Goal: Task Accomplishment & Management: Manage account settings

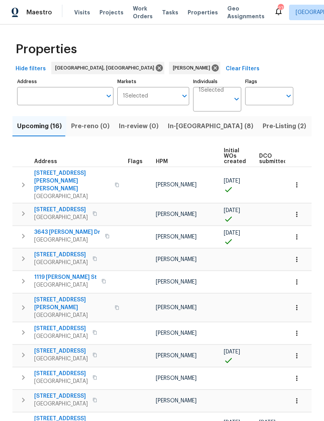
click at [177, 123] on span "In-[GEOGRAPHIC_DATA] (8)" at bounding box center [210, 126] width 85 height 11
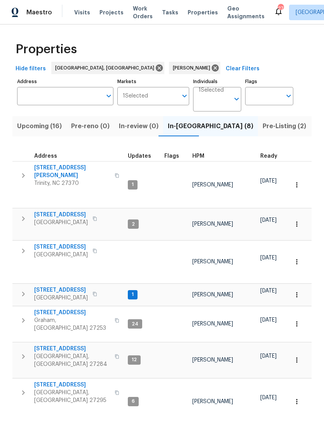
click at [46, 316] on span "Graham, [GEOGRAPHIC_DATA] 27253" at bounding box center [72, 324] width 76 height 16
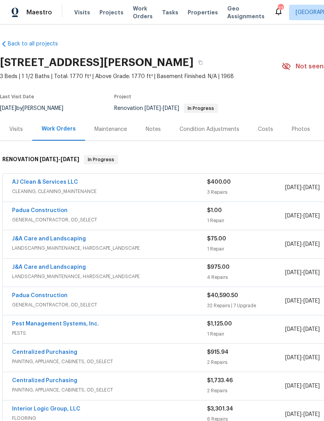
click at [49, 212] on link "Padua Construction" at bounding box center [39, 210] width 55 height 5
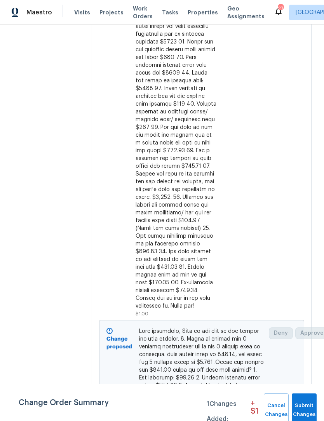
scroll to position [440, 0]
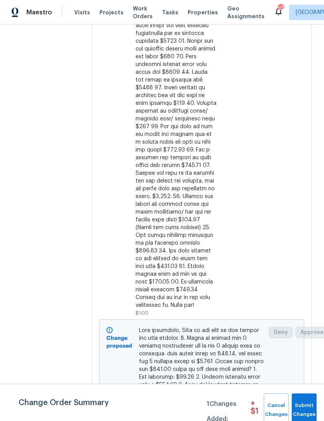
click at [180, 193] on div at bounding box center [175, 14] width 81 height 590
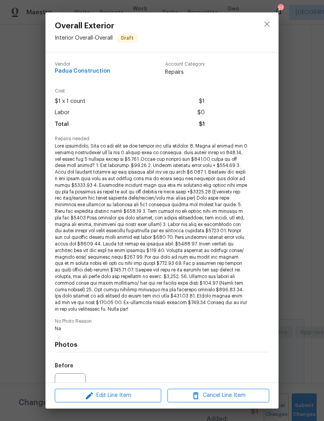
click at [142, 386] on div "Edit Line Item Cancel Line Item" at bounding box center [161, 395] width 233 height 26
click at [128, 392] on span "Edit Line Item" at bounding box center [108, 395] width 102 height 10
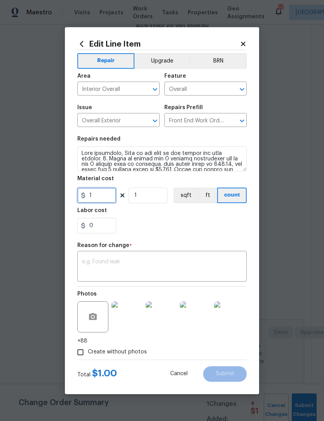
click at [107, 194] on input "1" at bounding box center [96, 195] width 39 height 16
type input "22515"
click at [97, 265] on textarea at bounding box center [162, 267] width 160 height 16
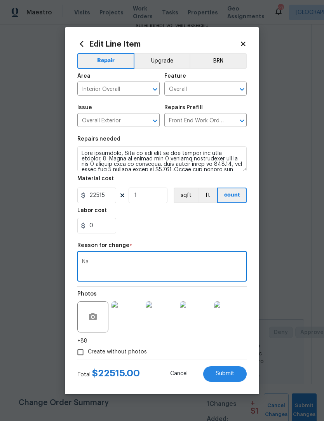
type textarea "Na"
click at [234, 372] on span "Submit" at bounding box center [224, 374] width 19 height 6
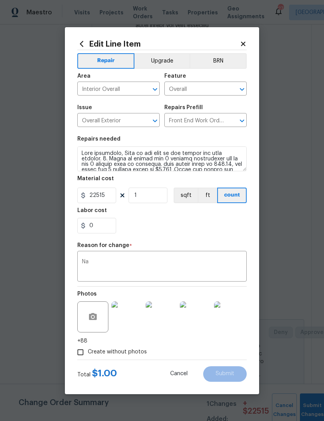
type input "1"
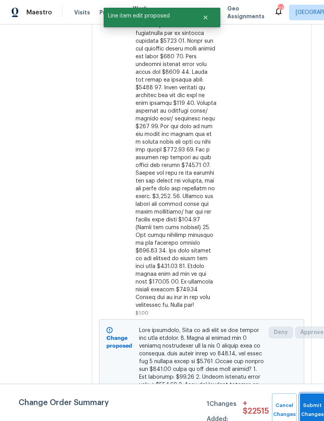
click at [312, 404] on button "Submit Changes" at bounding box center [312, 409] width 25 height 33
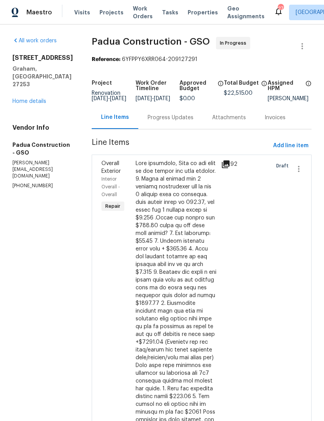
click at [34, 104] on link "Home details" at bounding box center [29, 101] width 34 height 5
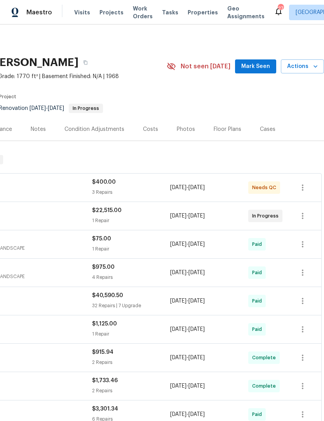
scroll to position [0, 119]
click at [256, 65] on span "Mark Seen" at bounding box center [255, 67] width 29 height 10
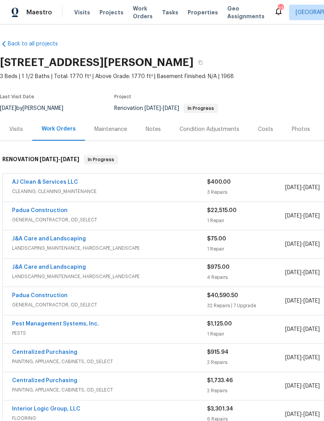
scroll to position [0, 0]
click at [49, 184] on link "AJ Clean & Services LLC" at bounding box center [45, 181] width 66 height 5
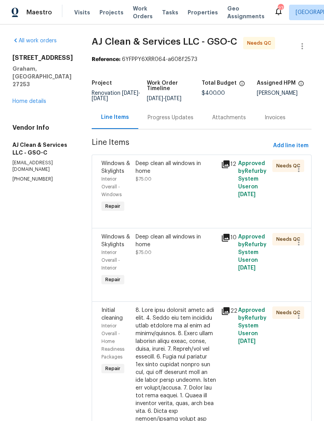
click at [176, 175] on div "Deep clean all windows in home" at bounding box center [175, 167] width 81 height 16
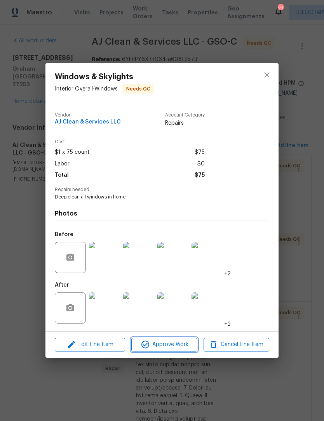
click at [171, 344] on span "Approve Work" at bounding box center [163, 344] width 61 height 10
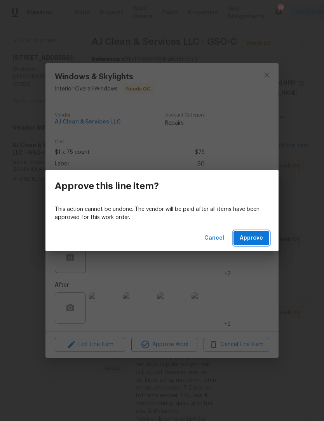
click at [255, 238] on span "Approve" at bounding box center [250, 238] width 23 height 10
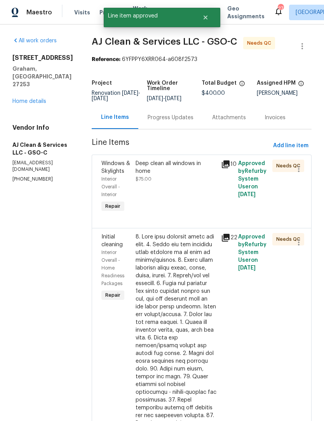
click at [180, 200] on div "Deep clean all windows in home $75.00" at bounding box center [175, 186] width 85 height 59
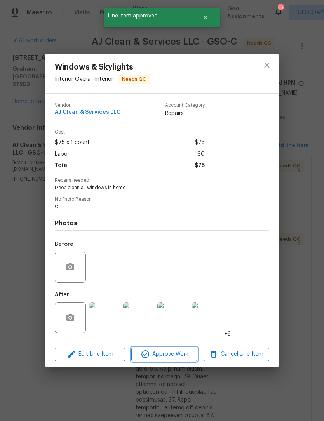
click at [178, 357] on span "Approve Work" at bounding box center [163, 354] width 61 height 10
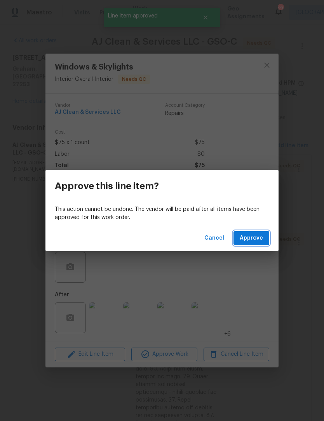
click at [256, 238] on span "Approve" at bounding box center [250, 238] width 23 height 10
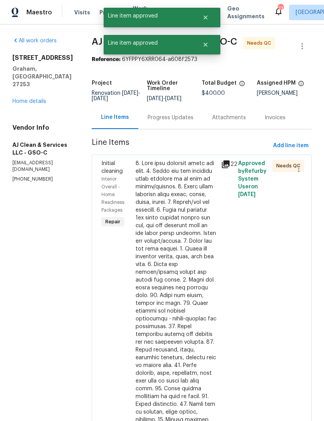
click at [179, 239] on div at bounding box center [175, 345] width 81 height 372
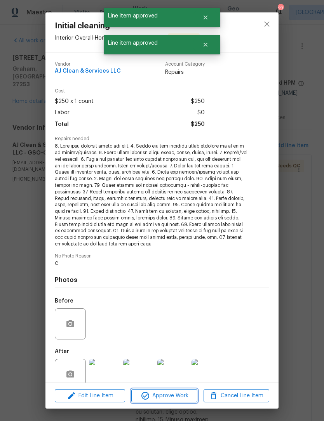
click at [178, 399] on span "Approve Work" at bounding box center [163, 396] width 61 height 10
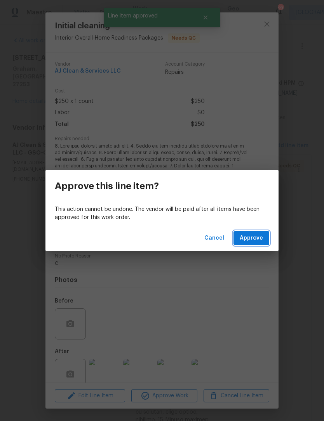
click at [252, 237] on span "Approve" at bounding box center [250, 238] width 23 height 10
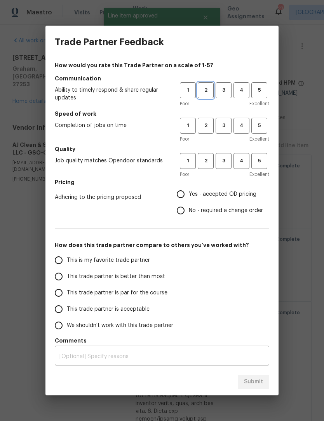
click at [208, 88] on span "2" at bounding box center [205, 90] width 14 height 9
click at [208, 128] on span "2" at bounding box center [205, 125] width 14 height 9
click at [209, 175] on div "Poor Excellent" at bounding box center [224, 174] width 89 height 8
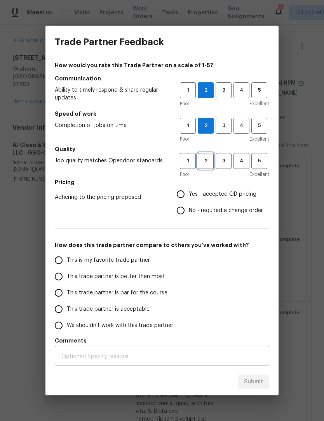
click at [201, 159] on span "2" at bounding box center [205, 160] width 14 height 9
click at [187, 214] on input "No - required a change order" at bounding box center [180, 210] width 16 height 16
radio input "true"
click at [48, 304] on div "How would you rate this Trade Partner on a scale of 1-5? Communication Ability …" at bounding box center [161, 213] width 233 height 310
click at [62, 308] on input "This trade partner is acceptable" at bounding box center [58, 309] width 16 height 16
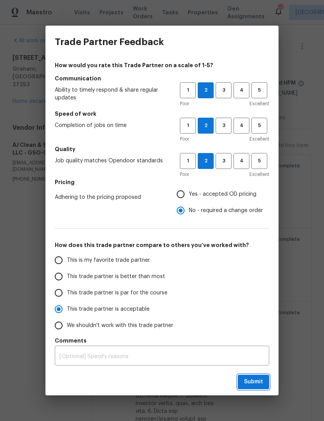
click at [256, 383] on span "Submit" at bounding box center [253, 382] width 19 height 10
radio input "true"
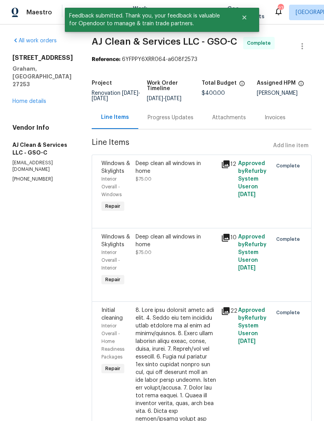
click at [22, 80] on div "516 Wentworth Dr Graham, NC 27253 Home details" at bounding box center [42, 79] width 61 height 51
click at [23, 96] on div "All work orders 516 Wentworth Dr Graham, NC 27253 Home details Vendor Info AJ C…" at bounding box center [42, 109] width 61 height 145
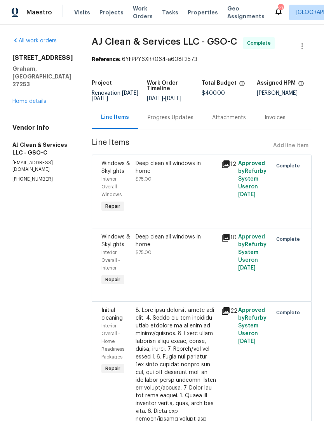
click at [18, 99] on link "Home details" at bounding box center [29, 101] width 34 height 5
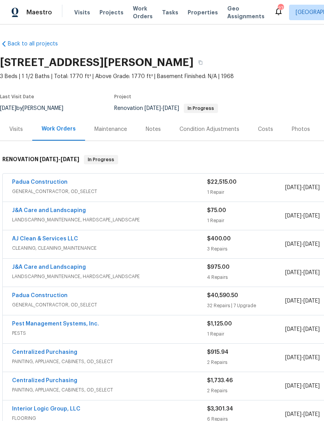
click at [151, 127] on div "Notes" at bounding box center [152, 129] width 15 height 8
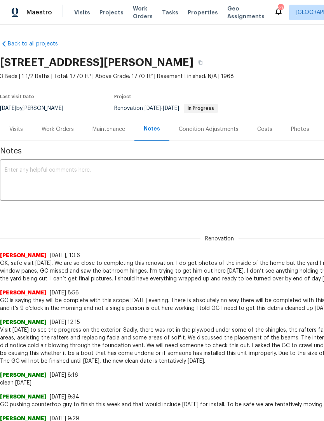
click at [46, 176] on textarea at bounding box center [219, 180] width 429 height 27
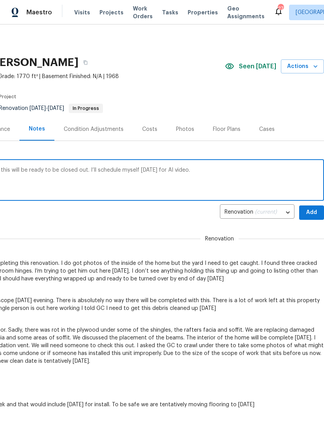
scroll to position [0, 115]
type textarea "Soon as they change orders get approved this will be ready to be closed out. I’…"
click at [314, 212] on span "Add" at bounding box center [311, 213] width 12 height 10
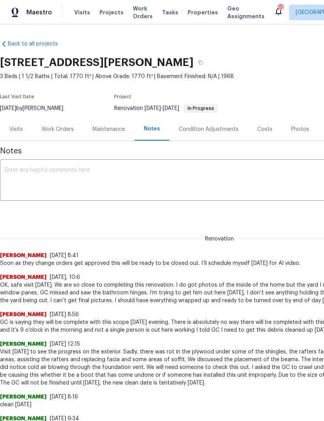
scroll to position [0, 0]
click at [19, 130] on div "Visits" at bounding box center [16, 129] width 14 height 8
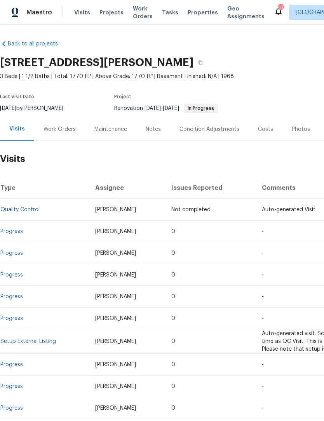
click at [62, 132] on div "Work Orders" at bounding box center [59, 129] width 32 height 8
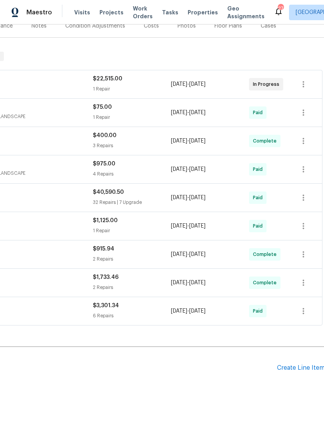
scroll to position [103, 114]
click at [294, 367] on div "Create Line Item" at bounding box center [301, 367] width 48 height 7
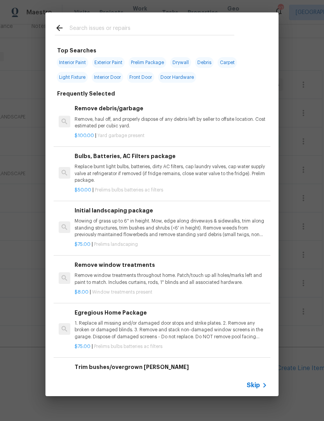
click at [294, 367] on div "Top Searches Interior Paint Exterior Paint Prelim Package Drywall Debris Carpet…" at bounding box center [162, 204] width 324 height 408
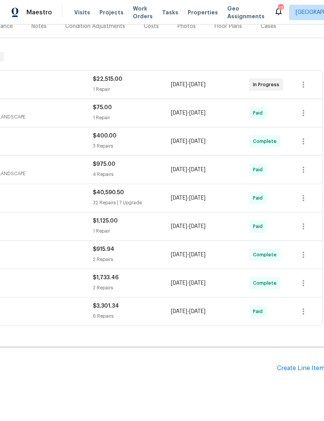
click at [292, 364] on div "Create Line Item" at bounding box center [301, 367] width 48 height 7
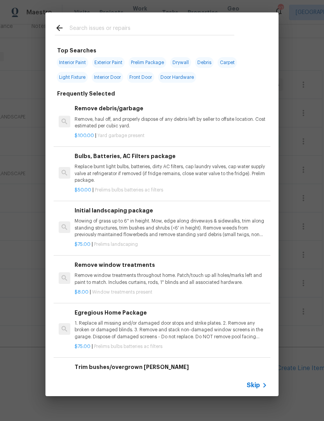
click at [81, 25] on input "text" at bounding box center [151, 29] width 165 height 12
type input "Bushes"
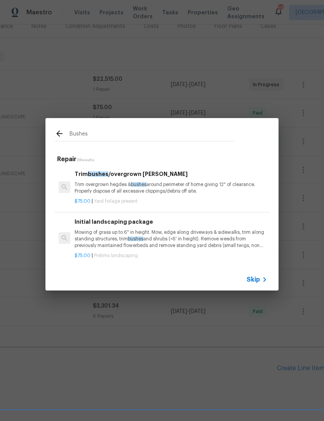
click at [124, 179] on div "Trim bushes /overgrown hedges Trim overgrown hegdes & bushes around perimeter o…" at bounding box center [170, 182] width 192 height 25
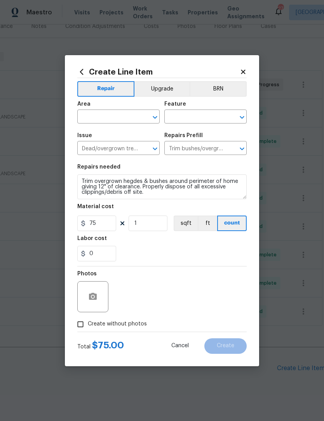
click at [99, 117] on input "text" at bounding box center [107, 117] width 61 height 12
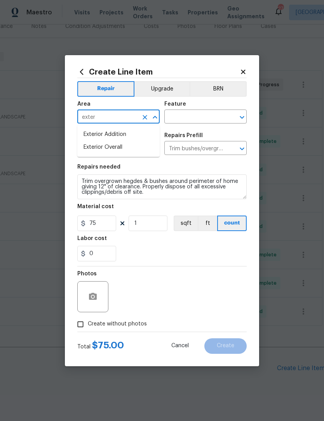
click at [112, 145] on li "Exterior Overall" at bounding box center [118, 147] width 82 height 13
type input "Exterior Overall"
click at [190, 114] on input "text" at bounding box center [194, 117] width 61 height 12
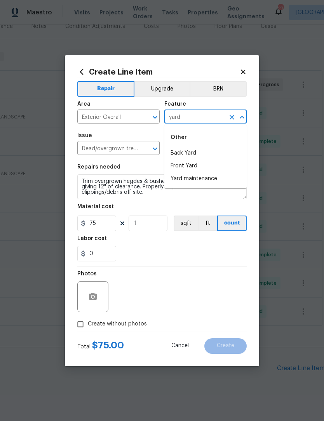
click at [198, 178] on li "Yard maintenance" at bounding box center [205, 178] width 82 height 13
type input "Yard maintenance"
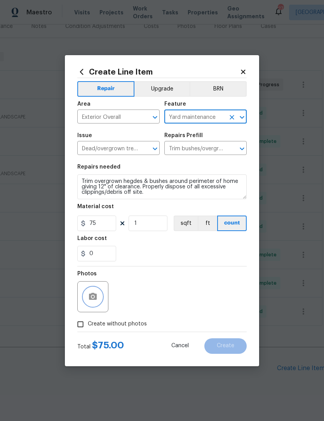
click at [102, 294] on button "button" at bounding box center [92, 296] width 19 height 19
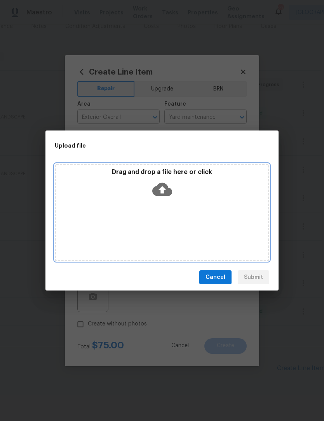
click at [196, 220] on div "Drag and drop a file here or click" at bounding box center [162, 212] width 214 height 97
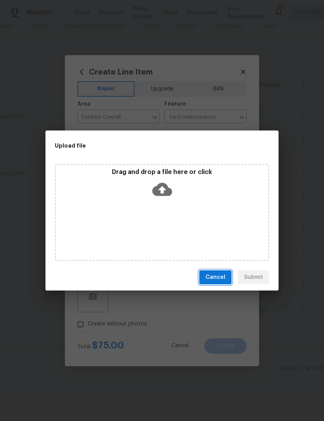
click at [225, 281] on span "Cancel" at bounding box center [215, 277] width 20 height 10
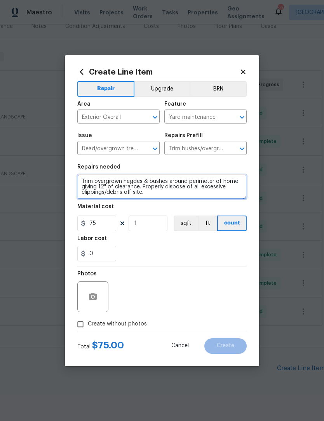
click at [160, 195] on textarea "Trim overgrown hegdes & bushes around perimeter of home giving 12" of clearance…" at bounding box center [161, 186] width 169 height 25
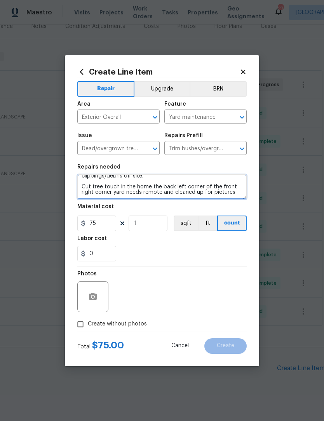
scroll to position [13, 0]
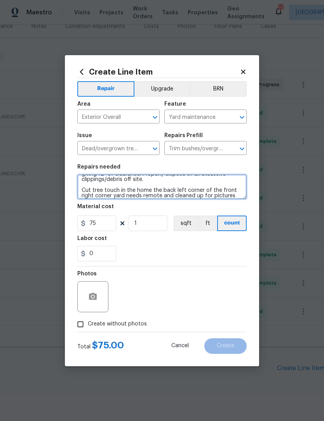
type textarea "Trim overgrown hegdes & bushes around perimeter of home giving 12" of clearance…"
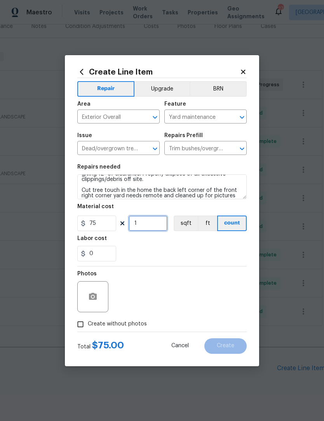
click at [150, 223] on input "1" at bounding box center [147, 223] width 39 height 16
type input "3"
click at [156, 225] on input "3" at bounding box center [147, 223] width 39 height 16
click at [105, 256] on input "0" at bounding box center [96, 254] width 39 height 16
type input "65"
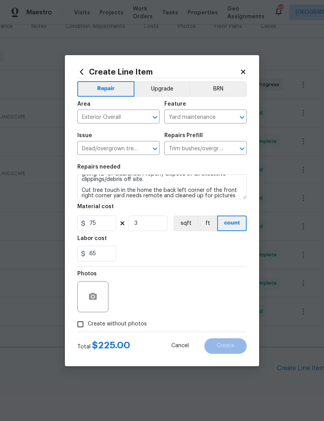
click at [82, 329] on input "Create without photos" at bounding box center [80, 324] width 15 height 15
checkbox input "true"
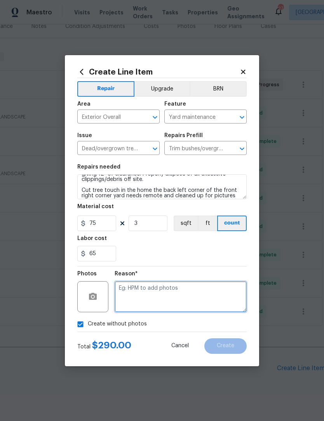
click at [136, 296] on textarea at bounding box center [180, 296] width 132 height 31
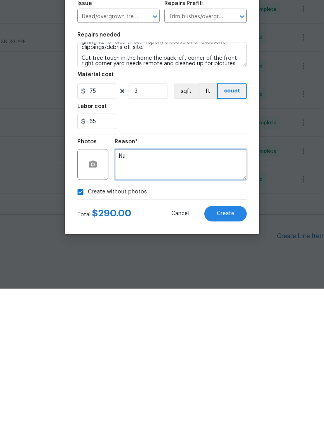
type textarea "Na"
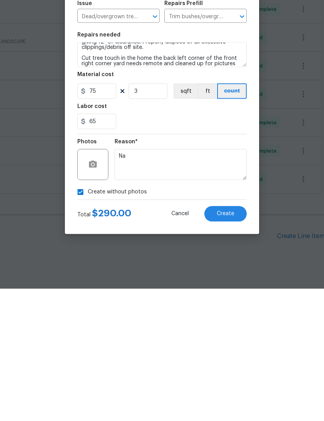
click at [213, 338] on button "Create" at bounding box center [225, 346] width 42 height 16
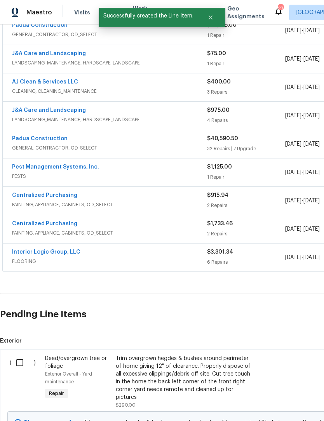
scroll to position [157, 0]
click at [22, 354] on input "checkbox" at bounding box center [23, 362] width 22 height 16
checkbox input "true"
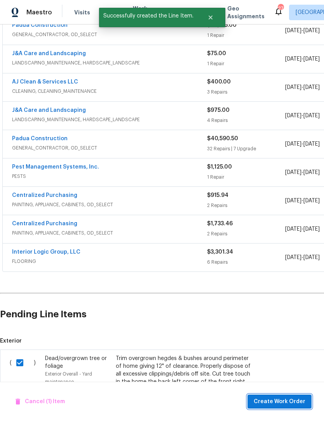
click at [280, 400] on span "Create Work Order" at bounding box center [279, 402] width 52 height 10
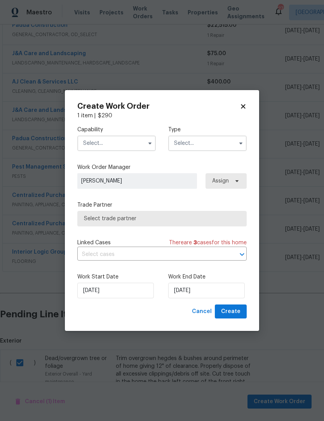
click at [115, 145] on input "text" at bounding box center [116, 143] width 78 height 16
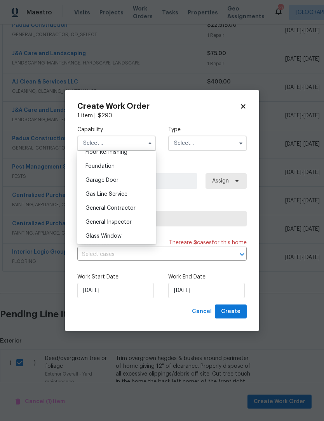
scroll to position [322, 0]
click at [121, 208] on span "General Contractor" at bounding box center [110, 208] width 50 height 5
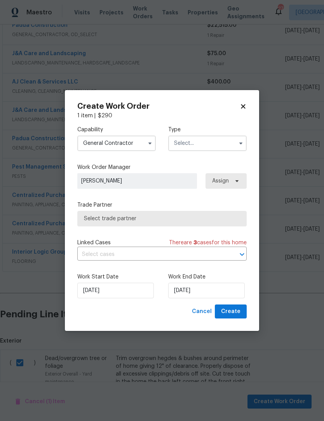
click at [142, 142] on input "General Contractor" at bounding box center [116, 143] width 78 height 16
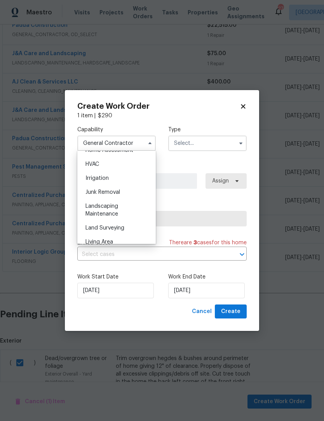
scroll to position [465, 0]
click at [116, 212] on span "Landscaping Maintenance" at bounding box center [101, 209] width 33 height 13
type input "Landscaping Maintenance"
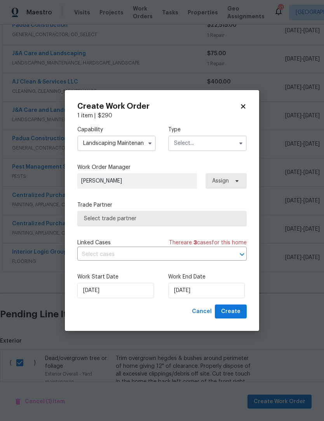
click at [208, 142] on input "text" at bounding box center [207, 143] width 78 height 16
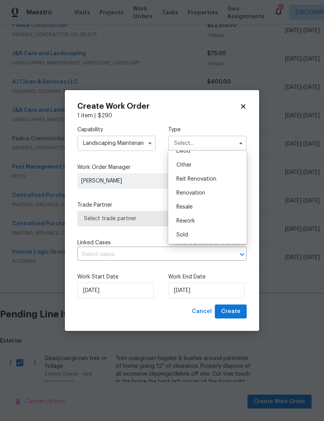
scroll to position [92, 0]
click at [195, 193] on span "Renovation" at bounding box center [190, 192] width 29 height 5
type input "Renovation"
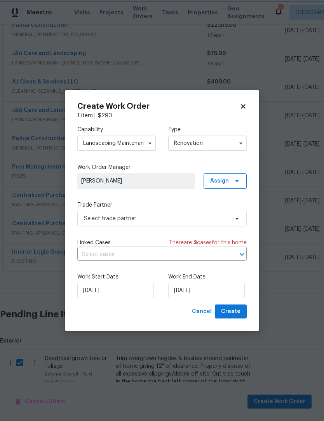
scroll to position [0, 0]
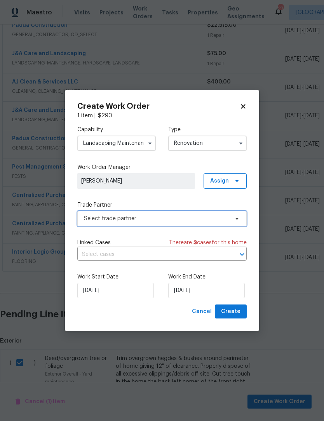
click at [159, 221] on span "Select trade partner" at bounding box center [156, 219] width 145 height 8
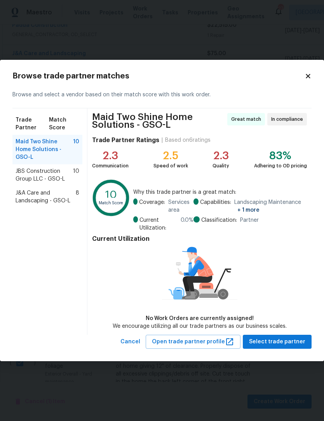
click at [38, 189] on span "J&A Care and Landscaping - GSO-L" at bounding box center [46, 197] width 60 height 16
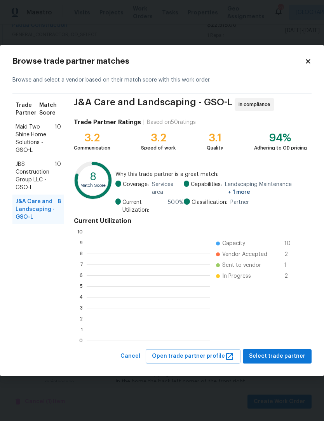
scroll to position [109, 123]
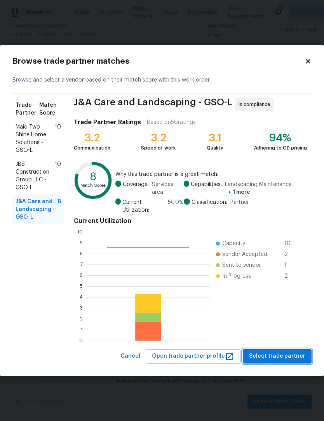
click at [281, 360] on span "Select trade partner" at bounding box center [277, 356] width 56 height 10
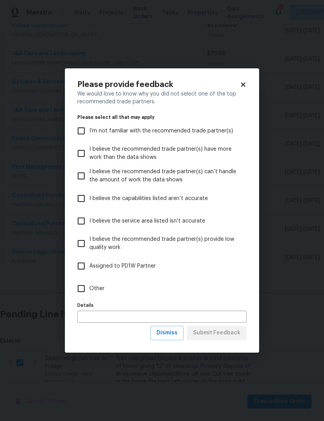
click at [81, 291] on input "Other" at bounding box center [81, 288] width 16 height 16
checkbox input "true"
click at [227, 337] on span "Submit Feedback" at bounding box center [216, 333] width 47 height 10
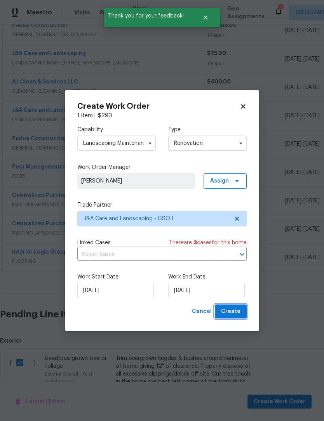
click at [237, 311] on span "Create" at bounding box center [230, 312] width 19 height 10
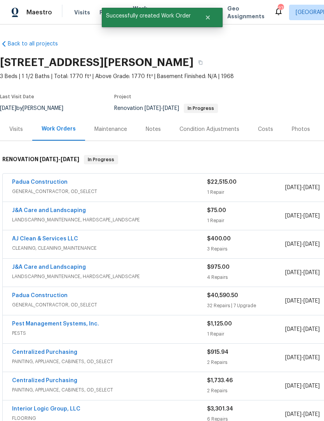
scroll to position [0, 0]
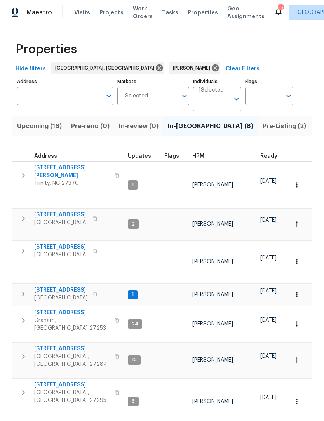
click at [62, 381] on span "113 Habersham Ct" at bounding box center [72, 385] width 76 height 8
click at [46, 286] on span "2297 Lakeview Ter" at bounding box center [61, 290] width 54 height 8
click at [301, 286] on button "button" at bounding box center [296, 294] width 17 height 17
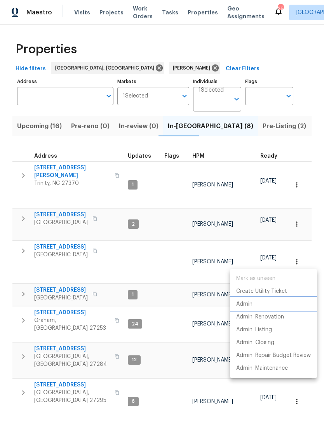
click at [249, 303] on p "Admin" at bounding box center [244, 304] width 16 height 8
click at [168, 261] on div at bounding box center [162, 210] width 324 height 421
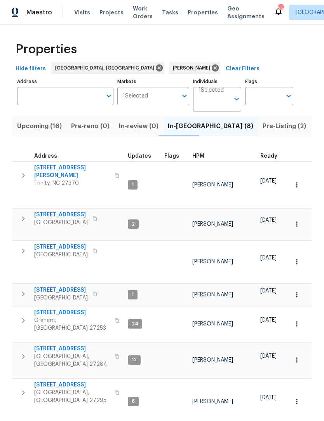
click at [48, 251] on span "Greensboro, NC 27410" at bounding box center [61, 255] width 54 height 8
click at [45, 168] on span "2286 Lynn Cir E" at bounding box center [72, 172] width 76 height 16
click at [65, 211] on span "6010 Morganshire Dr" at bounding box center [61, 215] width 54 height 8
click at [50, 286] on span "[STREET_ADDRESS]" at bounding box center [61, 290] width 54 height 8
click at [47, 126] on span "Upcoming (16)" at bounding box center [39, 126] width 45 height 11
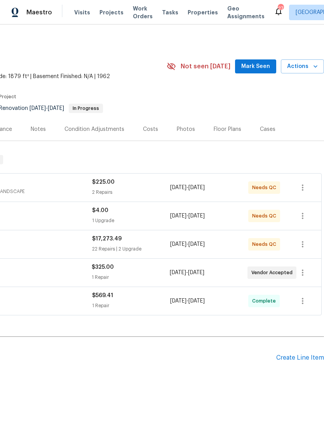
scroll to position [0, 115]
click at [253, 69] on span "Mark Seen" at bounding box center [255, 67] width 29 height 10
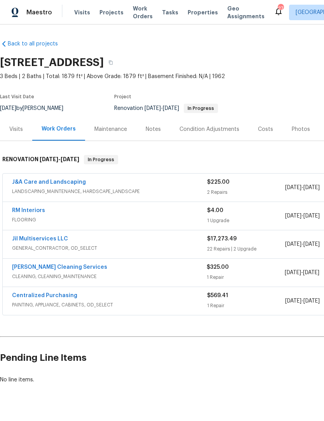
scroll to position [0, 0]
click at [152, 129] on div "Notes" at bounding box center [152, 129] width 15 height 8
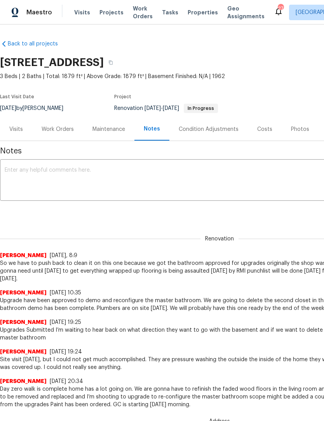
click at [54, 173] on textarea at bounding box center [219, 180] width 429 height 27
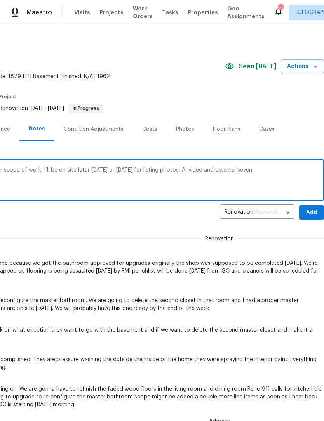
scroll to position [0, 115]
type textarea "This is being clean today. GC is finished her scope of work. I’ll be on site la…"
click at [314, 215] on span "Add" at bounding box center [311, 213] width 12 height 10
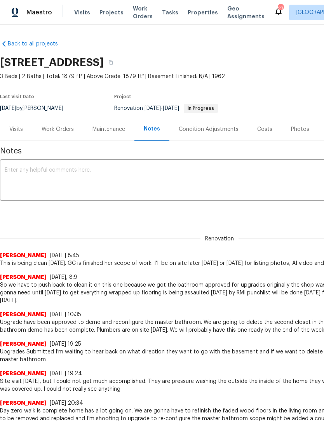
scroll to position [0, 0]
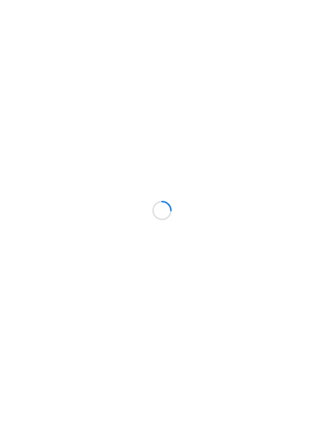
scroll to position [0, 0]
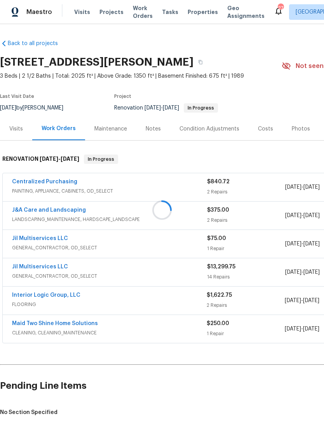
scroll to position [0, 0]
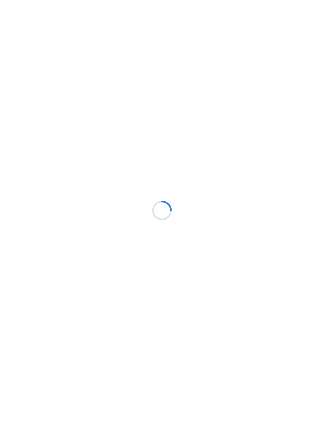
scroll to position [0, 0]
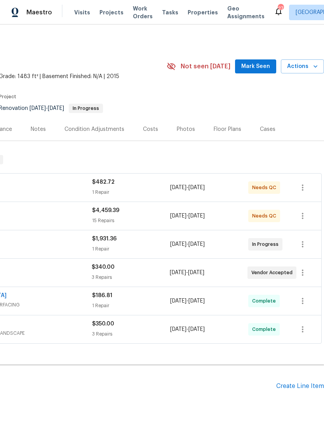
scroll to position [0, 115]
click at [256, 66] on span "Mark Seen" at bounding box center [255, 67] width 29 height 10
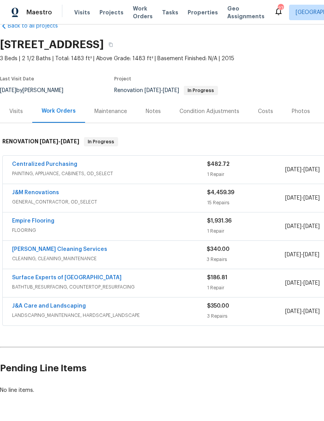
scroll to position [18, 0]
click at [152, 111] on div "Notes" at bounding box center [152, 111] width 15 height 8
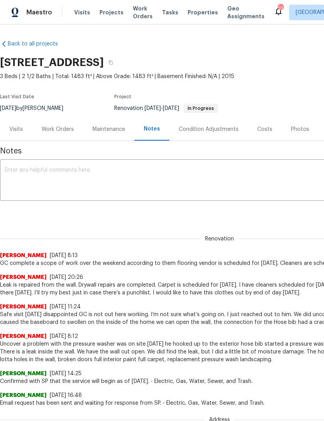
click at [34, 176] on textarea at bounding box center [219, 180] width 429 height 27
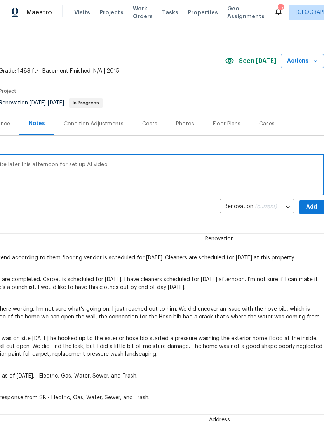
scroll to position [5, 115]
type textarea "His home has been clean [DATE]. I’ll be on site later this afternoon for set up…"
click at [310, 208] on span "Add" at bounding box center [311, 208] width 12 height 10
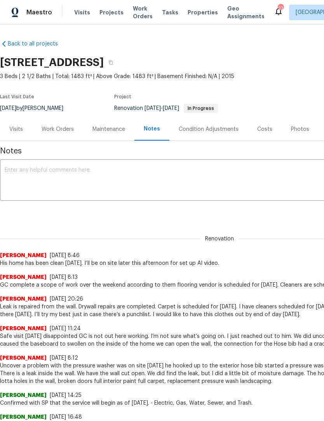
scroll to position [0, 0]
click at [66, 126] on div "Work Orders" at bounding box center [58, 129] width 32 height 8
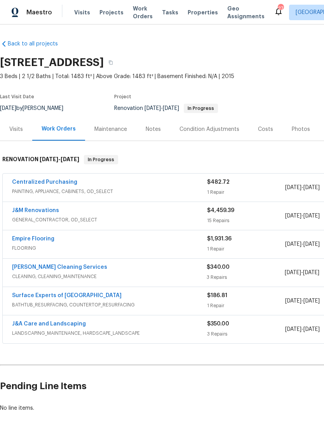
click at [37, 210] on link "J&M Renovations" at bounding box center [35, 210] width 47 height 5
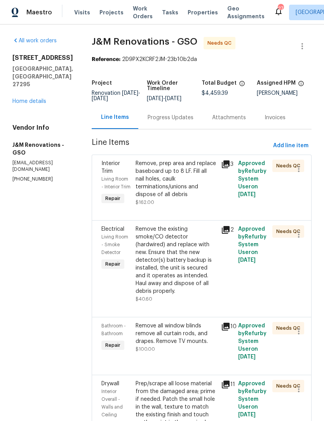
click at [169, 193] on div "Remove, prep area and replace baseboard up to 8 LF. Fill all nail holes, caulk …" at bounding box center [175, 178] width 81 height 39
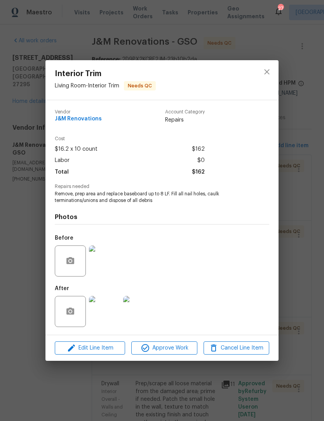
click at [109, 322] on img at bounding box center [104, 311] width 31 height 31
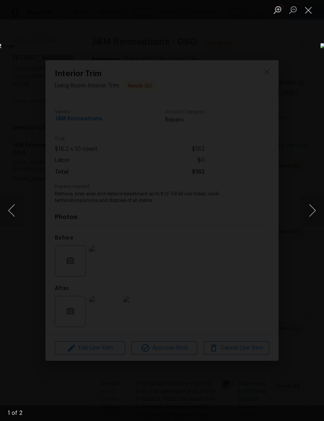
click at [313, 213] on button "Next image" at bounding box center [311, 210] width 23 height 31
click at [313, 212] on button "Next image" at bounding box center [311, 210] width 23 height 31
click at [312, 213] on button "Next image" at bounding box center [311, 210] width 23 height 31
click at [310, 12] on button "Close lightbox" at bounding box center [308, 10] width 16 height 14
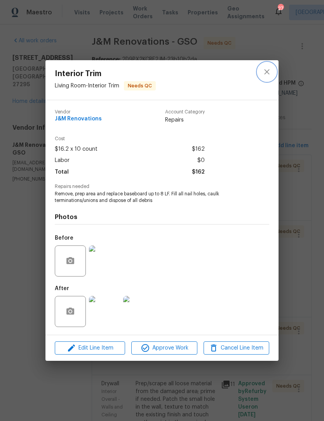
click at [268, 71] on icon "close" at bounding box center [266, 71] width 9 height 9
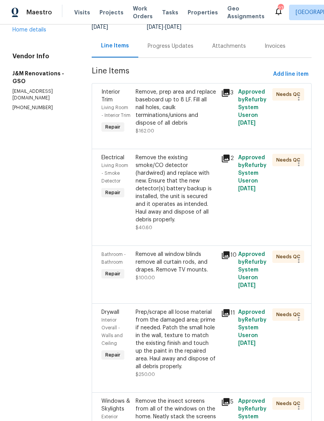
scroll to position [85, 0]
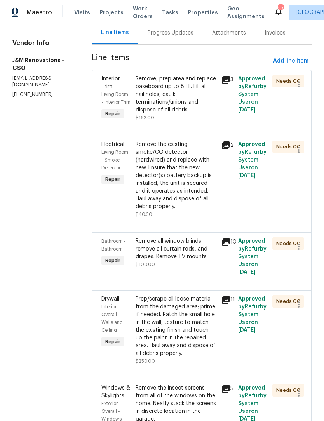
click at [229, 150] on icon at bounding box center [225, 144] width 9 height 9
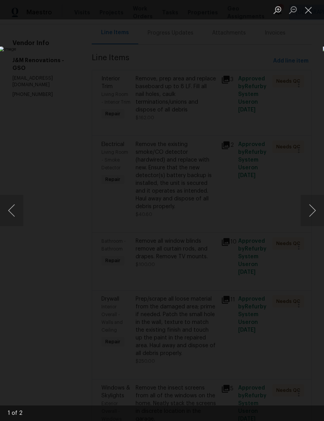
click at [314, 4] on button "Close lightbox" at bounding box center [308, 10] width 16 height 14
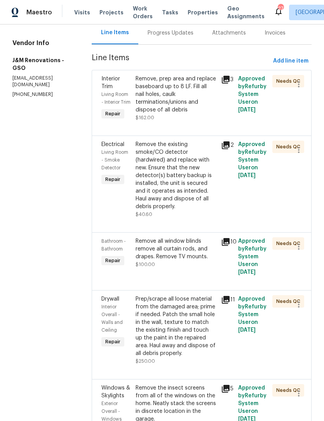
click at [196, 210] on div "Remove the existing smoke/CO detector (hardwired) and replace with new. Ensure …" at bounding box center [175, 175] width 81 height 70
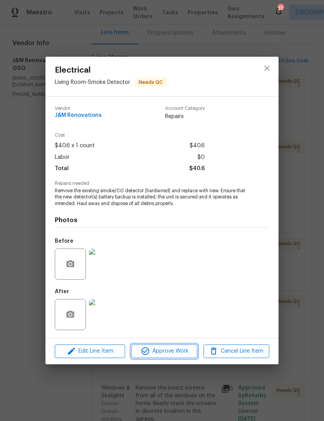
click at [177, 354] on span "Approve Work" at bounding box center [163, 351] width 61 height 10
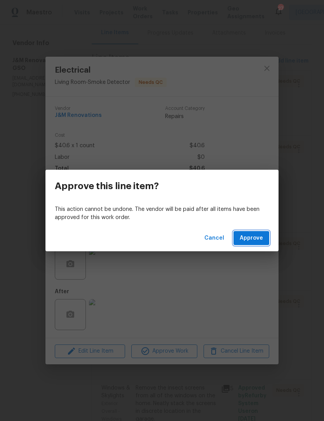
click at [254, 239] on span "Approve" at bounding box center [250, 238] width 23 height 10
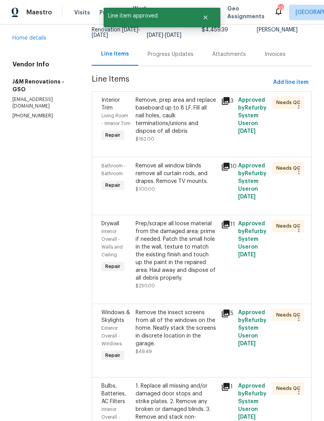
scroll to position [66, 0]
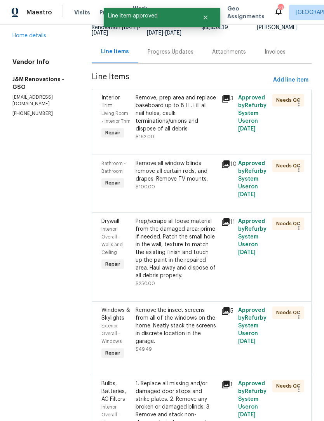
click at [190, 191] on div "Remove all window blinds remove all curtain rods, and drapes. Remove TV mounts.…" at bounding box center [175, 174] width 81 height 31
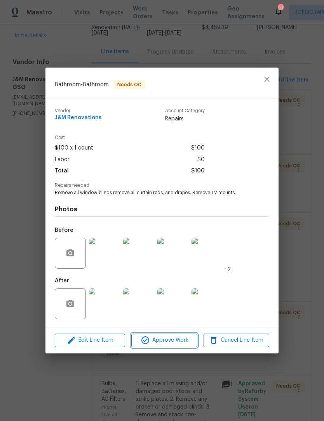
click at [175, 336] on span "Approve Work" at bounding box center [163, 340] width 61 height 10
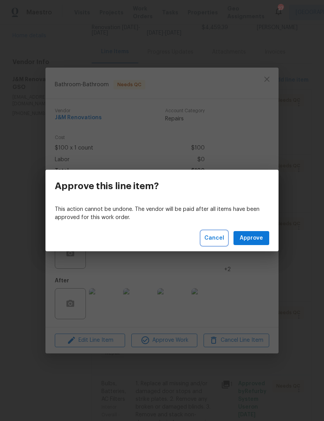
click at [221, 242] on span "Cancel" at bounding box center [214, 238] width 20 height 10
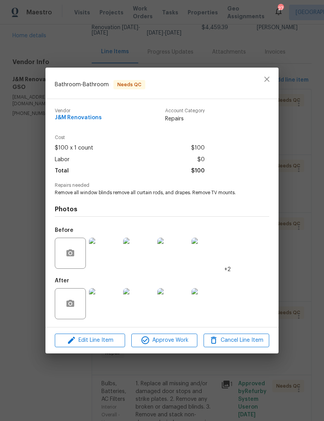
click at [113, 301] on img at bounding box center [104, 303] width 31 height 31
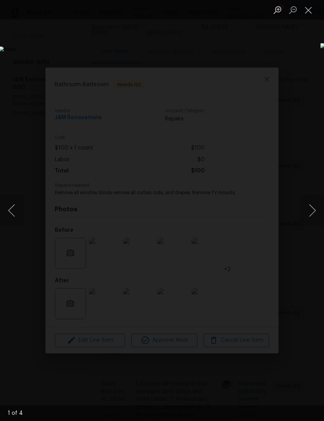
click at [314, 209] on button "Next image" at bounding box center [311, 210] width 23 height 31
click at [312, 208] on button "Next image" at bounding box center [311, 210] width 23 height 31
click at [313, 207] on button "Next image" at bounding box center [311, 210] width 23 height 31
click at [313, 206] on button "Next image" at bounding box center [311, 210] width 23 height 31
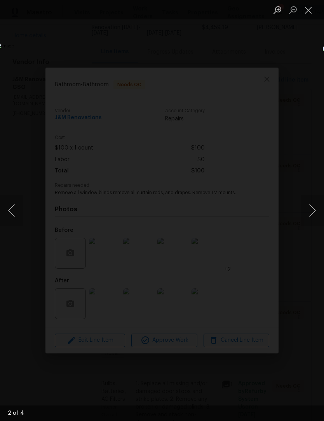
click at [312, 206] on button "Next image" at bounding box center [311, 210] width 23 height 31
click at [313, 12] on button "Close lightbox" at bounding box center [308, 10] width 16 height 14
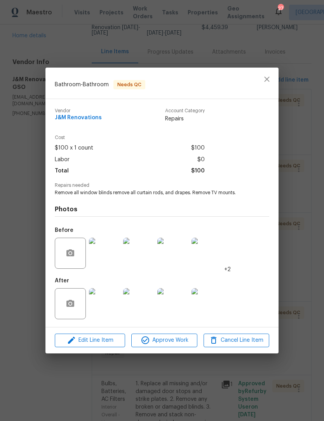
click at [177, 341] on span "Approve Work" at bounding box center [163, 340] width 61 height 10
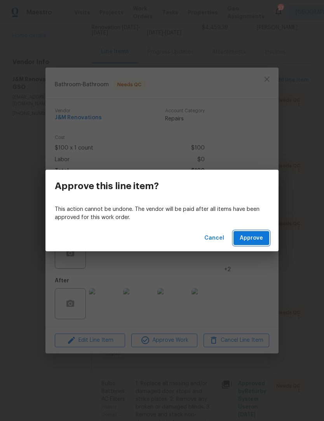
click at [257, 232] on button "Approve" at bounding box center [251, 238] width 36 height 14
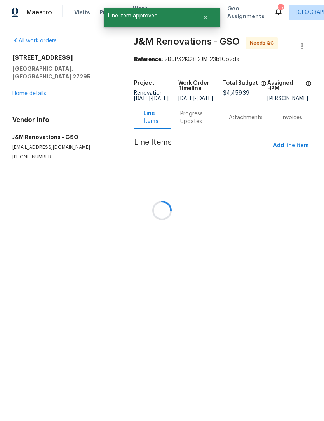
scroll to position [0, 0]
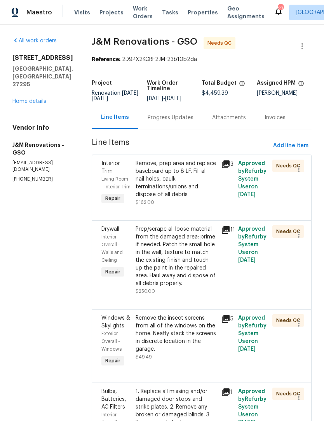
click at [177, 198] on div "Remove, prep area and replace baseboard up to 8 LF. Fill all nail holes, caulk …" at bounding box center [175, 178] width 81 height 39
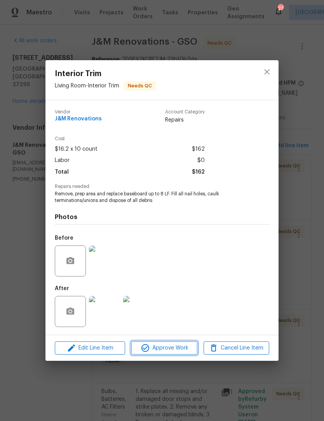
click at [173, 345] on span "Approve Work" at bounding box center [163, 348] width 61 height 10
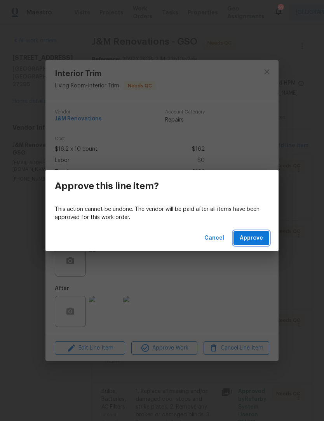
click at [249, 233] on span "Approve" at bounding box center [250, 238] width 23 height 10
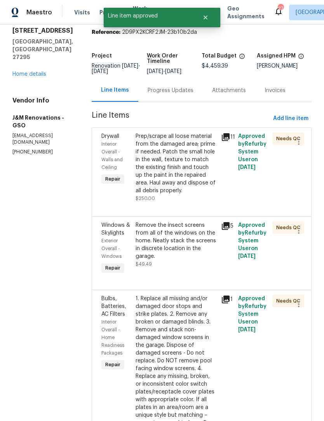
scroll to position [31, 0]
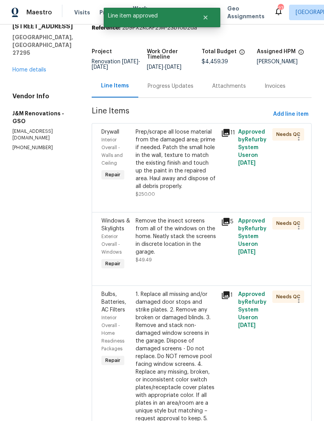
click at [191, 262] on div "Remove the insect screens from all of the windows on the home. Neatly stack the…" at bounding box center [175, 240] width 81 height 47
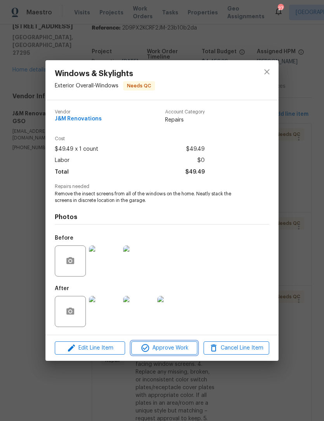
click at [179, 351] on span "Approve Work" at bounding box center [163, 348] width 61 height 10
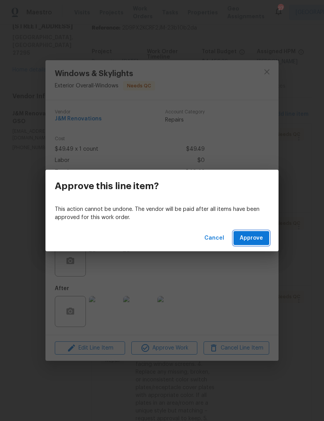
click at [254, 239] on span "Approve" at bounding box center [250, 238] width 23 height 10
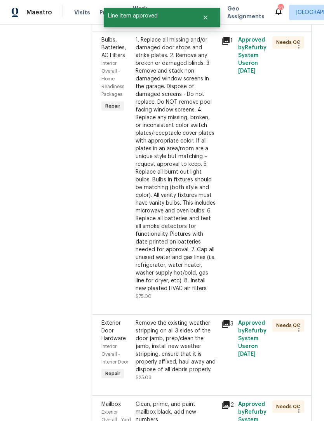
scroll to position [211, 0]
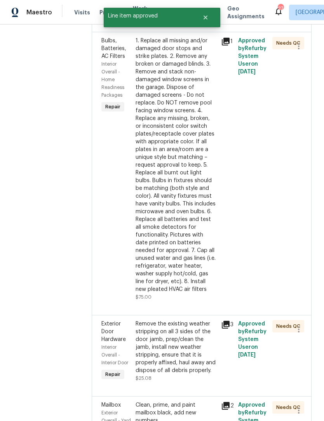
click at [179, 276] on div "1. Replace all missing and/or damaged door stops and strike plates. 2. Remove a…" at bounding box center [175, 165] width 81 height 256
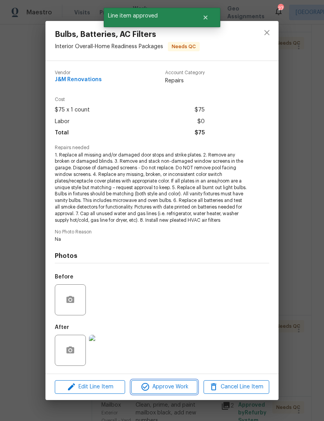
click at [182, 382] on span "Approve Work" at bounding box center [163, 387] width 61 height 10
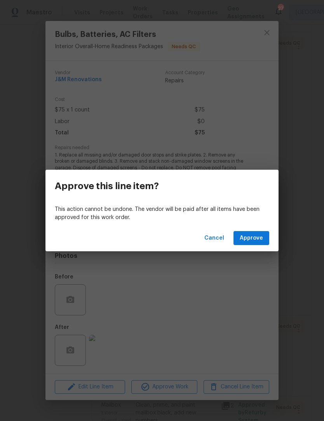
click at [260, 238] on span "Approve" at bounding box center [250, 238] width 23 height 10
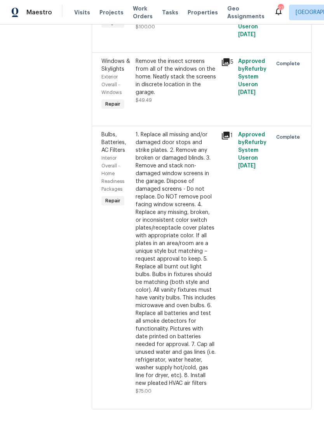
scroll to position [1381, 0]
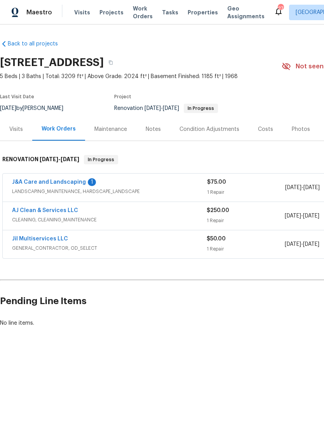
click at [24, 184] on link "J&A Care and Landscaping" at bounding box center [49, 181] width 74 height 5
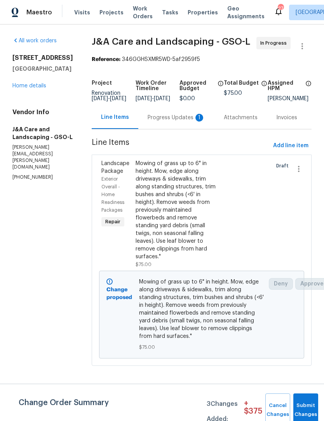
click at [170, 121] on div "Progress Updates 1" at bounding box center [175, 118] width 57 height 8
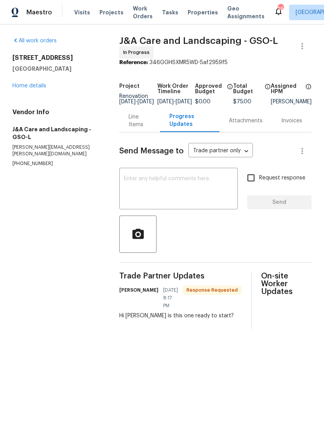
click at [146, 195] on textarea at bounding box center [178, 189] width 109 height 27
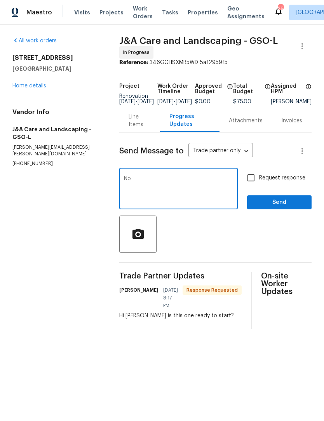
type textarea "No"
click at [276, 207] on span "Send" at bounding box center [279, 202] width 52 height 10
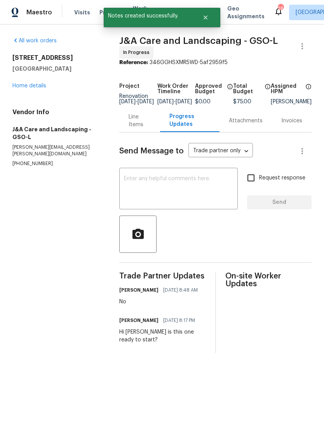
click at [143, 185] on textarea at bounding box center [178, 189] width 109 height 27
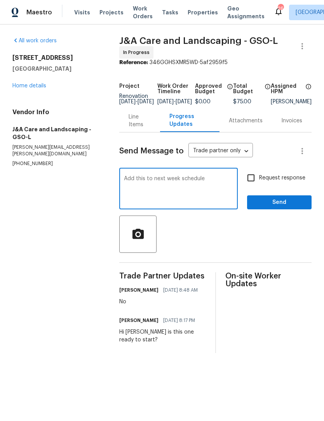
type textarea "Add this to next week schedule"
click at [256, 184] on input "Request response" at bounding box center [250, 178] width 16 height 16
checkbox input "true"
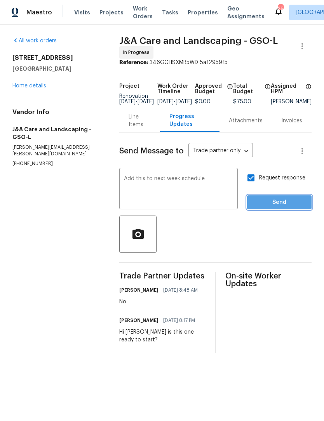
click at [277, 204] on span "Send" at bounding box center [279, 202] width 52 height 10
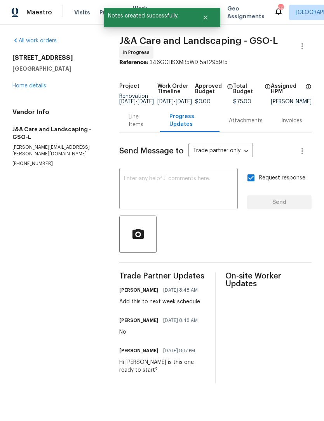
click at [19, 88] on link "Home details" at bounding box center [29, 85] width 34 height 5
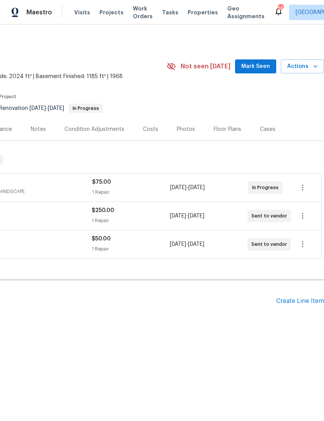
scroll to position [0, 115]
click at [303, 216] on icon "button" at bounding box center [302, 215] width 9 height 9
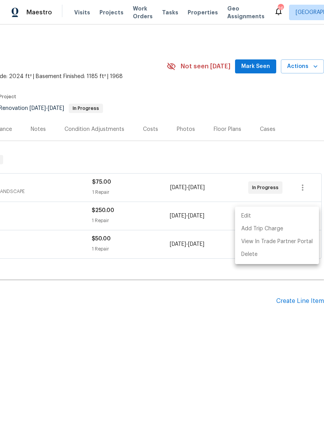
click at [249, 215] on li "Edit" at bounding box center [277, 216] width 84 height 13
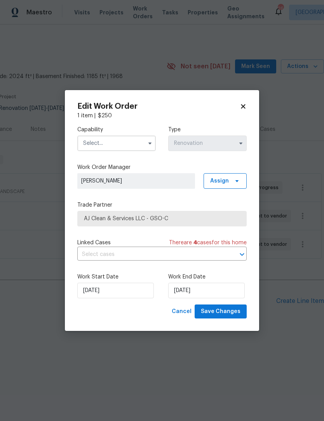
click at [131, 144] on input "text" at bounding box center [116, 143] width 78 height 16
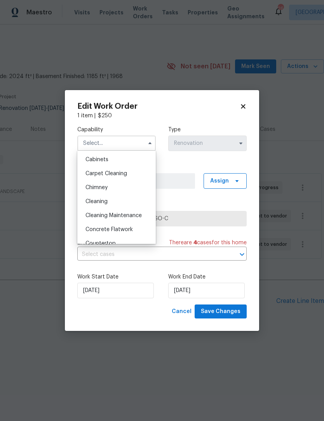
scroll to position [69, 0]
click at [104, 203] on span "Cleaning" at bounding box center [96, 201] width 22 height 5
type input "Cleaning"
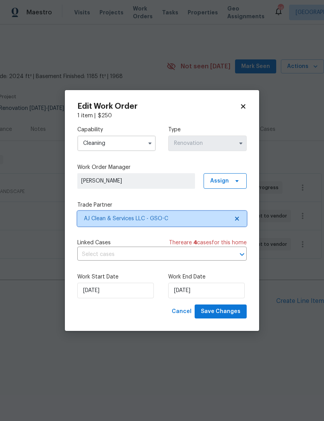
click at [188, 218] on span "AJ Clean & Services LLC - GSO-C" at bounding box center [156, 219] width 145 height 8
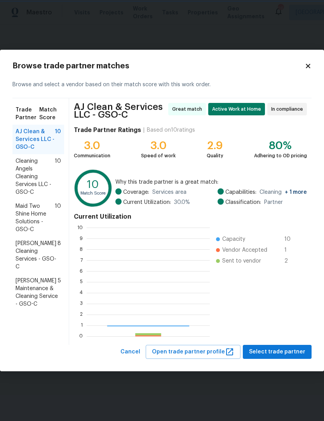
scroll to position [109, 123]
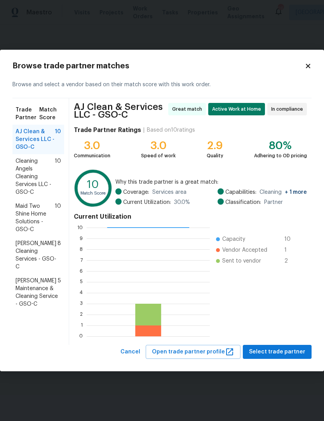
click at [21, 246] on span "DePascale Cleaning Services - GSO-C" at bounding box center [37, 254] width 42 height 31
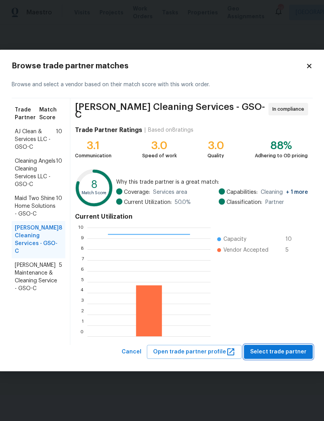
click at [288, 345] on button "Select trade partner" at bounding box center [278, 352] width 69 height 14
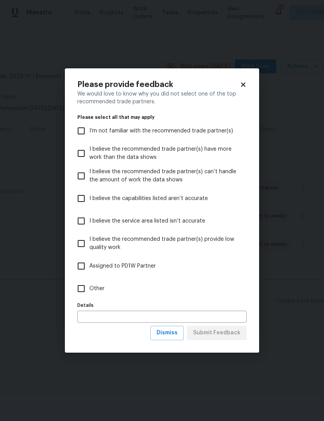
click at [88, 289] on input "Other" at bounding box center [81, 288] width 16 height 16
checkbox input "true"
click at [230, 336] on span "Submit Feedback" at bounding box center [216, 333] width 47 height 10
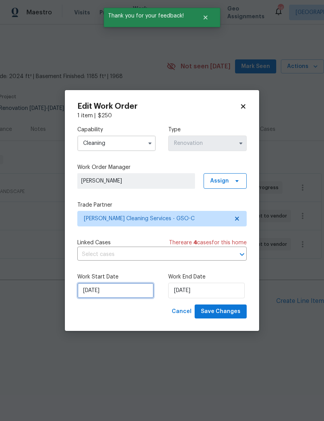
click at [131, 290] on input "[DATE]" at bounding box center [115, 290] width 76 height 16
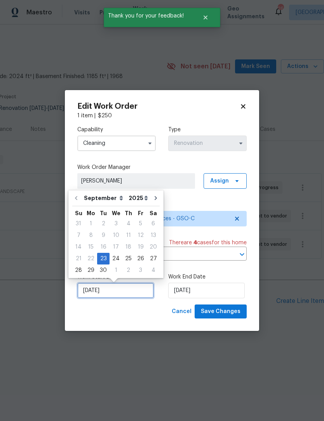
scroll to position [0, 0]
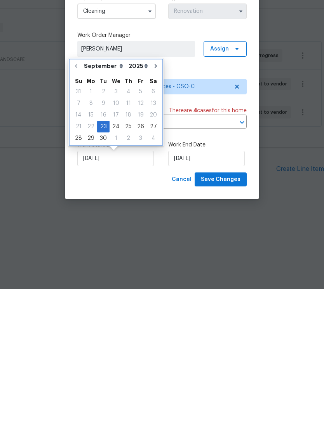
click at [152, 195] on icon "Go to next month" at bounding box center [155, 198] width 6 height 6
type input "[DATE]"
select select "9"
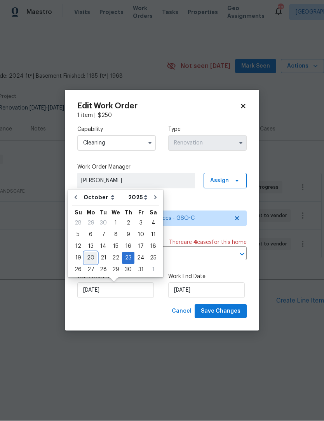
click at [90, 260] on div "20" at bounding box center [90, 258] width 13 height 11
type input "[DATE]"
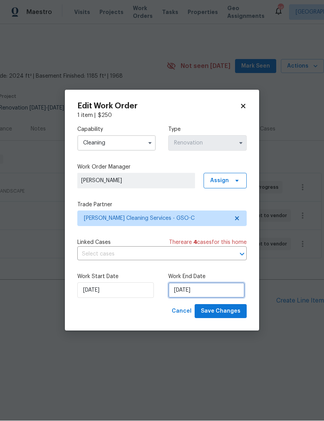
click at [201, 293] on input "[DATE]" at bounding box center [206, 290] width 76 height 16
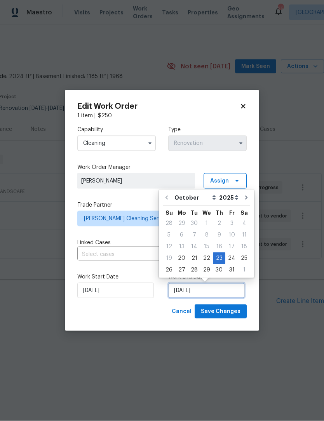
scroll to position [0, 0]
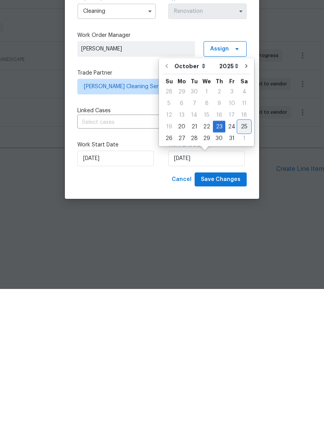
click at [239, 253] on div "25" at bounding box center [244, 258] width 12 height 11
type input "[DATE]"
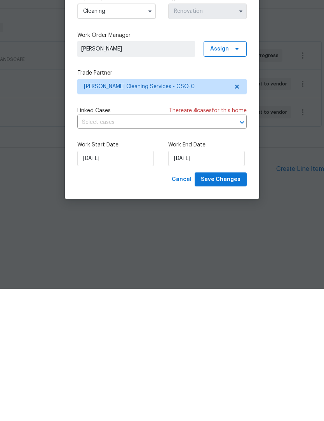
scroll to position [0, 0]
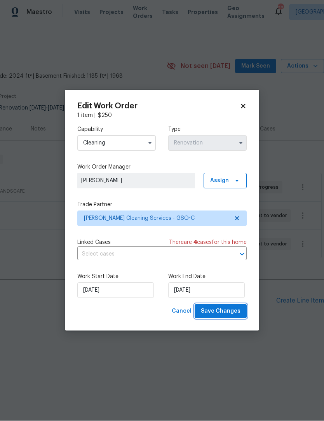
click at [232, 311] on span "Save Changes" at bounding box center [221, 312] width 40 height 10
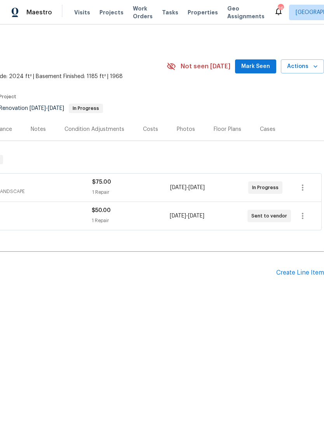
scroll to position [0, 115]
click at [261, 65] on span "Mark Seen" at bounding box center [255, 67] width 29 height 10
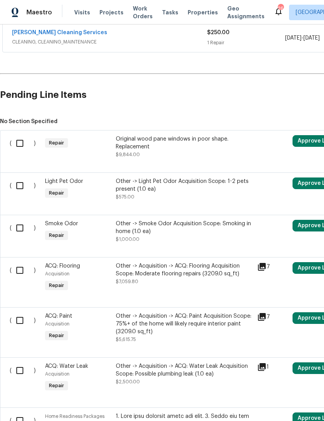
scroll to position [207, 0]
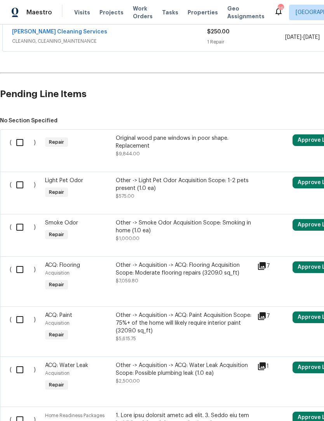
click at [20, 143] on input "checkbox" at bounding box center [23, 142] width 22 height 16
checkbox input "true"
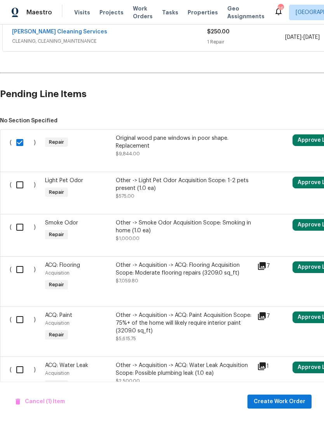
click at [22, 184] on input "checkbox" at bounding box center [23, 185] width 22 height 16
checkbox input "true"
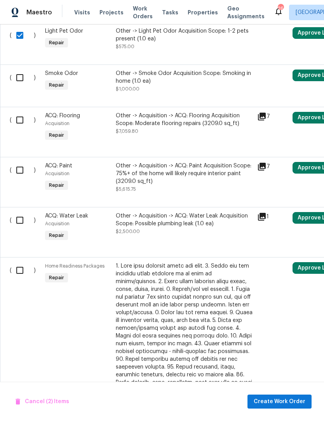
scroll to position [357, 0]
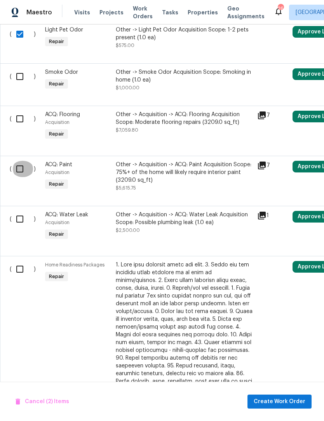
click at [15, 170] on input "checkbox" at bounding box center [23, 169] width 22 height 16
checkbox input "true"
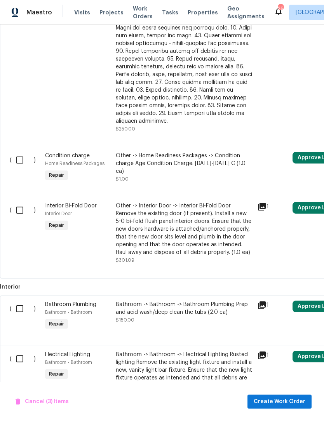
scroll to position [664, 0]
click at [17, 205] on input "checkbox" at bounding box center [23, 209] width 22 height 16
checkbox input "true"
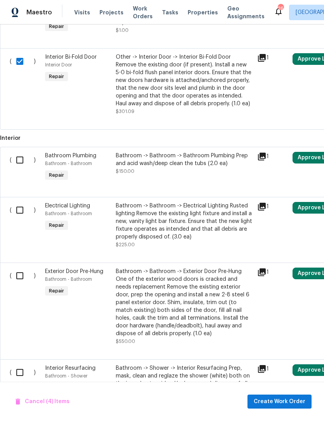
scroll to position [814, 0]
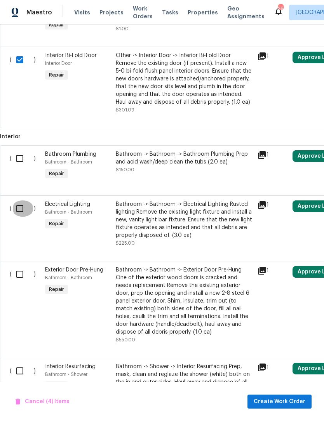
click at [16, 203] on input "checkbox" at bounding box center [23, 208] width 22 height 16
checkbox input "true"
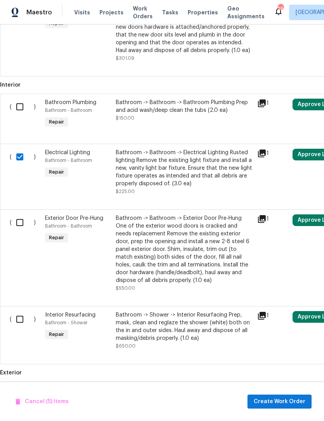
scroll to position [866, 0]
click at [18, 218] on input "checkbox" at bounding box center [23, 222] width 22 height 16
checkbox input "true"
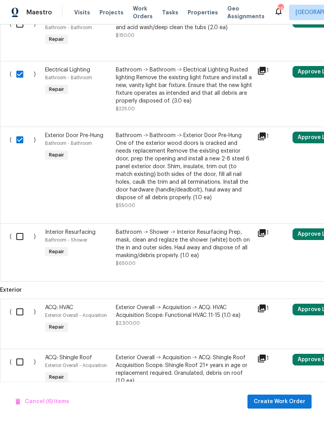
scroll to position [948, 0]
click at [18, 234] on input "checkbox" at bounding box center [23, 236] width 22 height 16
checkbox input "true"
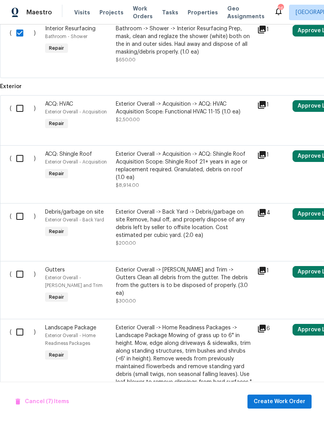
scroll to position [0, 0]
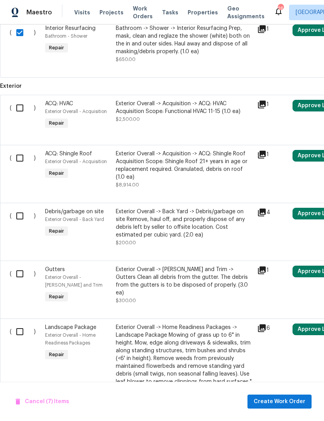
click at [19, 214] on input "checkbox" at bounding box center [23, 216] width 22 height 16
checkbox input "true"
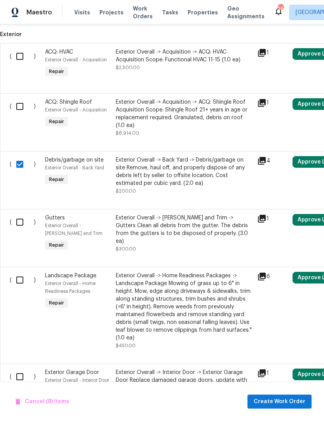
click at [20, 217] on input "checkbox" at bounding box center [23, 222] width 22 height 16
checkbox input "true"
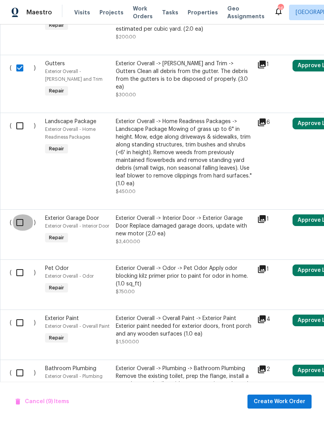
click at [16, 224] on input "checkbox" at bounding box center [23, 222] width 22 height 16
checkbox input "true"
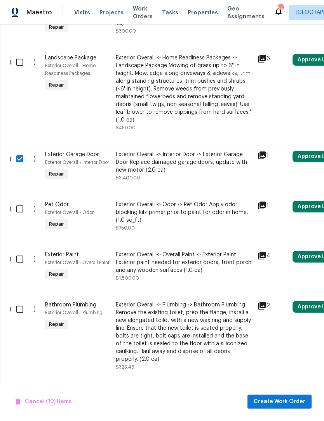
click at [18, 211] on input "checkbox" at bounding box center [23, 209] width 22 height 16
checkbox input "true"
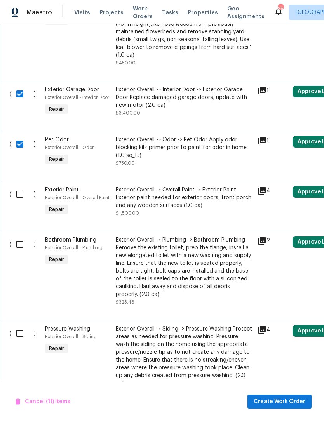
click at [16, 196] on input "checkbox" at bounding box center [23, 194] width 22 height 16
checkbox input "true"
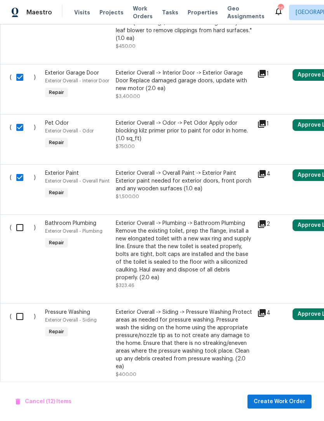
click at [17, 225] on input "checkbox" at bounding box center [23, 227] width 22 height 16
checkbox input "true"
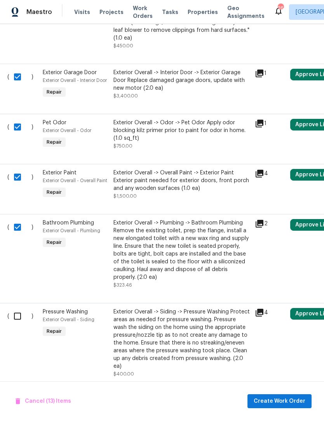
click at [14, 308] on input "checkbox" at bounding box center [20, 316] width 22 height 16
checkbox input "true"
click at [282, 399] on span "Create Work Order" at bounding box center [279, 402] width 52 height 10
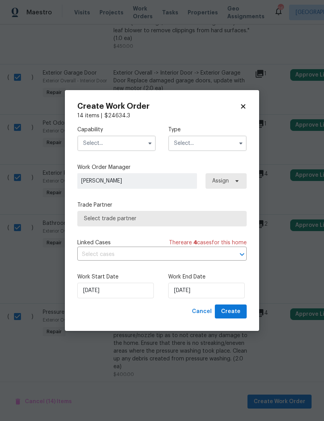
click at [123, 144] on input "text" at bounding box center [116, 143] width 78 height 16
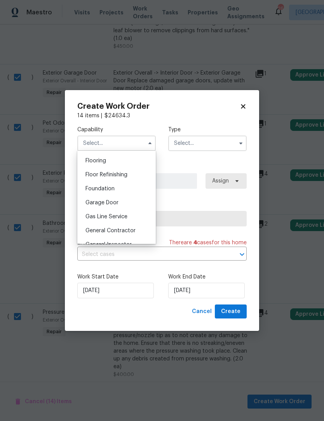
click at [125, 233] on div "General Contractor" at bounding box center [116, 230] width 74 height 14
type input "General Contractor"
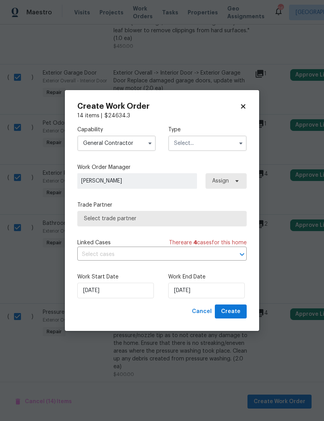
click at [214, 140] on input "text" at bounding box center [207, 143] width 78 height 16
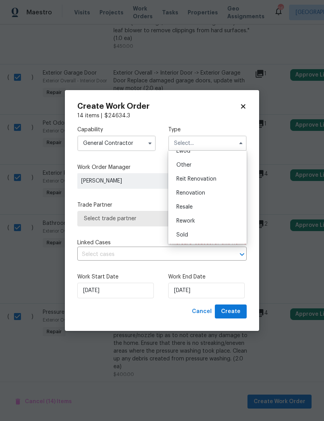
click at [198, 194] on span "Renovation" at bounding box center [190, 192] width 29 height 5
type input "Renovation"
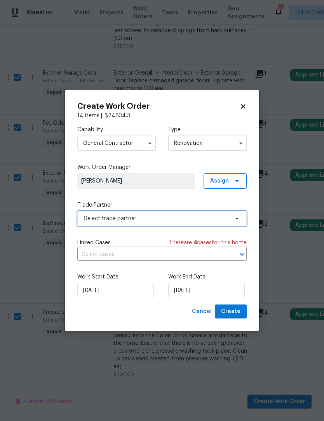
click at [143, 221] on span "Select trade partner" at bounding box center [156, 219] width 145 height 8
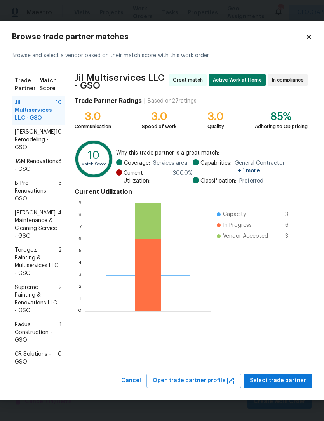
click at [33, 109] on span "Jil Multiservices LLC - GSO" at bounding box center [35, 110] width 41 height 23
click at [288, 385] on span "Select trade partner" at bounding box center [277, 381] width 56 height 10
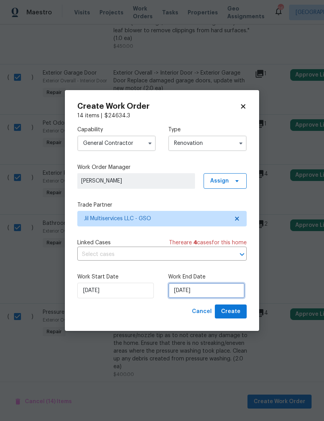
click at [209, 291] on input "[DATE]" at bounding box center [206, 290] width 76 height 16
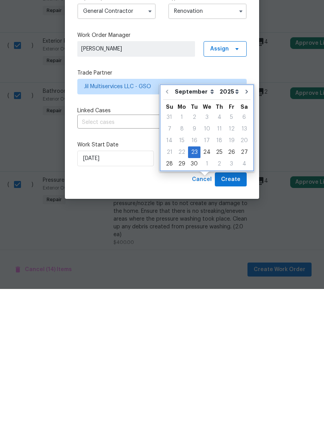
click at [245, 220] on icon "Go to next month" at bounding box center [246, 223] width 6 height 6
type input "[DATE]"
select select "9"
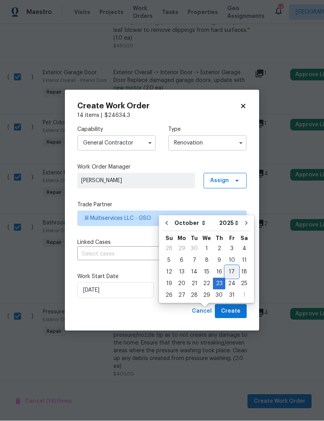
click at [229, 267] on div "17" at bounding box center [231, 272] width 13 height 11
type input "10/17/2025"
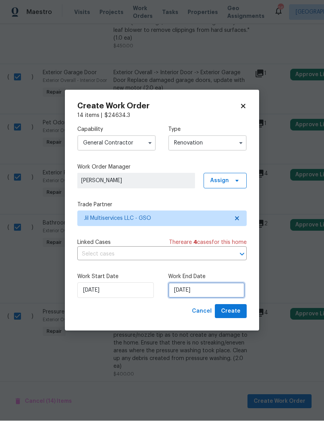
click at [216, 290] on input "10/17/2025" at bounding box center [206, 290] width 76 height 16
select select "9"
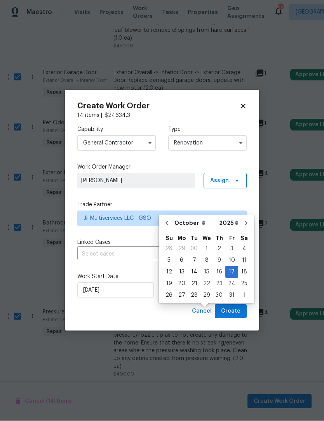
scroll to position [26, 0]
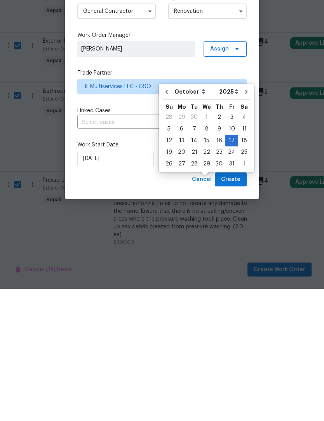
click at [184, 279] on div "20" at bounding box center [181, 284] width 13 height 11
type input "[DATE]"
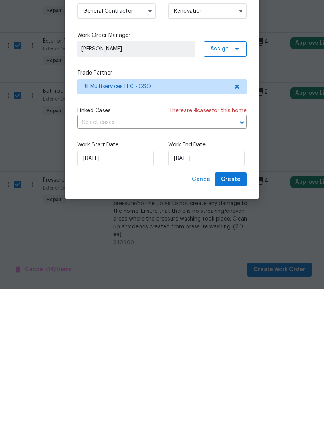
scroll to position [26, 0]
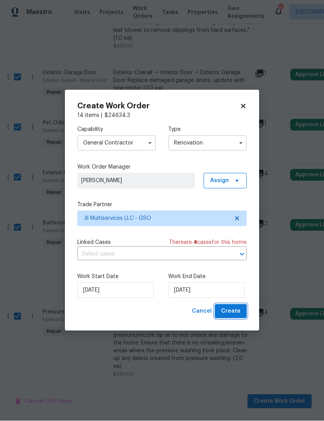
click at [242, 310] on button "Create" at bounding box center [231, 311] width 32 height 14
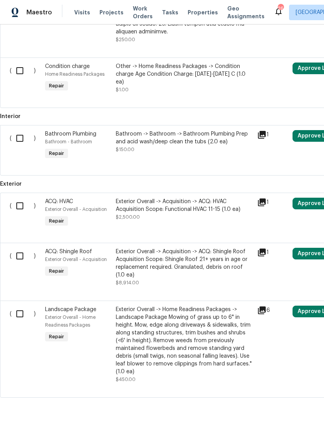
scroll to position [646, 0]
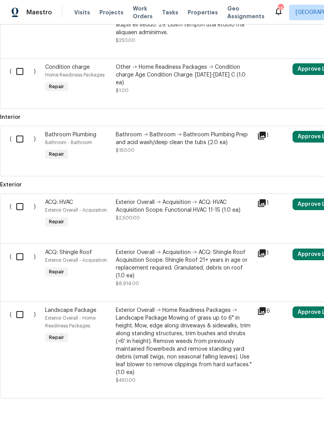
click at [26, 306] on input "checkbox" at bounding box center [23, 314] width 22 height 16
checkbox input "true"
click at [16, 248] on input "checkbox" at bounding box center [23, 256] width 22 height 16
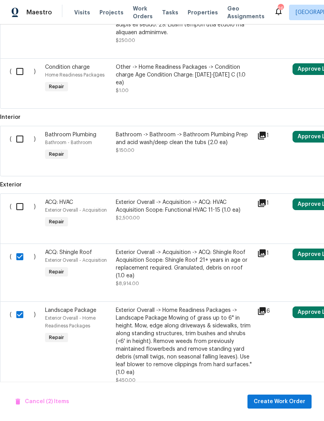
click at [14, 248] on input "checkbox" at bounding box center [23, 256] width 22 height 16
checkbox input "false"
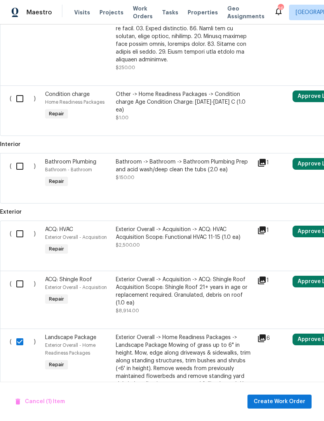
scroll to position [618, 0]
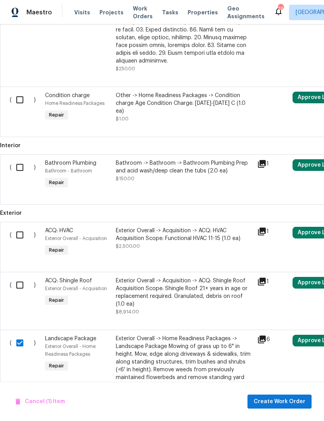
click at [16, 227] on input "checkbox" at bounding box center [23, 235] width 22 height 16
checkbox input "true"
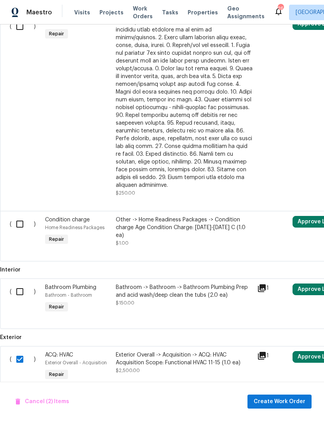
scroll to position [494, 0]
click at [17, 216] on input "checkbox" at bounding box center [23, 224] width 22 height 16
checkbox input "true"
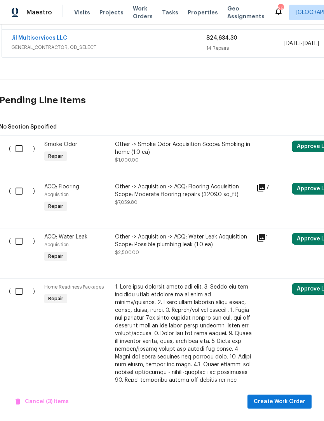
scroll to position [229, 0]
click at [12, 140] on input "checkbox" at bounding box center [23, 148] width 22 height 16
checkbox input "true"
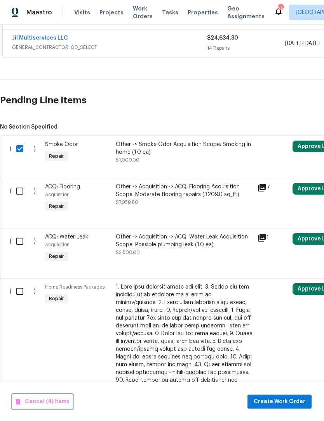
click at [54, 400] on span "Cancel (4) Items" at bounding box center [43, 402] width 54 height 10
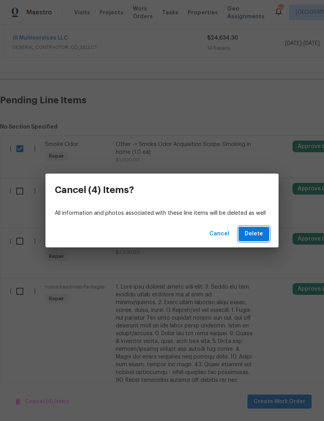
click at [262, 235] on span "Delete" at bounding box center [253, 234] width 18 height 10
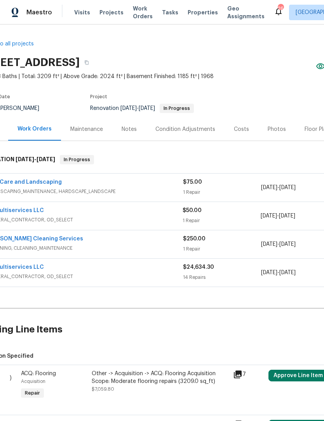
scroll to position [0, 25]
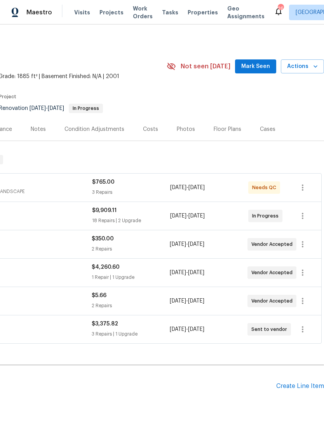
scroll to position [0, 115]
click at [258, 67] on span "Mark Seen" at bounding box center [255, 67] width 29 height 10
click at [302, 66] on span "Actions" at bounding box center [302, 67] width 31 height 10
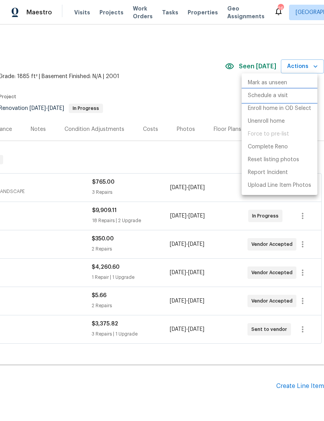
click at [273, 96] on p "Schedule a visit" at bounding box center [268, 96] width 40 height 8
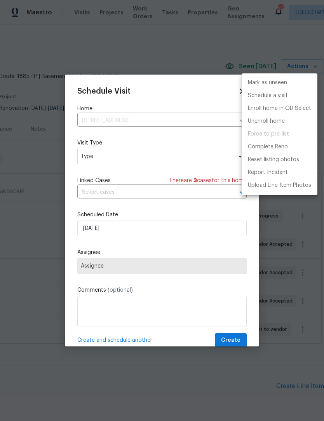
click at [110, 159] on div at bounding box center [162, 210] width 324 height 421
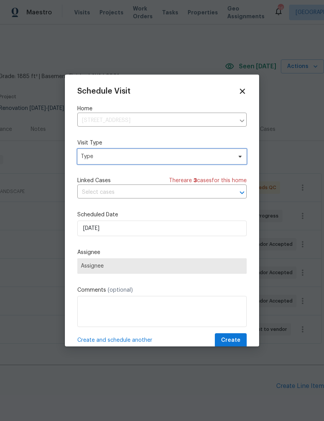
click at [127, 158] on span "Type" at bounding box center [156, 156] width 151 height 8
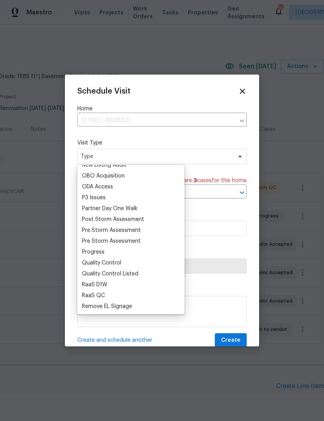
scroll to position [464, 0]
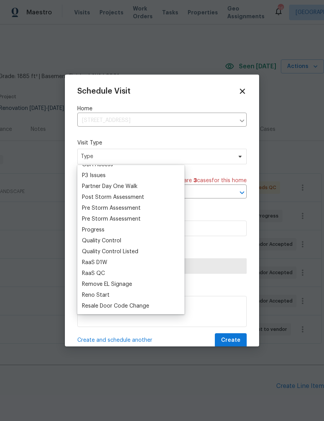
click at [99, 229] on div "Progress" at bounding box center [93, 230] width 23 height 8
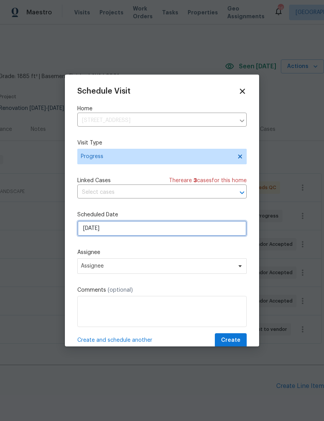
click at [130, 230] on input "[DATE]" at bounding box center [161, 228] width 169 height 16
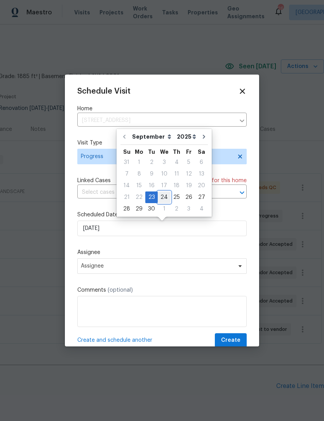
click at [165, 199] on div "24" at bounding box center [164, 197] width 13 height 11
type input "[DATE]"
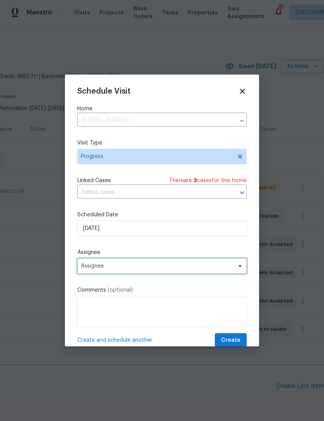
click at [121, 269] on span "Assignee" at bounding box center [157, 266] width 152 height 6
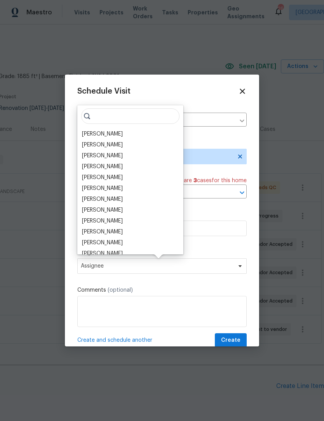
click at [104, 135] on div "[PERSON_NAME]" at bounding box center [102, 134] width 41 height 8
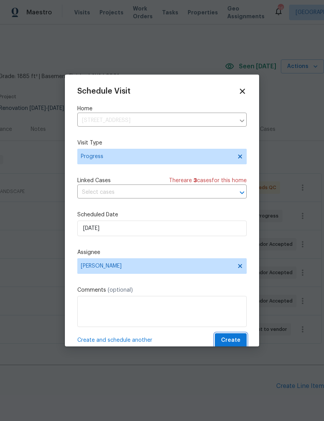
click at [239, 340] on span "Create" at bounding box center [230, 340] width 19 height 10
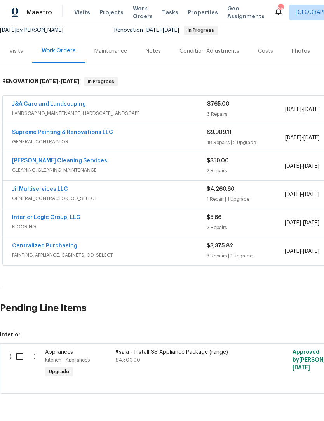
scroll to position [78, 0]
click at [35, 190] on link "Jil Multiservices LLC" at bounding box center [40, 188] width 56 height 5
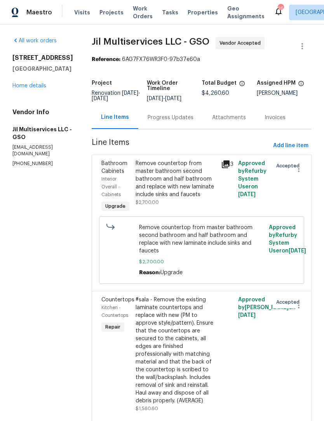
click at [182, 121] on div "Progress Updates" at bounding box center [170, 118] width 46 height 8
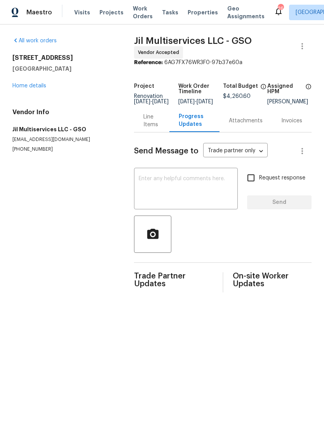
click at [154, 191] on textarea at bounding box center [186, 189] width 94 height 27
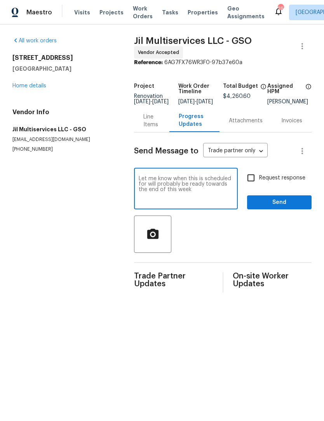
type textarea "Let me know when this is scheduled for will probably be ready towards the end o…"
click at [252, 185] on input "Request response" at bounding box center [250, 178] width 16 height 16
checkbox input "true"
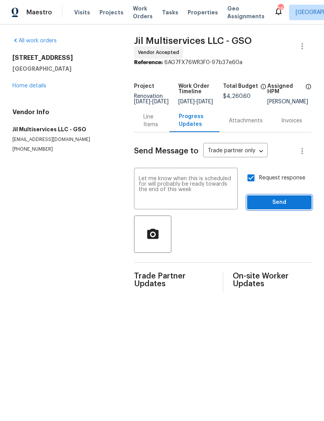
click at [272, 206] on span "Send" at bounding box center [279, 202] width 52 height 10
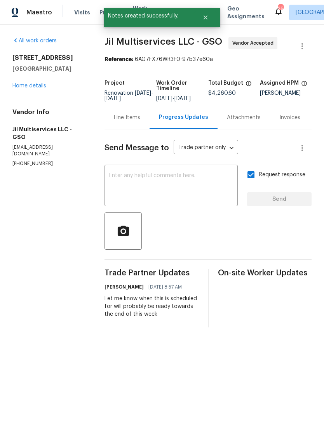
click at [26, 95] on div "All work orders [STREET_ADDRESS][PERSON_NAME] Home details Vendor Info Jil Mult…" at bounding box center [48, 102] width 73 height 130
click at [24, 88] on link "Home details" at bounding box center [29, 85] width 34 height 5
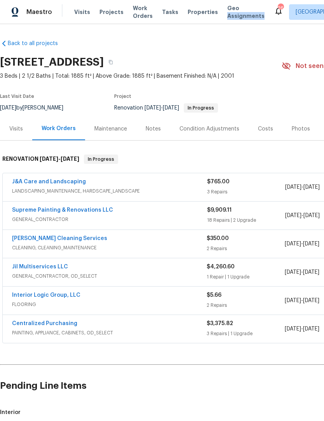
scroll to position [2, 0]
click at [43, 293] on link "Interior Logic Group, LLC" at bounding box center [46, 295] width 68 height 5
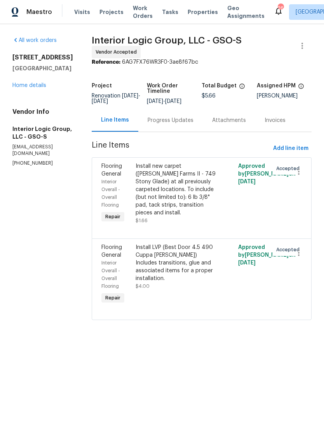
click at [193, 280] on div "Install LVP (Best Door 4.5 490 Cuppa [PERSON_NAME]) Includes transitions, glue …" at bounding box center [175, 263] width 81 height 39
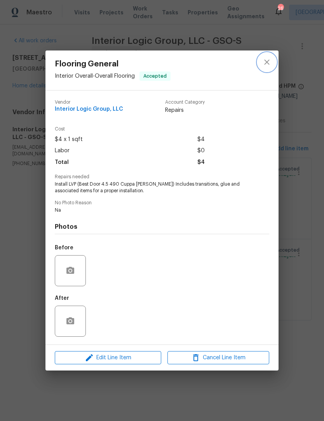
click at [270, 60] on icon "close" at bounding box center [266, 61] width 9 height 9
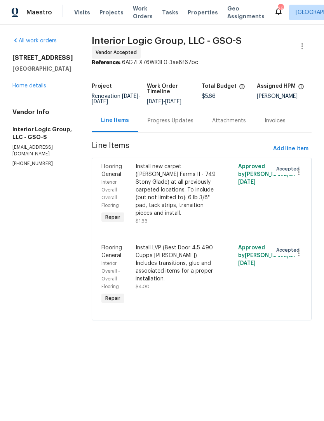
click at [36, 88] on link "Home details" at bounding box center [29, 85] width 34 height 5
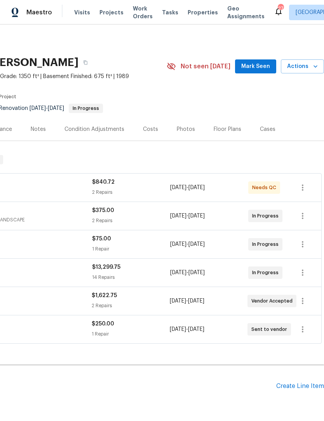
scroll to position [0, 115]
click at [149, 128] on div "Costs" at bounding box center [150, 129] width 15 height 8
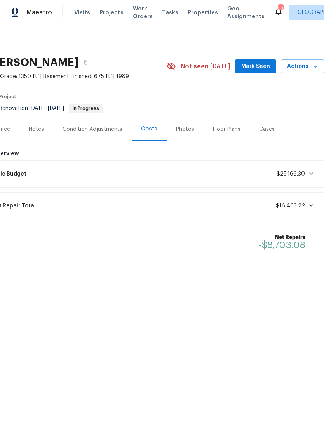
click at [257, 67] on span "Mark Seen" at bounding box center [255, 67] width 29 height 10
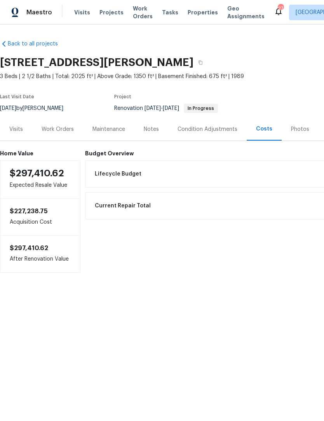
click at [57, 128] on div "Work Orders" at bounding box center [58, 129] width 32 height 8
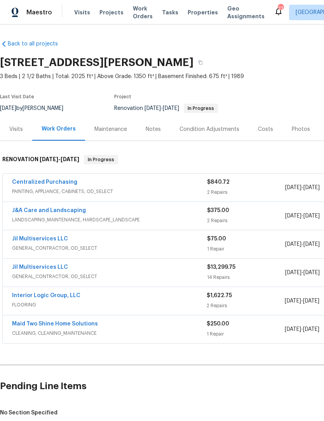
click at [154, 130] on div "Notes" at bounding box center [152, 129] width 15 height 8
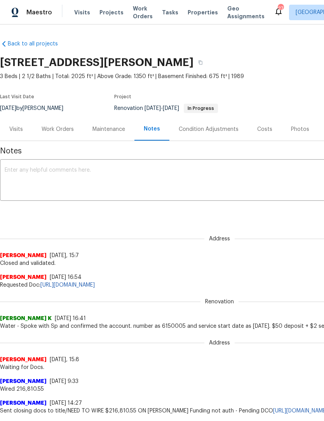
click at [32, 180] on textarea at bounding box center [219, 180] width 429 height 27
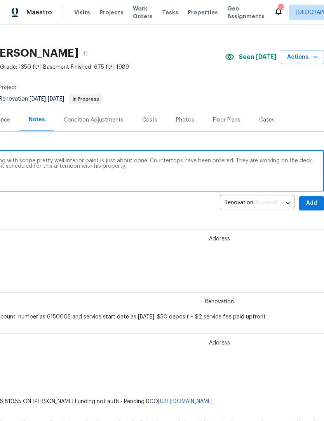
scroll to position [9, 115]
type textarea "Homeless severely dated GC is moving along with scope pretty well interior pain…"
click at [312, 204] on span "Add" at bounding box center [311, 203] width 12 height 10
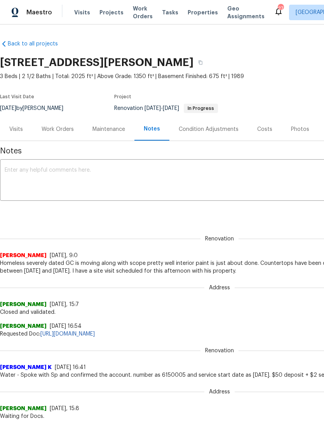
scroll to position [0, 0]
click at [57, 133] on div "Work Orders" at bounding box center [57, 129] width 51 height 23
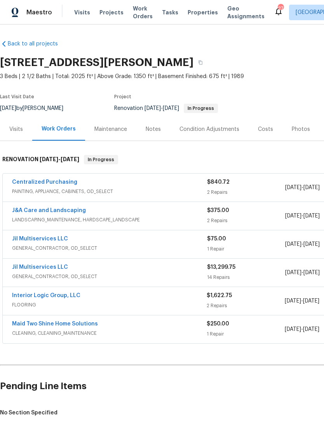
click at [27, 269] on link "Jil Multiservices LLC" at bounding box center [40, 266] width 56 height 5
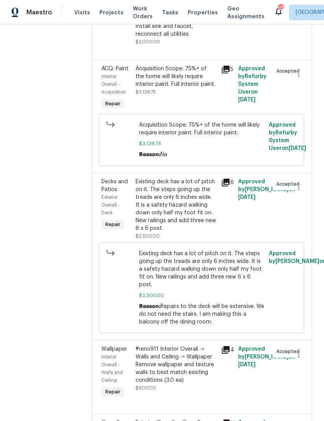
scroll to position [161, 0]
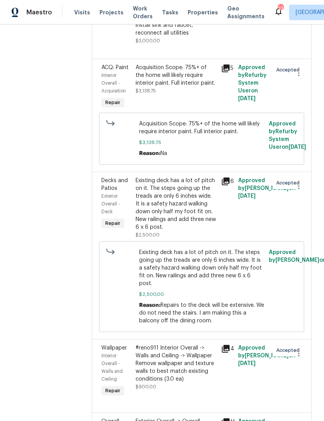
click at [187, 229] on div "Existing deck has a lot of pitch on it. The steps going up the treads are only …" at bounding box center [175, 204] width 81 height 54
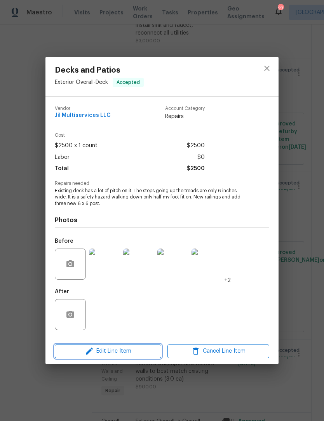
click at [133, 353] on span "Edit Line Item" at bounding box center [108, 351] width 102 height 10
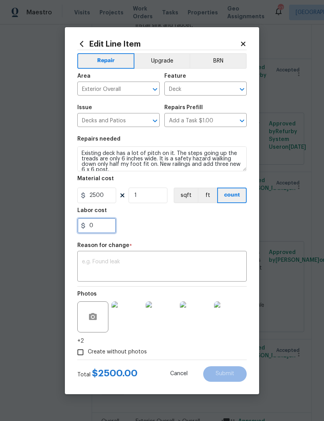
click at [109, 230] on input "0" at bounding box center [96, 226] width 39 height 16
type input "800"
click at [96, 269] on textarea at bounding box center [162, 267] width 160 height 16
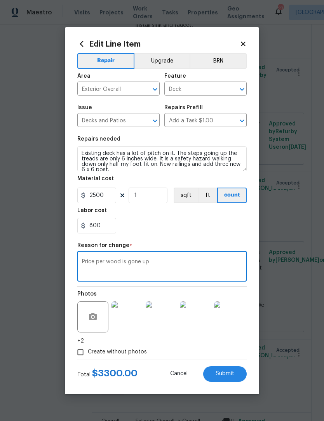
click at [180, 268] on textarea "Price per wood is gone up" at bounding box center [162, 267] width 160 height 16
type textarea "Price per wood is gone up"
click at [232, 378] on button "Submit" at bounding box center [224, 374] width 43 height 16
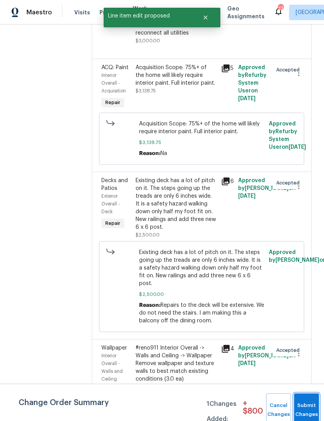
click at [307, 405] on button "Submit Changes" at bounding box center [306, 409] width 25 height 33
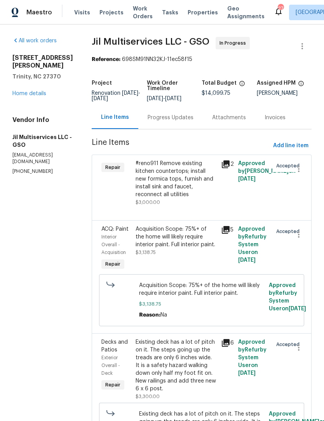
scroll to position [0, 0]
click at [30, 91] on link "Home details" at bounding box center [29, 93] width 34 height 5
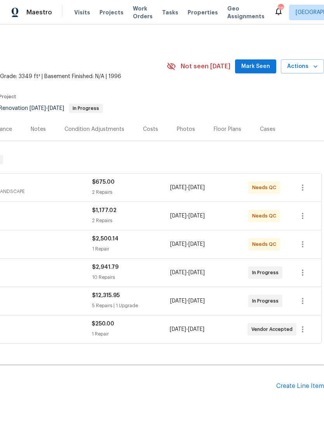
scroll to position [0, 115]
click at [257, 66] on span "Mark Seen" at bounding box center [255, 67] width 29 height 10
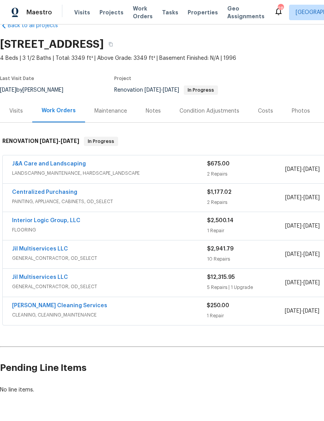
scroll to position [18, 0]
click at [149, 115] on div "Notes" at bounding box center [152, 111] width 15 height 8
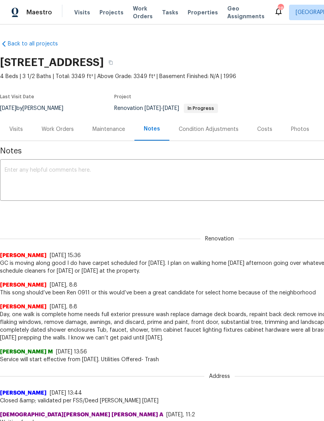
click at [31, 178] on textarea at bounding box center [219, 180] width 429 height 27
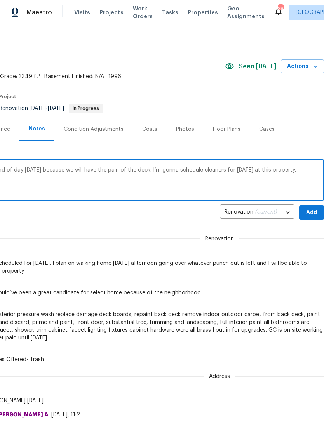
scroll to position [0, 115]
type textarea "GC should be finished with her scope by end of day [DATE] because we will have …"
click at [311, 213] on span "Add" at bounding box center [311, 213] width 12 height 10
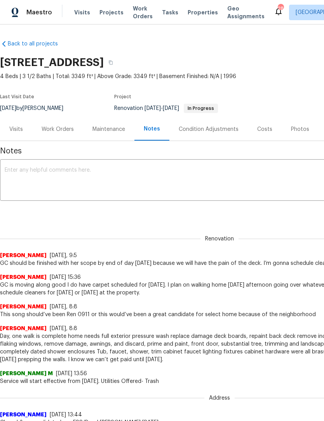
scroll to position [0, 0]
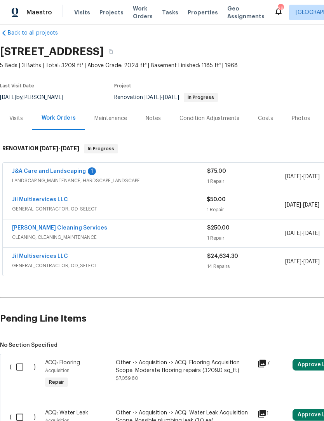
scroll to position [11, 0]
click at [31, 257] on link "Jil Multiservices LLC" at bounding box center [40, 255] width 56 height 5
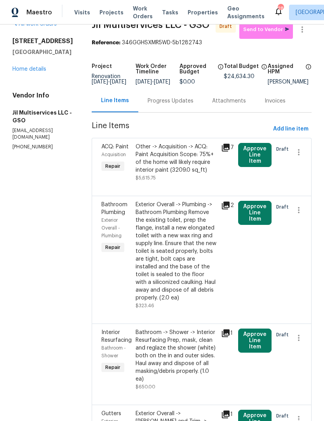
scroll to position [22, 0]
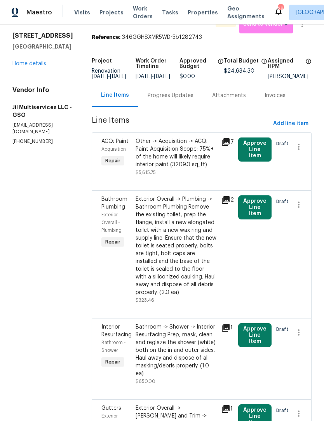
click at [163, 155] on div "Other -> Acquisition -> ACQ: Paint Acquisition Scope: 75%+ of the home will lik…" at bounding box center [175, 152] width 81 height 31
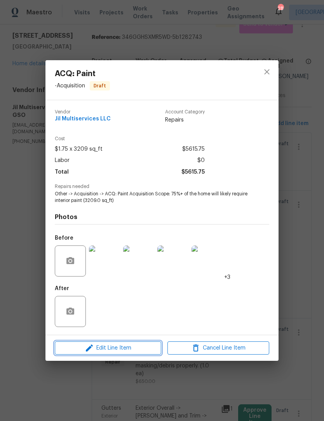
click at [139, 347] on span "Edit Line Item" at bounding box center [108, 348] width 102 height 10
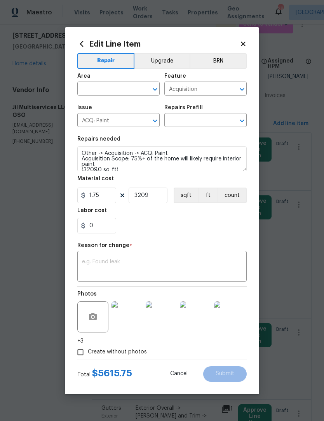
click at [95, 87] on input "text" at bounding box center [107, 89] width 61 height 12
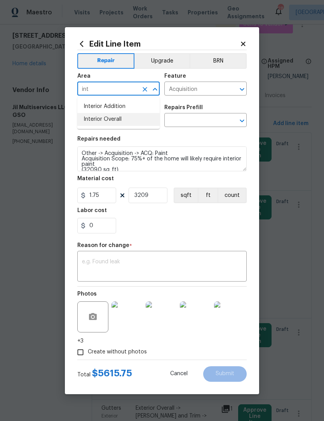
click at [113, 115] on li "Interior Overall" at bounding box center [118, 119] width 82 height 13
type input "Interior Overall"
click at [187, 122] on input "text" at bounding box center [194, 121] width 61 height 12
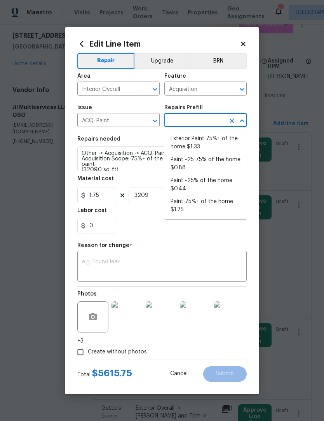
click at [216, 199] on li "Paint 75%+ of the home $1.75" at bounding box center [205, 205] width 82 height 21
type input "Paint 75%+ of the home $1.75"
type textarea "Acquisition Scope: 75%+ of the home will likely require interior paint"
type input "Paint 75%+ of the home $1.75"
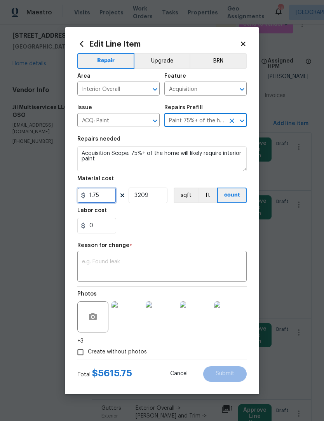
click at [102, 196] on input "1.75" at bounding box center [96, 195] width 39 height 16
type input "1.55"
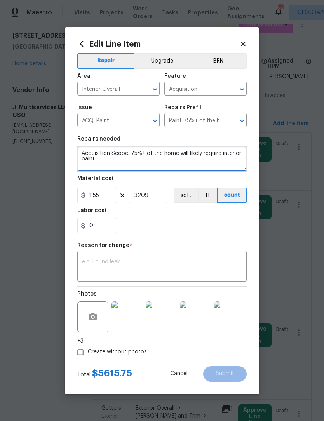
click at [104, 160] on textarea "Acquisition Scope: 75%+ of the home will likely require interior paint" at bounding box center [161, 158] width 169 height 25
type textarea "Acquisition Scope:"
click at [126, 156] on textarea "Full interior paint, wall, ceiling doors, and trim" at bounding box center [161, 158] width 169 height 25
click at [142, 155] on textarea "Full interior paint, wall, ceiling doors, and trim" at bounding box center [161, 158] width 169 height 25
click at [124, 157] on textarea "Full interior paint, wall ceiling doors, and trim" at bounding box center [161, 158] width 169 height 25
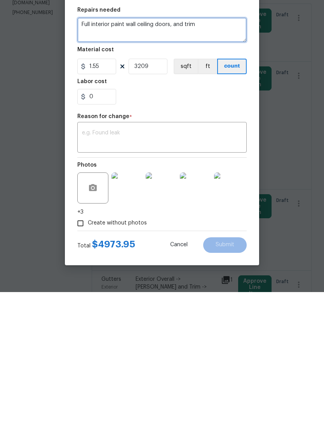
scroll to position [26, 0]
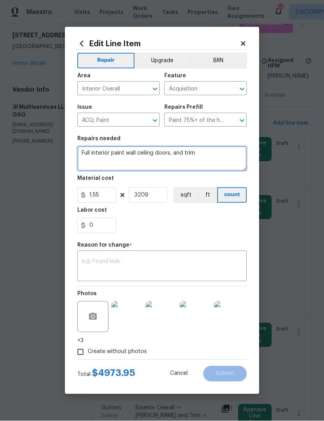
click at [138, 155] on textarea "Full interior paint wall ceiling doors, and trim" at bounding box center [161, 158] width 169 height 25
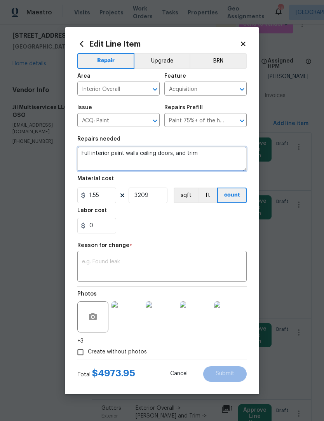
click at [178, 154] on textarea "Full interior paint walls ceiling doors, and trim" at bounding box center [161, 158] width 169 height 25
type textarea "Full interior paint walls ceiling doors and trim"
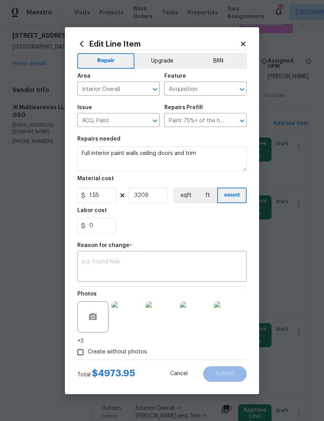
click at [95, 267] on textarea at bounding box center [162, 267] width 160 height 16
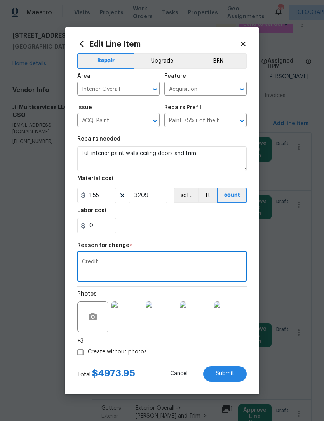
type textarea "Credit"
click at [234, 373] on span "Submit" at bounding box center [224, 374] width 19 height 6
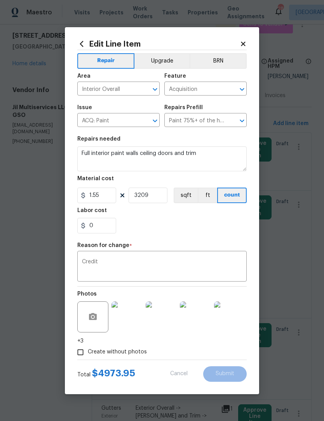
type textarea "Other -> Acquisition -> ACQ: Paint Acquisition Scope: 75%+ of the home will lik…"
type input "1.75"
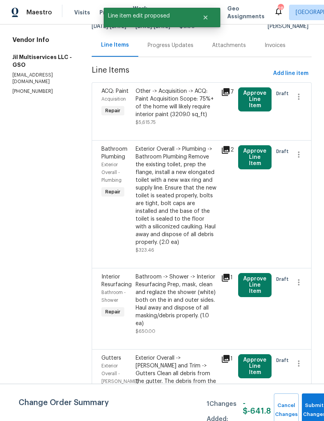
scroll to position [73, 0]
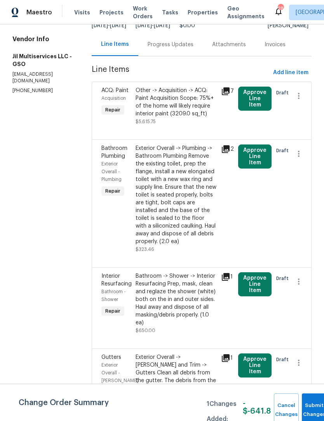
click at [199, 206] on div "Exterior Overall -> Plumbing -> Bathroom Plumbing Remove the existing toilet, p…" at bounding box center [175, 194] width 81 height 101
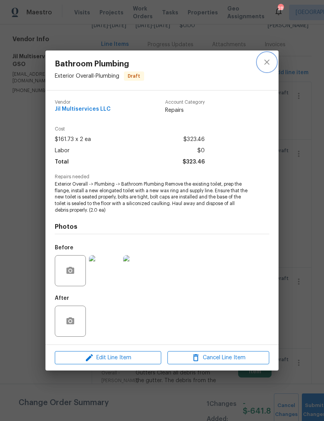
click at [267, 62] on icon "close" at bounding box center [266, 61] width 5 height 5
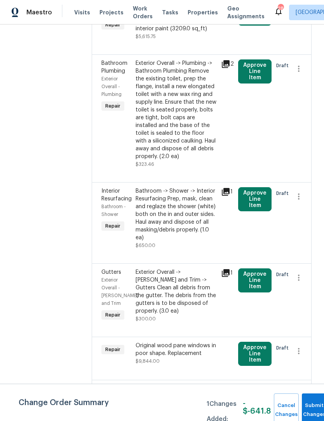
scroll to position [167, 0]
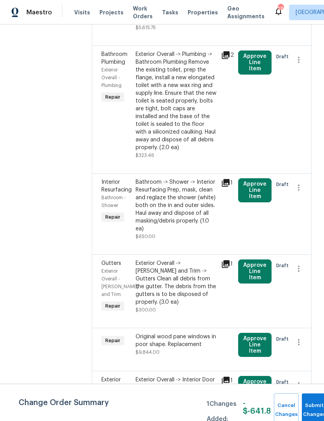
click at [186, 193] on div "Bathroom -> Shower -> Interior Resurfacing Prep, mask, clean and reglaze the sh…" at bounding box center [175, 205] width 81 height 54
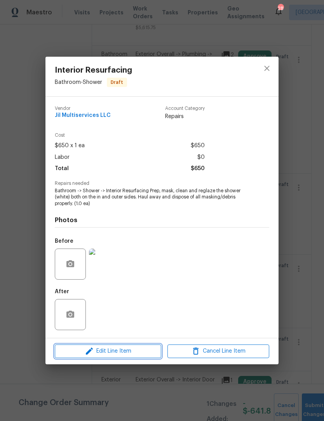
click at [132, 352] on span "Edit Line Item" at bounding box center [108, 351] width 102 height 10
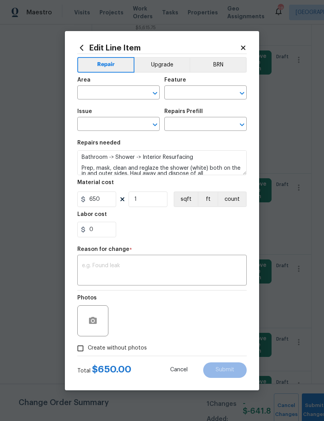
type input "Bathroom"
type input "Shower"
type input "Interior Resurfacing"
click at [112, 200] on input "650" at bounding box center [96, 199] width 39 height 16
type input "450"
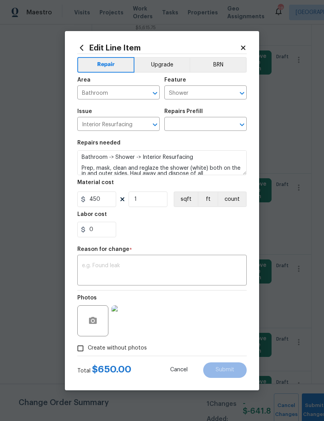
click at [102, 270] on textarea at bounding box center [162, 271] width 160 height 16
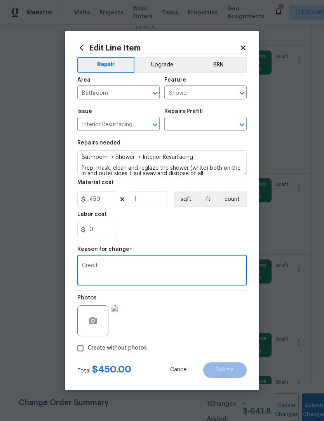
type textarea "Credit"
click at [84, 352] on input "Create without photos" at bounding box center [80, 348] width 15 height 15
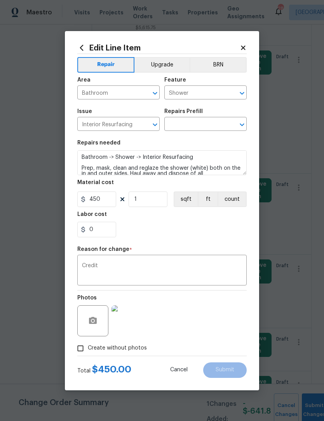
click at [83, 345] on input "Create without photos" at bounding box center [80, 348] width 15 height 15
checkbox input "false"
click at [189, 123] on input "text" at bounding box center [194, 125] width 61 height 12
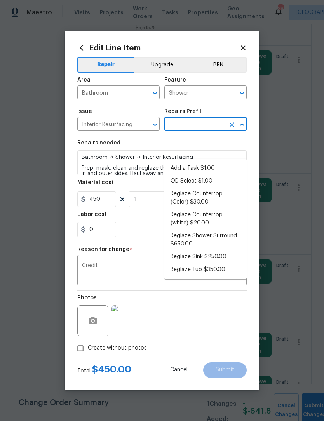
click at [215, 123] on input "text" at bounding box center [194, 125] width 61 height 12
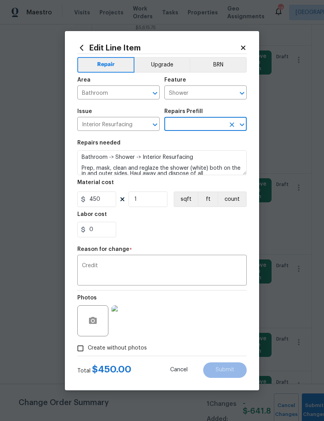
scroll to position [0, 0]
click at [85, 158] on textarea "Bathroom -> Shower -> Interior Resurfacing Prep, mask, clean and reglaze the sh…" at bounding box center [161, 162] width 169 height 25
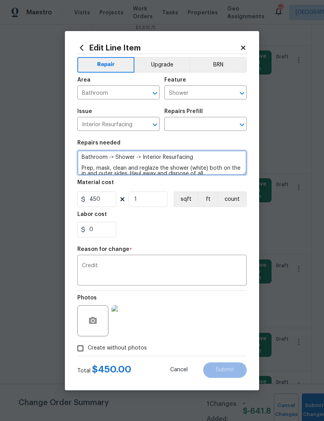
click at [85, 158] on textarea "Bathroom -> Shower -> Interior Resurfacing Prep, mask, clean and reglaze the sh…" at bounding box center [161, 162] width 169 height 25
click at [85, 159] on textarea "Bathroom -> Shower -> Interior Resurfacing Prep, mask, clean and reglaze the sh…" at bounding box center [161, 162] width 169 height 25
click at [85, 158] on textarea "Bathroom -> Shower -> Interior Resurfacing Prep, mask, clean and reglaze the sh…" at bounding box center [161, 162] width 169 height 25
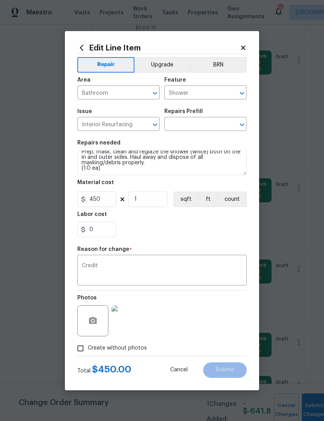
click at [201, 122] on input "text" at bounding box center [194, 125] width 61 height 12
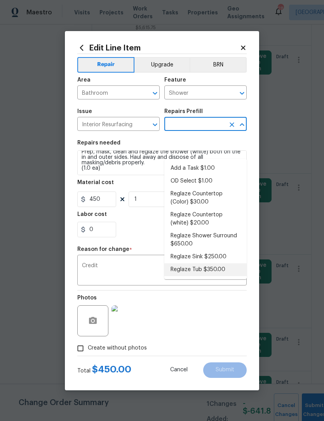
click at [214, 263] on li "Reglaze Tub $350.00" at bounding box center [205, 269] width 82 height 13
type input "Reglaze Tub $350.00"
type textarea "Prep, mask, clean and reglaze the tub (white) both on the in and outer sides. H…"
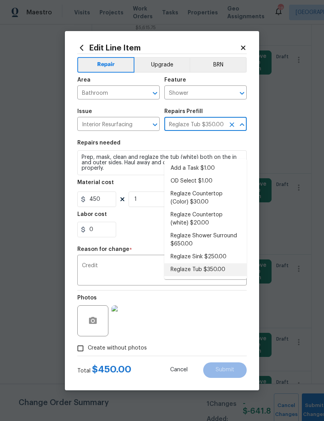
type input "350"
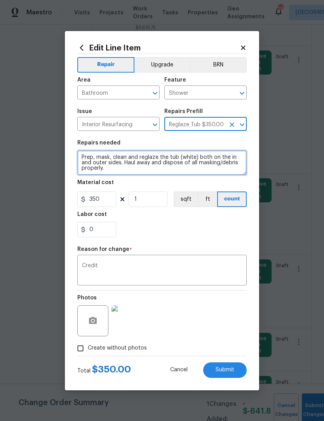
click at [117, 168] on textarea "Prep, mask, clean and reglaze the tub (white) both on the in and outer sides. H…" at bounding box center [161, 162] width 169 height 25
click at [88, 171] on textarea "Prep, mask, clean and reglaze the tub (white) both on the in and outer sides. H…" at bounding box center [161, 162] width 169 height 25
paste textarea "Bathroom -> Shower -> Interior Resurfacing Prep, mask, clean and reglaze the sh…"
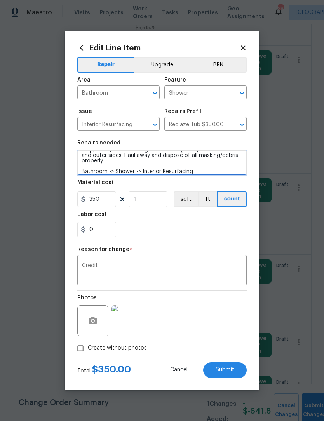
scroll to position [38, 0]
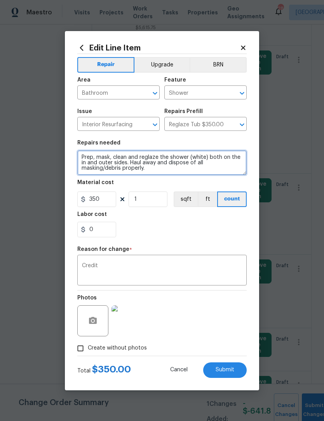
click at [233, 369] on span "Submit" at bounding box center [224, 370] width 19 height 6
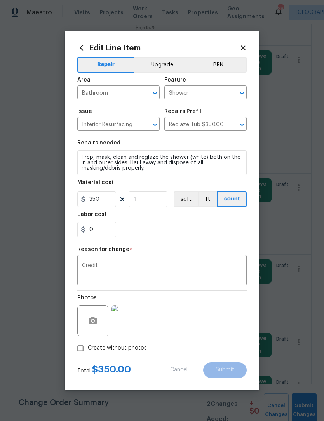
type textarea "Bathroom -> Shower -> Interior Resurfacing Prep, mask, clean and reglaze the sh…"
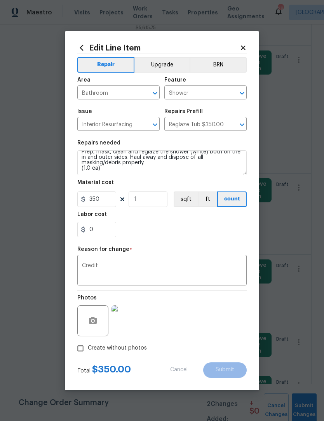
type input "650"
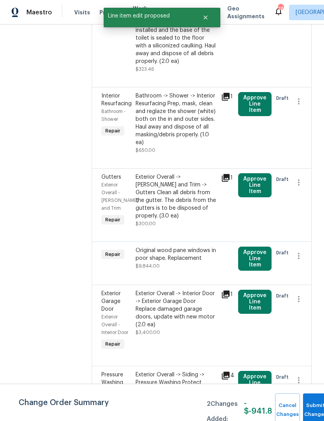
scroll to position [253, 0]
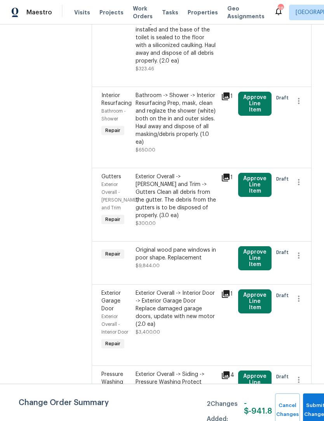
click at [186, 184] on div "Exterior Overall -> [PERSON_NAME] and Trim -> Gutters Clean all debris from the…" at bounding box center [175, 196] width 81 height 47
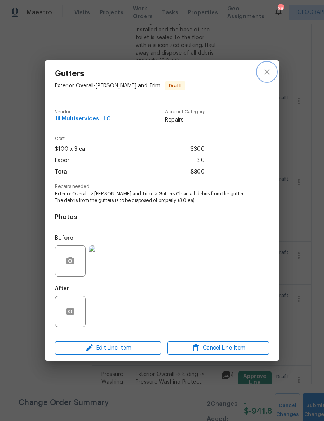
click at [268, 71] on icon "close" at bounding box center [266, 71] width 9 height 9
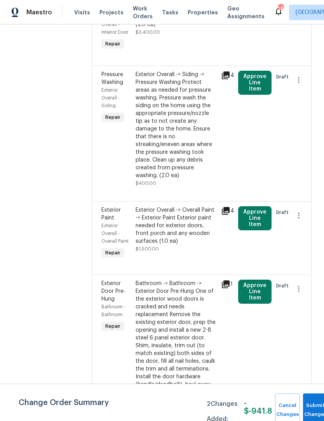
scroll to position [554, 0]
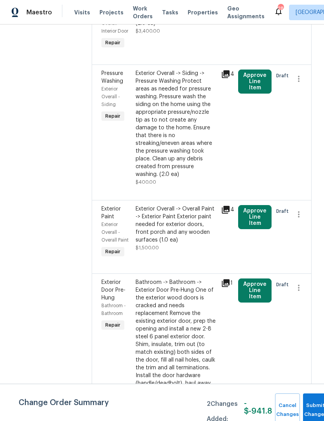
click at [194, 213] on div "Exterior Overall -> Overall Paint -> Exterior Paint Exterior paint needed for e…" at bounding box center [175, 224] width 81 height 39
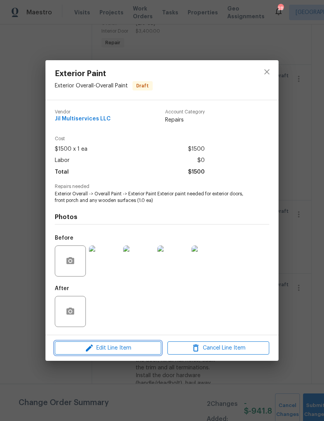
click at [131, 350] on span "Edit Line Item" at bounding box center [108, 348] width 102 height 10
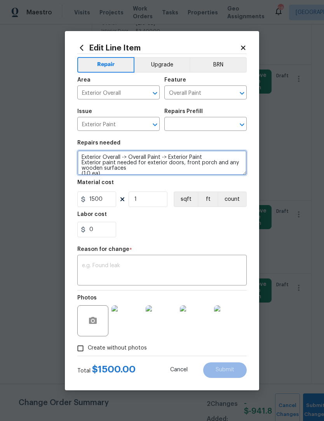
click at [113, 173] on textarea "Exterior Overall -> Overall Paint -> Exterior Paint Exterior paint needed for e…" at bounding box center [161, 162] width 169 height 25
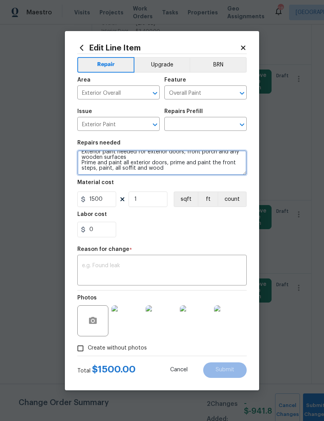
scroll to position [11, 0]
type textarea "Exterior Overall -> Overall Paint -> Exterior Paint Exterior paint needed for e…"
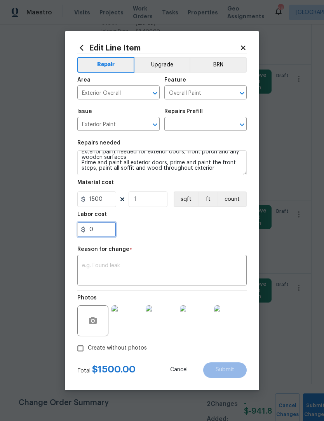
click at [102, 232] on input "0" at bounding box center [96, 230] width 39 height 16
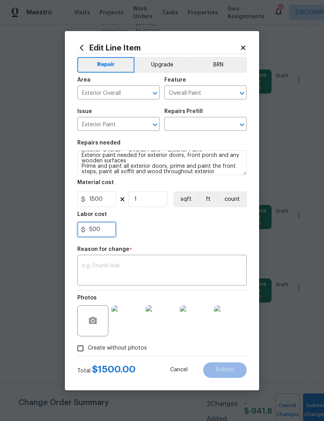
type input "500"
click at [96, 273] on textarea at bounding box center [162, 271] width 160 height 16
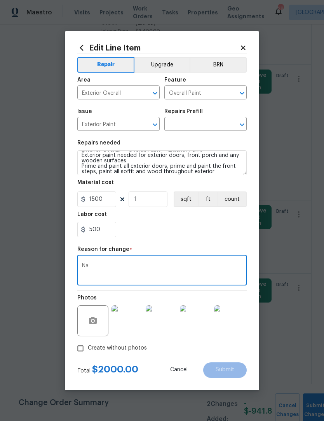
type textarea "Na"
click at [191, 125] on input "text" at bounding box center [194, 125] width 61 height 12
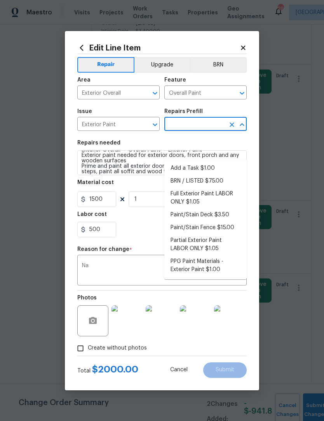
click at [203, 124] on input "text" at bounding box center [194, 125] width 61 height 12
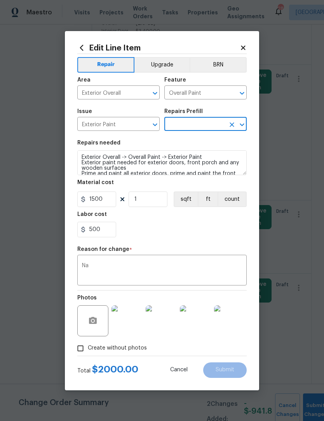
scroll to position [0, 0]
click at [87, 159] on textarea "Exterior Overall -> Overall Paint -> Exterior Paint Exterior paint needed for e…" at bounding box center [161, 162] width 169 height 25
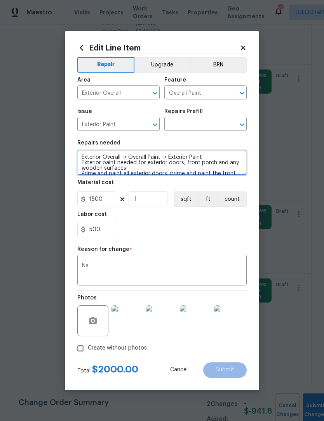
click at [81, 159] on textarea "Exterior Overall -> Overall Paint -> Exterior Paint Exterior paint needed for e…" at bounding box center [161, 162] width 169 height 25
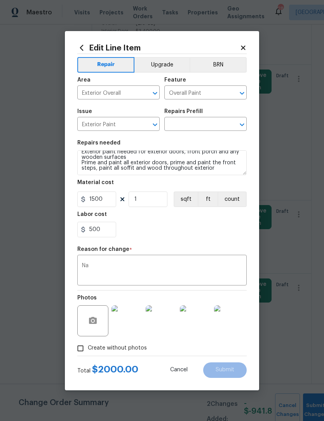
click at [197, 124] on input "text" at bounding box center [194, 125] width 61 height 12
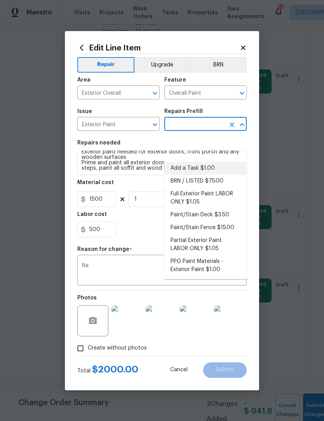
click at [206, 162] on li "Add a Task $1.00" at bounding box center [205, 168] width 82 height 13
type input "Add a Task $1.00"
type textarea "HPM to detail"
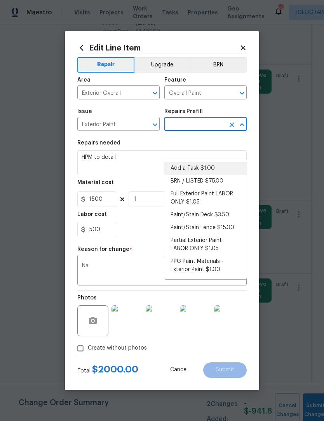
type input "Add a Task $1.00"
type input "1"
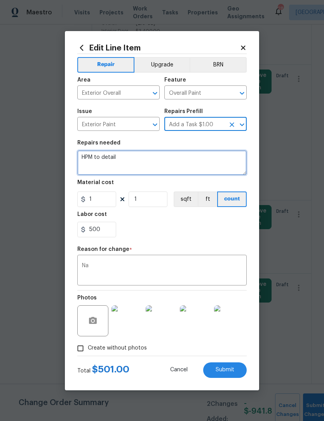
click at [94, 157] on textarea "HPM to detail" at bounding box center [161, 162] width 169 height 25
click at [141, 161] on textarea "HPM to detail" at bounding box center [161, 162] width 169 height 25
type textarea "H"
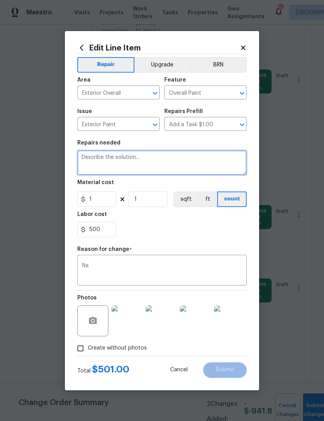
click at [93, 158] on textarea at bounding box center [161, 162] width 169 height 25
paste textarea "Exterior Overall -> Overall Paint -> Exterior Paint Exterior paint needed for e…"
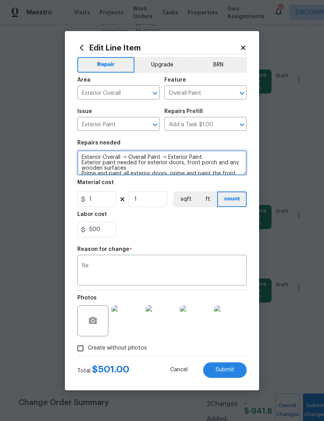
scroll to position [11, 0]
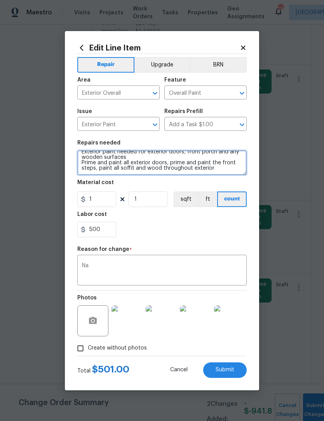
type textarea "Exterior Overall -> Overall Paint -> Exterior Paint Exterior paint needed for e…"
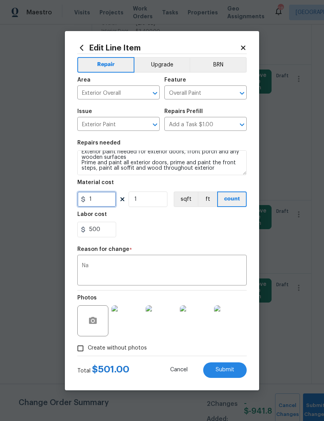
click at [107, 200] on input "1" at bounding box center [96, 199] width 39 height 16
type input "1500"
click at [228, 371] on span "Submit" at bounding box center [224, 370] width 19 height 6
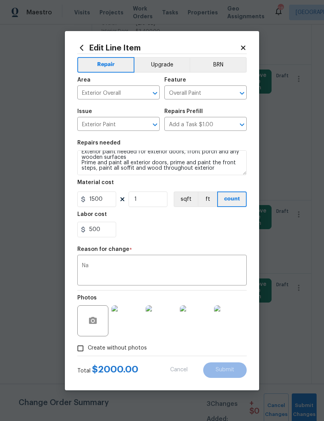
type textarea "Exterior Overall -> Overall Paint -> Exterior Paint Exterior paint needed for e…"
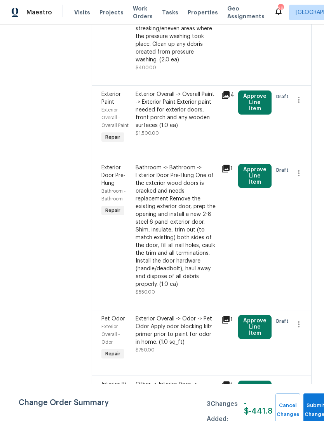
scroll to position [683, 0]
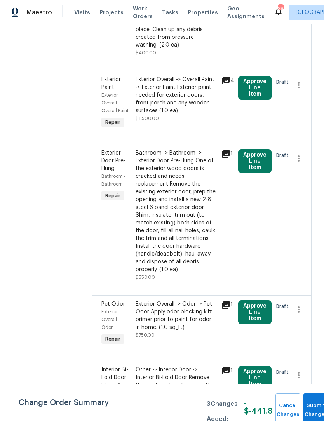
click at [180, 208] on div "Bathroom -> Bathroom -> Exterior Door Pre-Hung One of the exterior wood doors i…" at bounding box center [175, 211] width 81 height 124
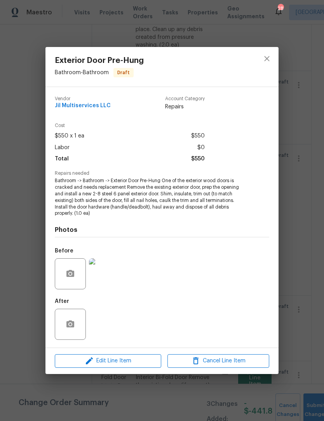
click at [109, 277] on img at bounding box center [104, 273] width 31 height 31
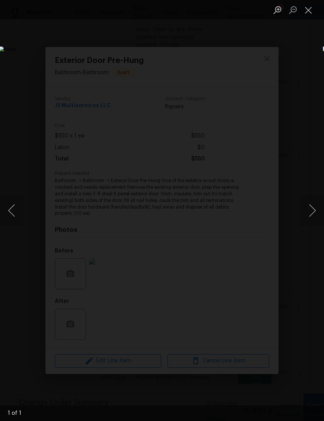
click at [312, 10] on button "Close lightbox" at bounding box center [308, 10] width 16 height 14
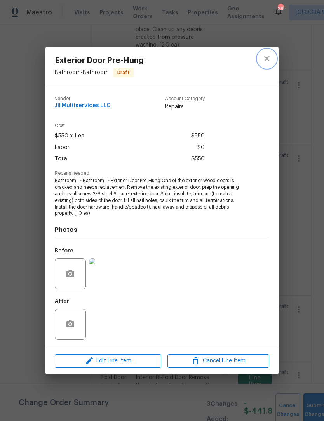
click at [265, 60] on icon "close" at bounding box center [266, 58] width 5 height 5
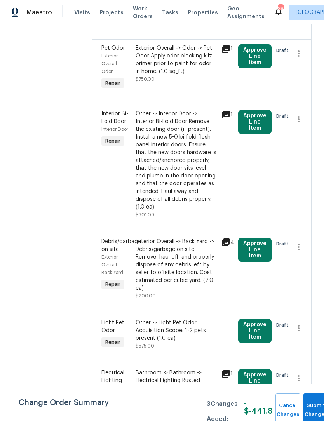
scroll to position [942, 0]
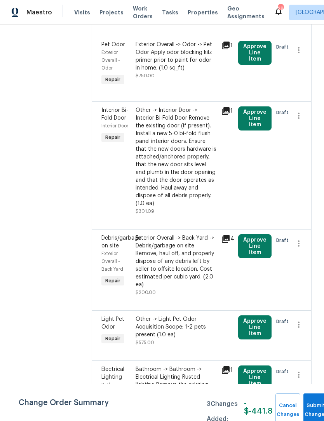
click at [184, 256] on div "Exterior Overall -> Back Yard -> Debris/garbage on site Remove, haul off, and p…" at bounding box center [175, 261] width 81 height 54
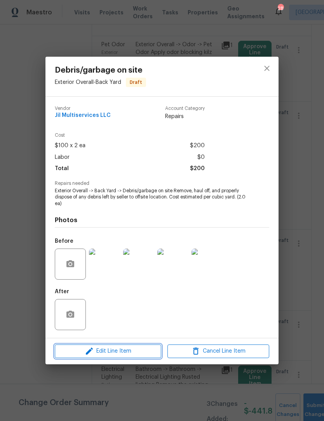
click at [134, 354] on span "Edit Line Item" at bounding box center [108, 351] width 102 height 10
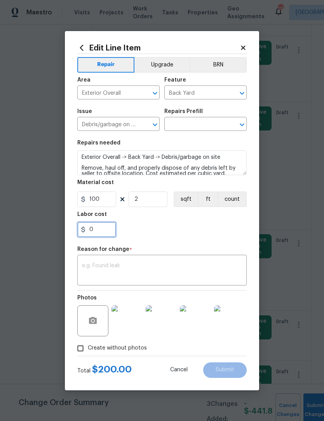
click at [107, 232] on input "0" at bounding box center [96, 230] width 39 height 16
click at [152, 203] on input "2" at bounding box center [147, 199] width 39 height 16
type input "4"
click at [103, 270] on textarea at bounding box center [162, 271] width 160 height 16
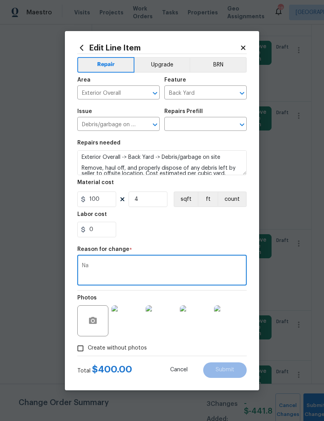
type textarea "Na"
click at [83, 159] on textarea "Exterior Overall -> Back Yard -> Debris/garbage on site Remove, haul off, and p…" at bounding box center [161, 162] width 169 height 25
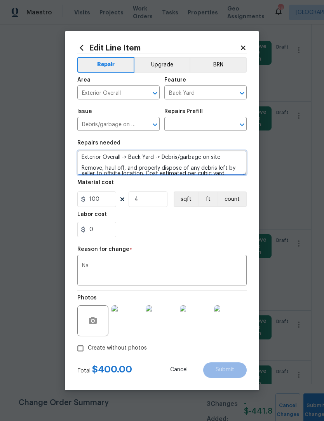
click at [87, 159] on textarea "Exterior Overall -> Back Yard -> Debris/garbage on site Remove, haul off, and p…" at bounding box center [161, 162] width 169 height 25
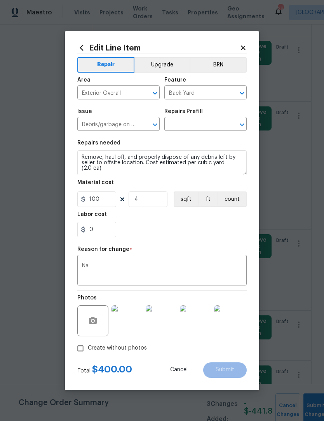
click at [189, 123] on input "text" at bounding box center [194, 125] width 61 height 12
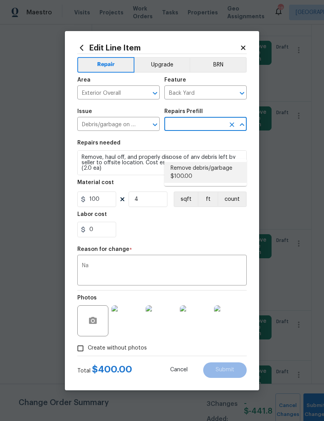
click at [218, 162] on li "Remove debris/garbage $100.00" at bounding box center [205, 172] width 82 height 21
type input "Remove debris/garbage $100.00"
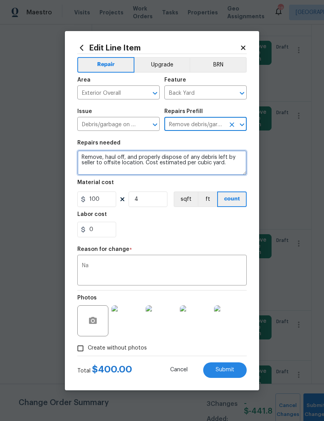
click at [235, 173] on textarea "Remove, haul off, and properly dispose of any debris left by seller to offsite …" at bounding box center [161, 162] width 169 height 25
click at [88, 169] on textarea "Remove, haul off, and properly dispose of any debris left by seller to offsite …" at bounding box center [161, 162] width 169 height 25
click at [87, 168] on textarea "Remove, haul off, and properly dispose of any debris left by seller to offsite …" at bounding box center [161, 162] width 169 height 25
click at [88, 168] on textarea "Remove, haul off, and properly dispose of any debris left by seller to offsite …" at bounding box center [161, 162] width 169 height 25
paste textarea "Remove, haul off, and properly dispose of any debris left by seller to offsite …"
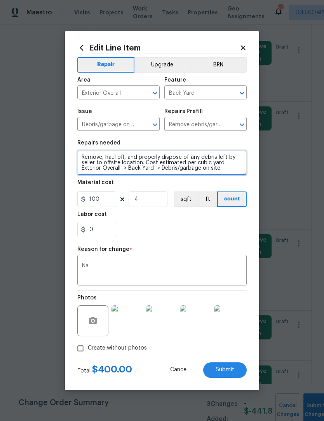
scroll to position [27, 0]
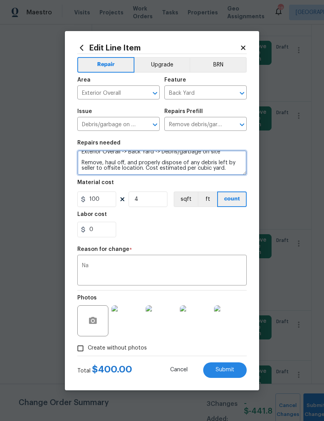
type textarea "Remove, haul off, and properly dispose of any debris left by seller to offsite …"
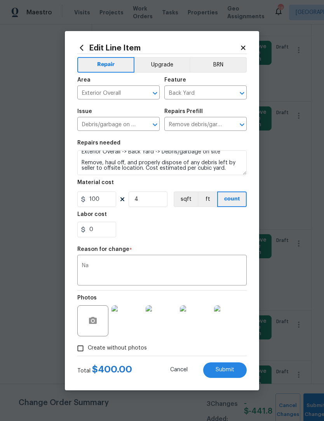
click at [231, 371] on span "Submit" at bounding box center [224, 370] width 19 height 6
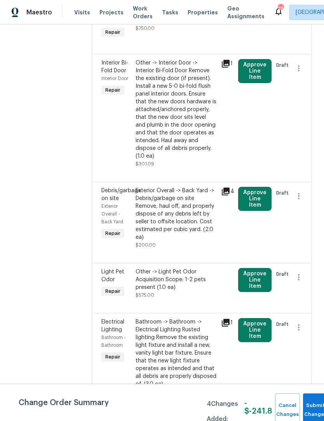
scroll to position [989, 0]
click at [185, 336] on div "Bathroom -> Bathroom -> Electrical Lighting Rusted lighting Remove the existing…" at bounding box center [175, 354] width 81 height 70
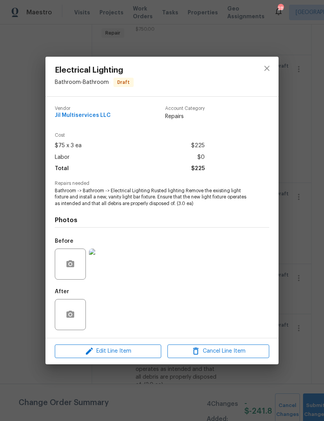
click at [106, 266] on img at bounding box center [104, 263] width 31 height 31
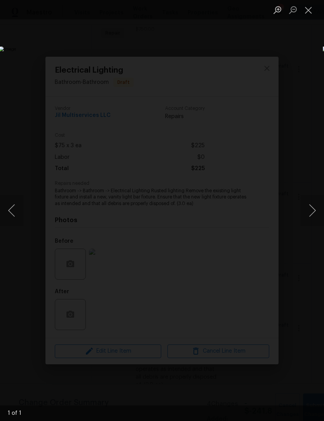
click at [313, 13] on button "Close lightbox" at bounding box center [308, 10] width 16 height 14
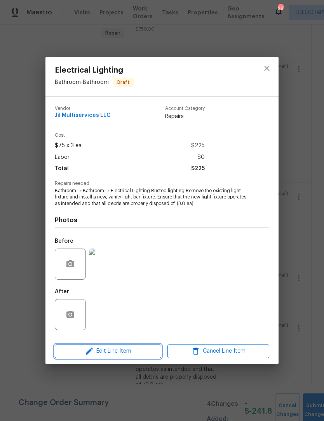
click at [139, 345] on button "Edit Line Item" at bounding box center [108, 351] width 106 height 14
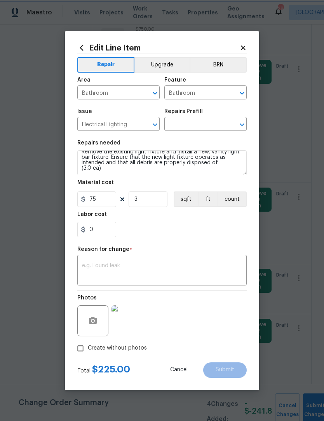
scroll to position [16, 0]
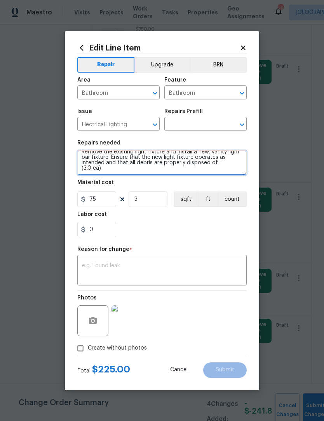
click at [113, 172] on textarea "Bathroom -> Bathroom -> Electrical Lighting Rusted lighting Remove the existing…" at bounding box center [161, 162] width 169 height 25
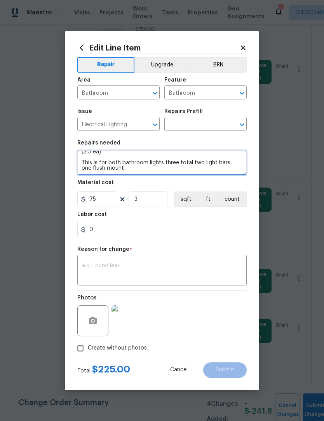
scroll to position [29, 0]
type textarea "Bathroom -> Bathroom -> Electrical Lighting Rusted lighting Remove the existing…"
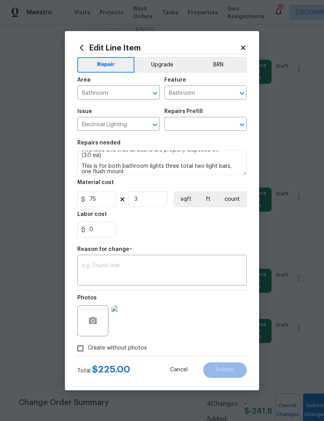
click at [100, 264] on textarea at bounding box center [162, 271] width 160 height 16
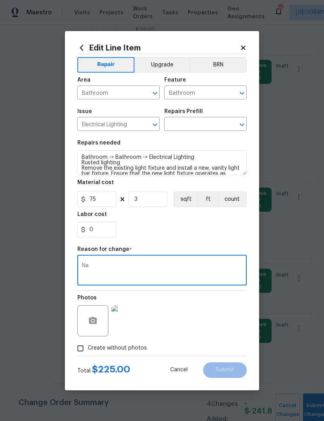
scroll to position [0, 0]
type textarea "Na"
click at [86, 161] on textarea "Bathroom -> Bathroom -> Electrical Lighting Rusted lighting Remove the existing…" at bounding box center [161, 162] width 169 height 25
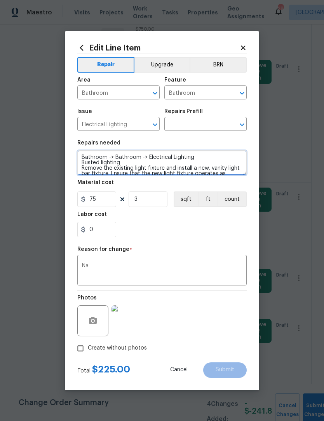
click at [85, 156] on textarea "Bathroom -> Bathroom -> Electrical Lighting Rusted lighting Remove the existing…" at bounding box center [161, 162] width 169 height 25
click at [85, 155] on textarea "Bathroom -> Bathroom -> Electrical Lighting Rusted lighting Remove the existing…" at bounding box center [161, 162] width 169 height 25
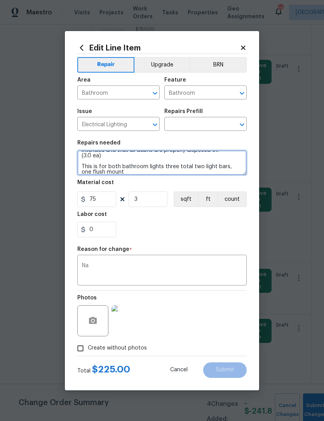
scroll to position [33, 0]
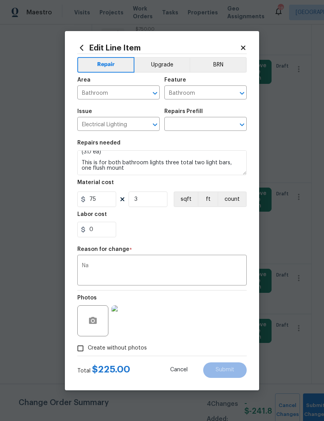
click at [205, 121] on input "text" at bounding box center [194, 125] width 61 height 12
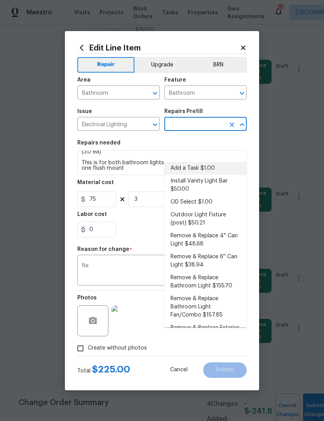
click at [209, 162] on li "Add a Task $1.00" at bounding box center [205, 168] width 82 height 13
type input "Add a Task $1.00"
type textarea "HPM to detail"
type input "1"
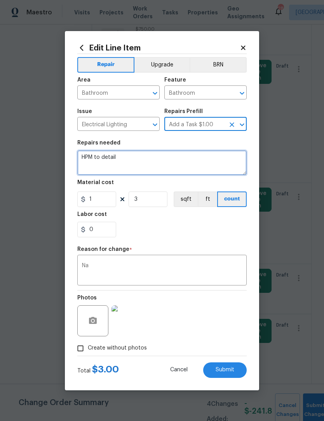
click at [125, 159] on textarea "HPM to detail" at bounding box center [161, 162] width 169 height 25
type textarea "H"
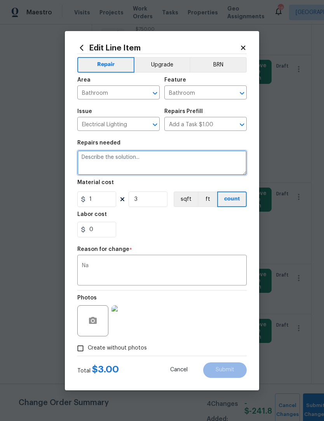
click at [84, 161] on textarea at bounding box center [161, 162] width 169 height 25
paste textarea "Bathroom -> Bathroom -> Electrical Lighting Rusted lighting Remove the existing…"
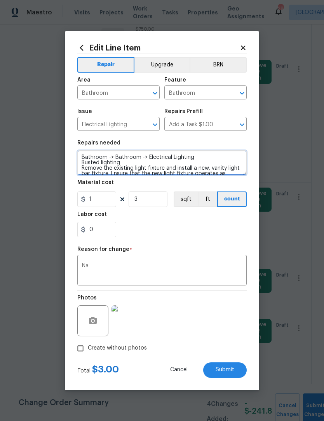
scroll to position [33, 0]
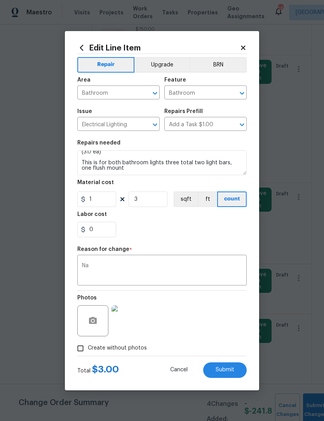
click at [231, 371] on span "Submit" at bounding box center [224, 370] width 19 height 6
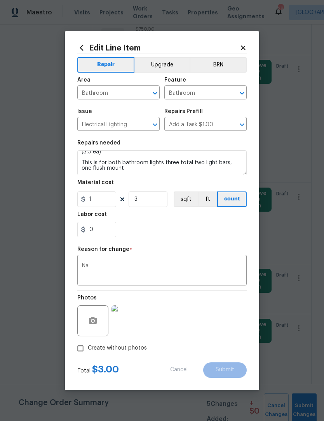
type textarea "Bathroom -> Bathroom -> Electrical Lighting Rusted lighting Remove the existing…"
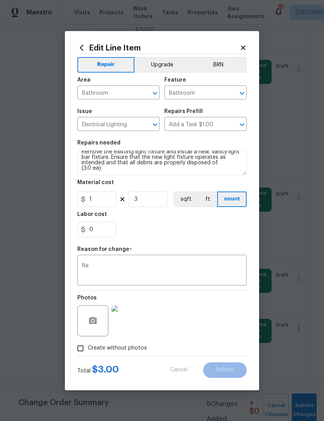
type input "75"
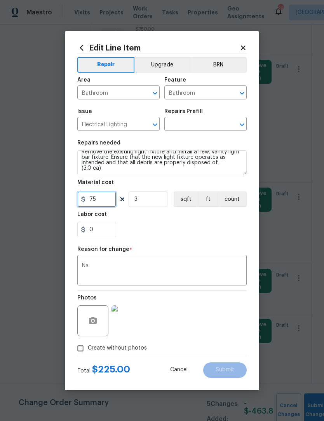
click at [103, 199] on input "75" at bounding box center [96, 199] width 39 height 16
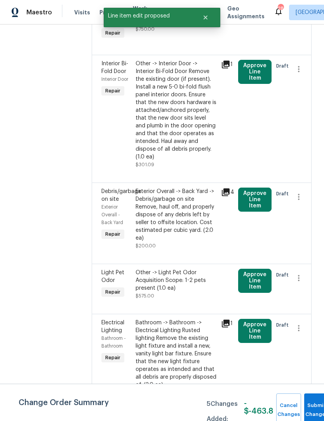
click at [202, 353] on div "Bathroom -> Bathroom -> Electrical Lighting Rusted lighting Remove the existing…" at bounding box center [175, 354] width 81 height 70
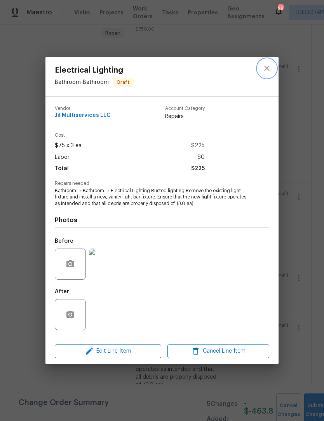
click at [270, 64] on icon "close" at bounding box center [266, 68] width 9 height 9
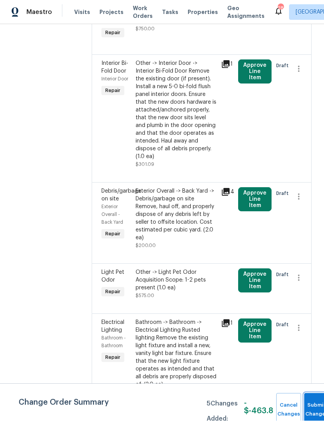
click at [314, 405] on button "Submit Changes" at bounding box center [316, 409] width 25 height 33
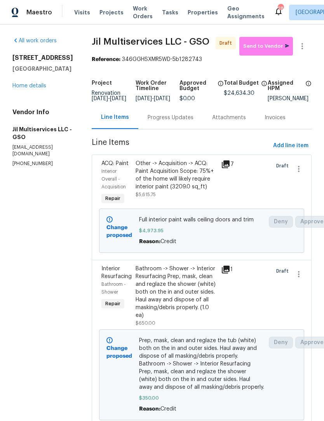
scroll to position [0, 0]
click at [284, 151] on span "Add line item" at bounding box center [290, 146] width 35 height 10
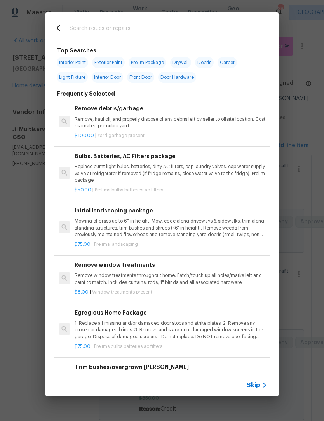
click at [92, 27] on input "text" at bounding box center [151, 29] width 165 height 12
type input "Kitchen cab"
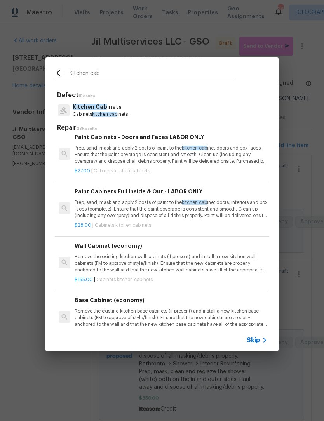
scroll to position [187, 0]
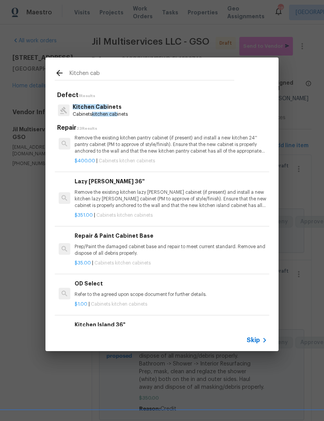
click at [263, 260] on p "$35.00 | Cabinets kitchen cabinets" at bounding box center [170, 263] width 192 height 7
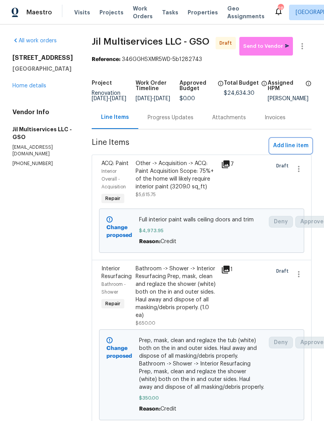
click at [287, 151] on span "Add line item" at bounding box center [290, 146] width 35 height 10
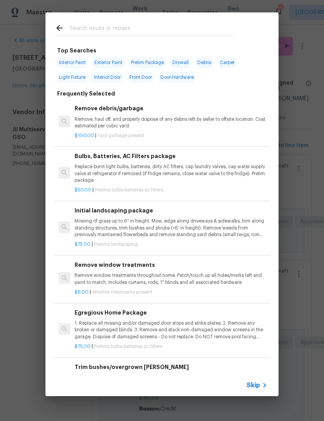
click at [86, 24] on input "text" at bounding box center [151, 29] width 165 height 12
type input "Kitchen"
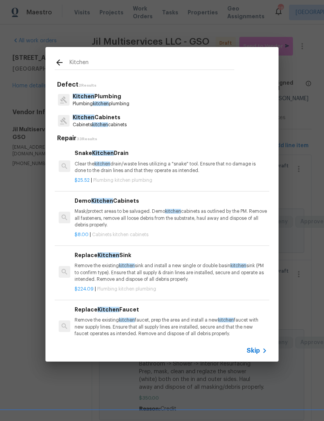
click at [105, 121] on p "Kitchen Cabinets" at bounding box center [100, 117] width 54 height 8
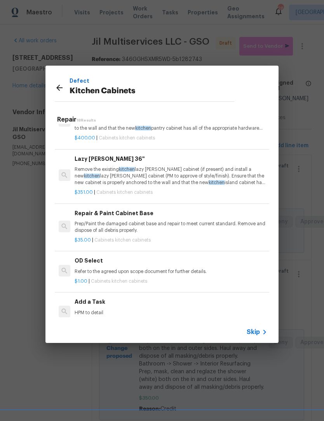
scroll to position [682, 0]
click at [121, 220] on p "Prep/Paint the damaged cabinet base and repair to meet current standard. Remove…" at bounding box center [170, 226] width 192 height 13
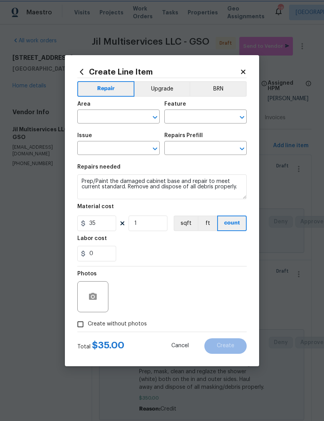
type input "Cabinets"
type input "Kitchen Cabinets"
type input "Repair & Paint Cabinet Base $35.00"
click at [102, 116] on input "text" at bounding box center [107, 117] width 61 height 12
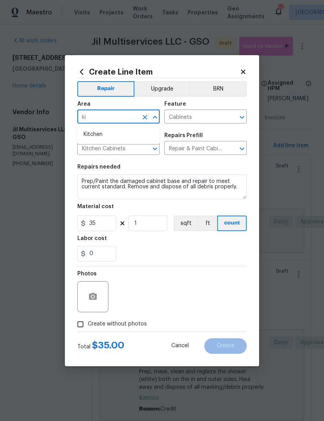
click at [105, 135] on li "Kitchen" at bounding box center [118, 134] width 82 height 13
type input "Kitchen"
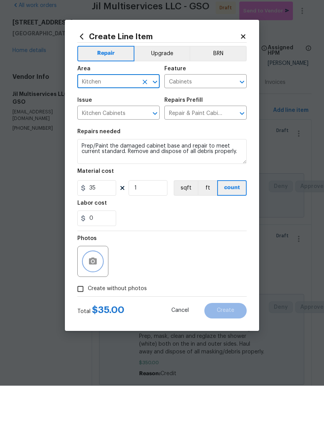
click at [95, 293] on icon "button" at bounding box center [93, 296] width 8 height 7
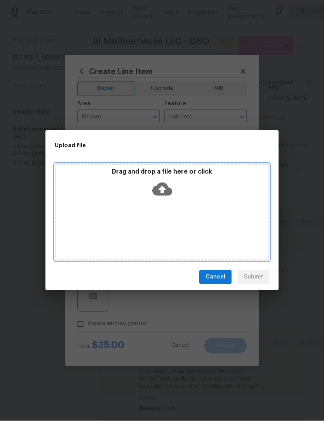
click at [174, 240] on div "Drag and drop a file here or click" at bounding box center [162, 212] width 214 height 97
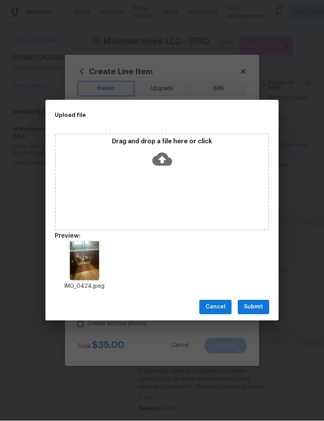
click at [258, 312] on span "Submit" at bounding box center [253, 307] width 19 height 10
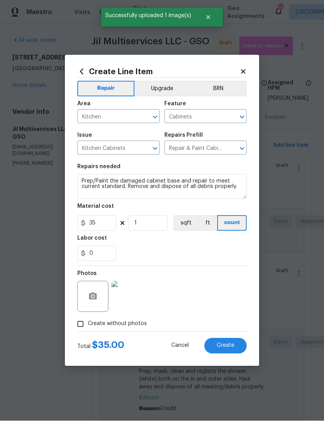
click at [229, 348] on span "Create" at bounding box center [224, 346] width 17 height 6
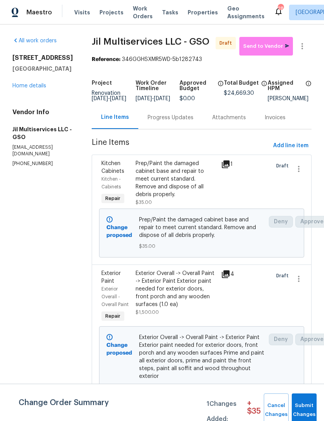
scroll to position [0, 0]
click at [287, 150] on span "Add line item" at bounding box center [290, 146] width 35 height 10
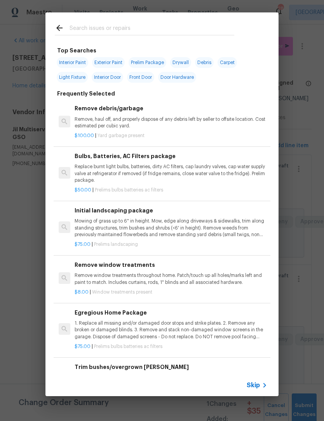
click at [84, 26] on input "text" at bounding box center [151, 29] width 165 height 12
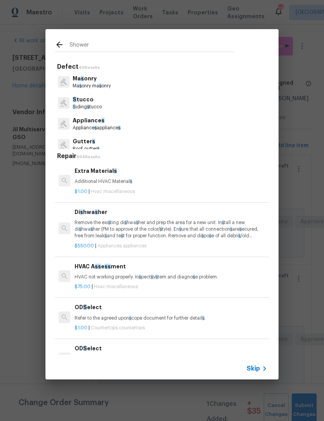
type input "Shower"
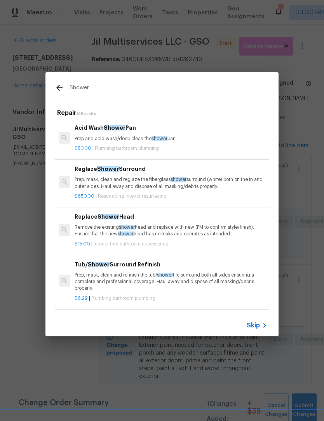
click at [99, 226] on p "Remove the existing shower head and replace with new (PM to confirm style/finis…" at bounding box center [170, 230] width 192 height 13
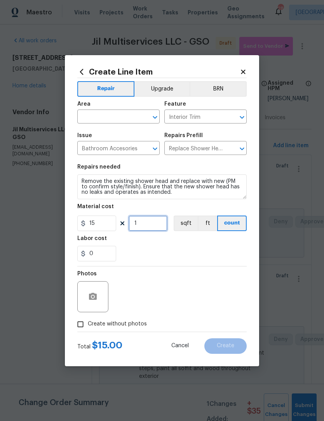
click at [155, 225] on input "1" at bounding box center [147, 223] width 39 height 16
type input "2"
click at [102, 114] on input "text" at bounding box center [107, 117] width 61 height 12
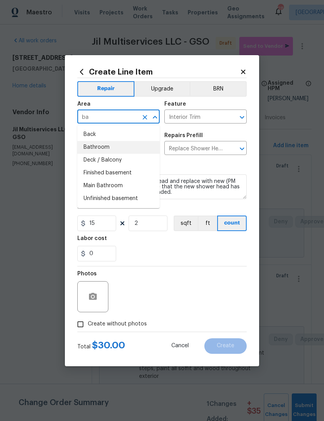
click at [98, 149] on li "Bathroom" at bounding box center [118, 147] width 82 height 13
type input "Bathroom"
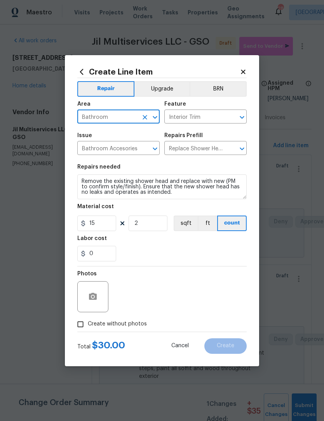
click at [84, 324] on input "Create without photos" at bounding box center [80, 324] width 15 height 15
checkbox input "true"
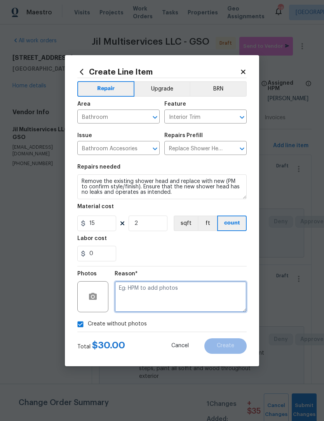
click at [138, 300] on textarea at bounding box center [180, 296] width 132 height 31
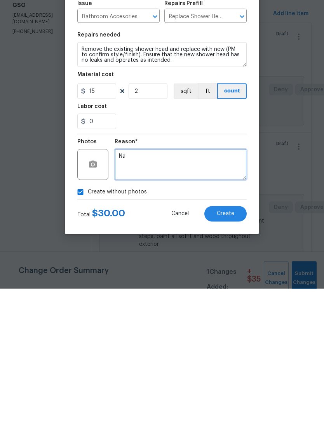
type textarea "Na"
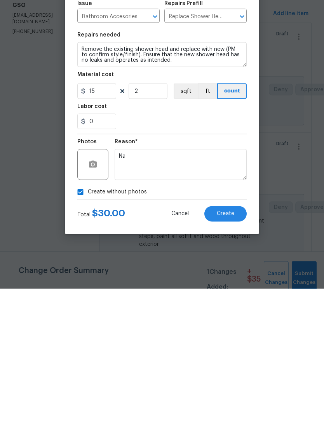
click at [226, 343] on span "Create" at bounding box center [224, 346] width 17 height 6
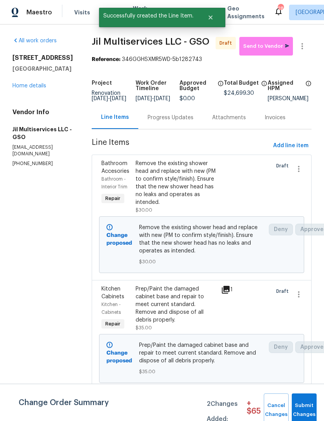
scroll to position [0, 0]
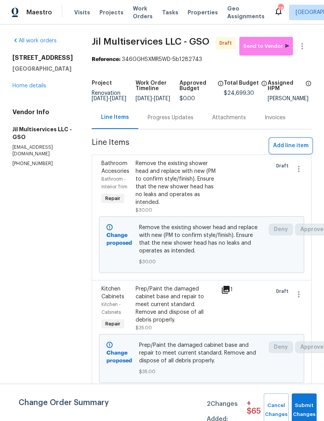
click at [284, 149] on span "Add line item" at bounding box center [290, 146] width 35 height 10
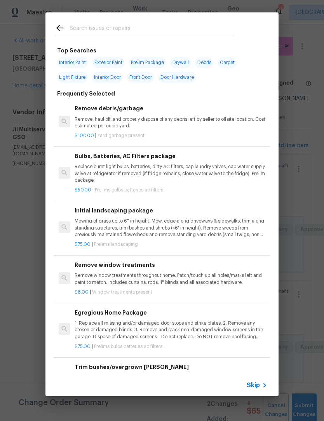
click at [81, 25] on input "text" at bounding box center [151, 29] width 165 height 12
type input "Dry"
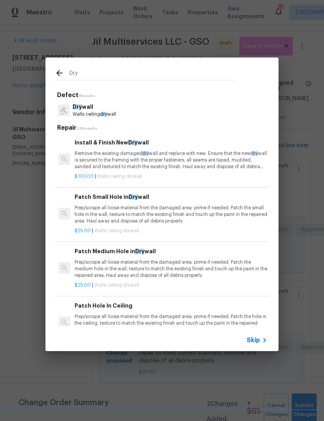
click at [126, 213] on p "Prep/scrape all loose material from the damaged area; prime if needed. Patch th…" at bounding box center [170, 214] width 192 height 20
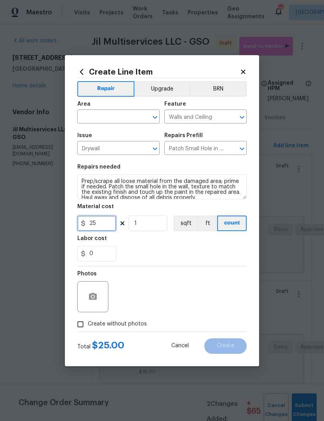
click at [111, 227] on input "25" at bounding box center [96, 223] width 39 height 16
type input "200"
click at [94, 116] on input "text" at bounding box center [107, 117] width 61 height 12
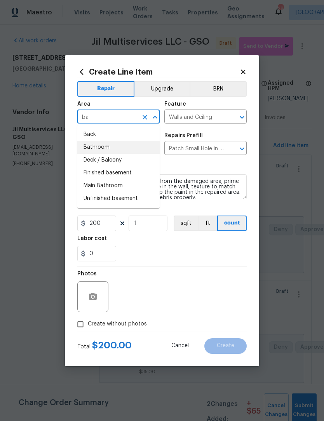
click at [102, 144] on li "Bathroom" at bounding box center [118, 147] width 82 height 13
type input "Bathroom"
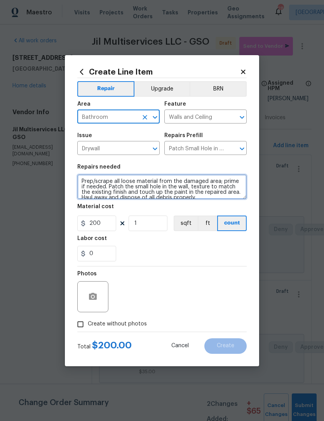
click at [190, 196] on textarea "Prep/scrape all loose material from the damaged area; prime if needed. Patch th…" at bounding box center [161, 186] width 169 height 25
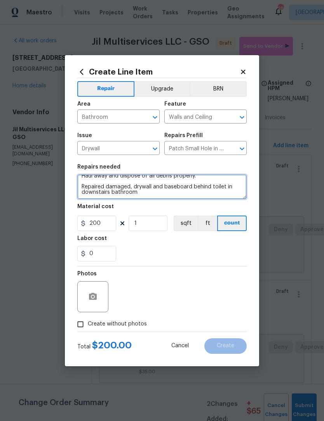
scroll to position [18, 0]
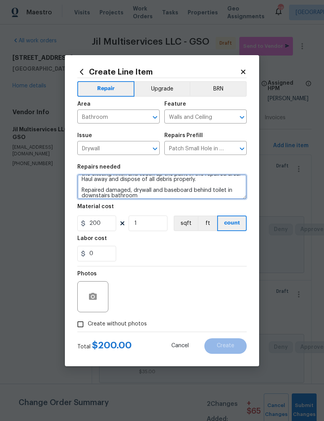
type textarea "Prep/scrape all loose material from the damaged area; prime if needed. Patch th…"
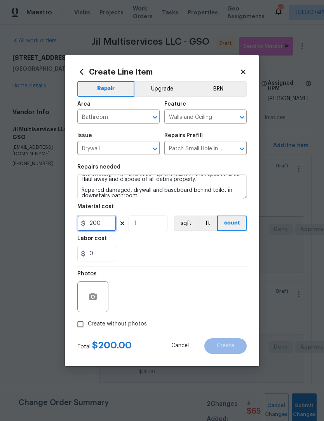
click at [107, 224] on input "200" at bounding box center [96, 223] width 39 height 16
type input "150"
click at [84, 330] on input "Create without photos" at bounding box center [80, 324] width 15 height 15
checkbox input "true"
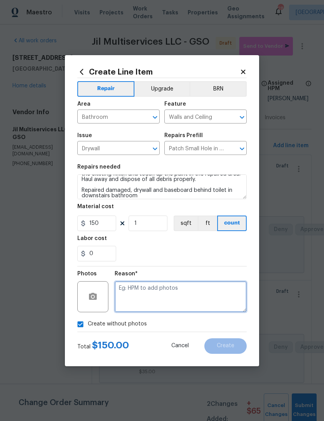
click at [135, 301] on textarea at bounding box center [180, 296] width 132 height 31
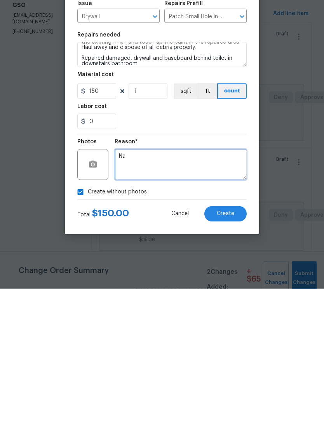
type textarea "Na"
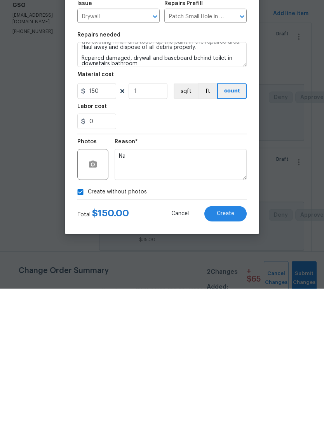
click at [224, 338] on button "Create" at bounding box center [225, 346] width 42 height 16
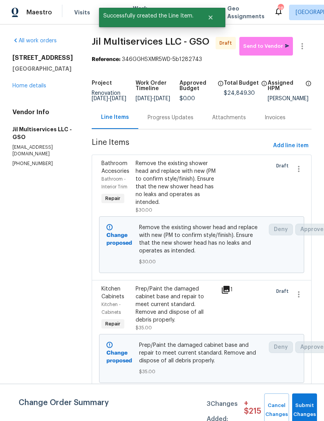
scroll to position [0, 0]
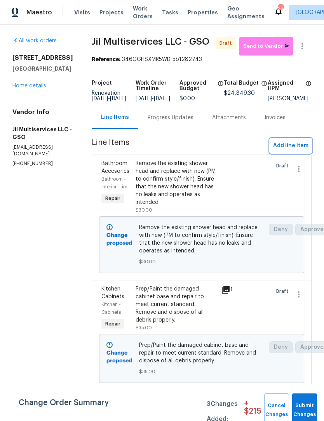
click at [287, 150] on span "Add line item" at bounding box center [290, 146] width 35 height 10
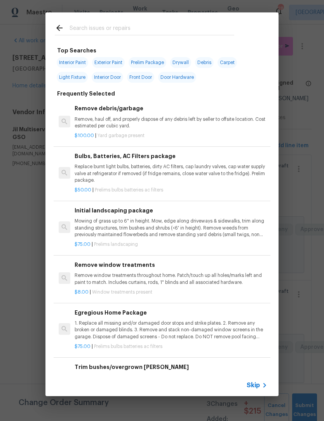
click at [79, 29] on input "text" at bounding box center [151, 29] width 165 height 12
type input "Block"
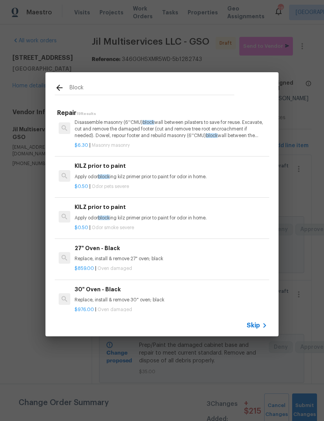
scroll to position [122, 0]
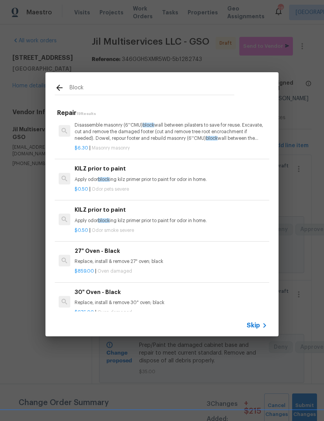
click at [128, 176] on p "Apply odor block ing kilz primer prior to paint for odor in home." at bounding box center [170, 179] width 192 height 7
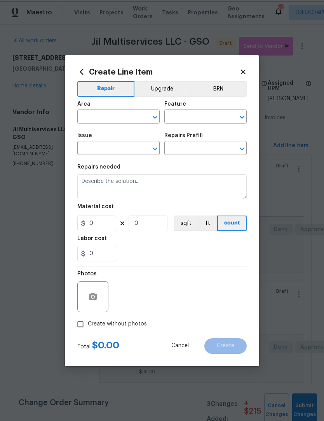
type input "Pet Odor"
type input "KILZ prior to paint $0.50"
type textarea "Apply odor blocking kilz primer prior to paint for odor in home."
type input "0.5"
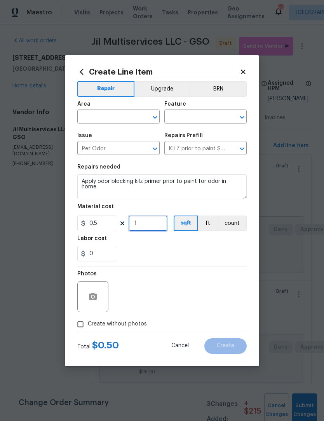
click at [148, 223] on input "1" at bounding box center [147, 223] width 39 height 16
type input "1000"
click at [97, 119] on input "text" at bounding box center [107, 117] width 61 height 12
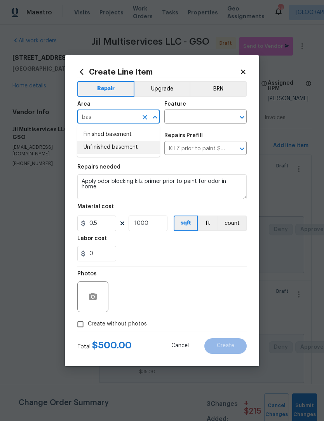
click at [116, 147] on li "Unfinished basement" at bounding box center [118, 147] width 82 height 13
type input "Unfinished basement"
click at [199, 115] on input "text" at bounding box center [194, 117] width 61 height 12
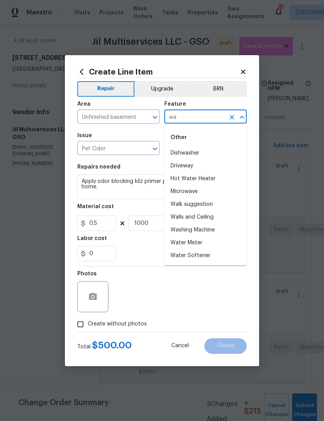
click at [206, 219] on li "Walls and Ceiling" at bounding box center [205, 217] width 82 height 13
type input "Walls and Ceiling"
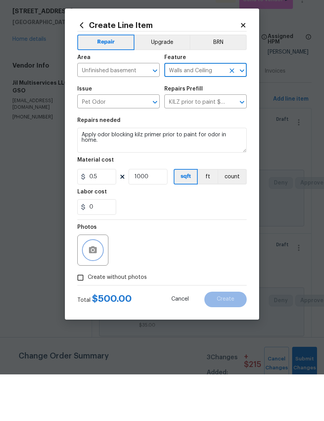
click at [101, 287] on button "button" at bounding box center [92, 296] width 19 height 19
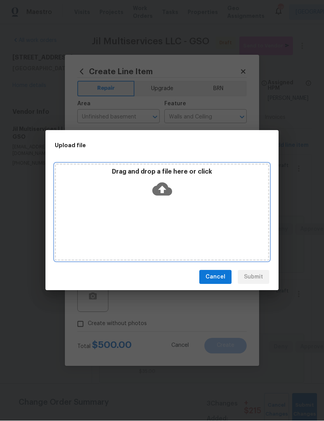
click at [179, 234] on div "Drag and drop a file here or click" at bounding box center [162, 212] width 214 height 97
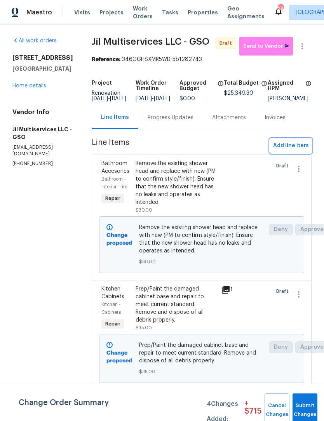
click at [289, 151] on span "Add line item" at bounding box center [290, 146] width 35 height 10
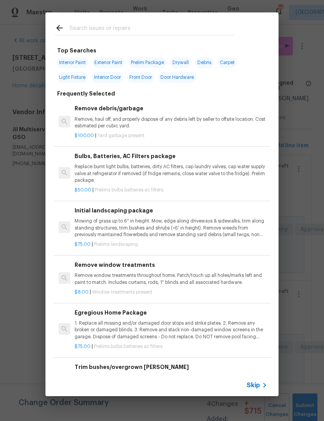
click at [86, 28] on input "text" at bounding box center [151, 29] width 165 height 12
type input "Garage"
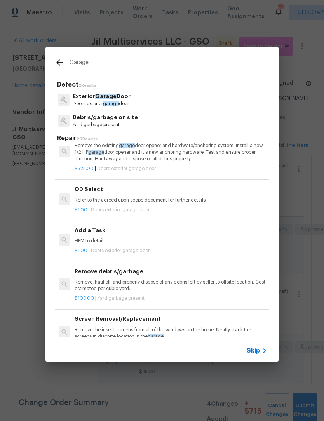
scroll to position [394, 0]
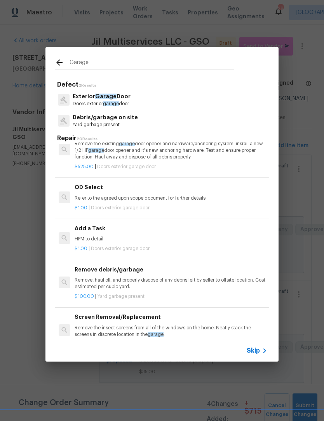
click at [97, 227] on h6 "Add a Task" at bounding box center [170, 228] width 192 height 9
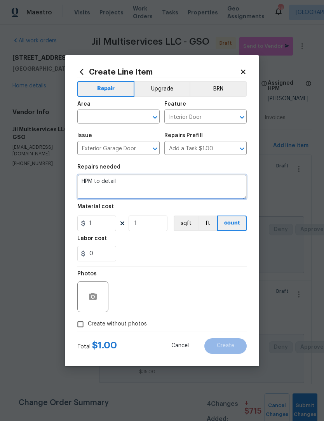
click at [139, 184] on textarea "HPM to detail" at bounding box center [161, 186] width 169 height 25
type textarea "H"
click at [122, 186] on textarea "Remove all mold, discovered drywall from the garage and replace with new prime,…" at bounding box center [161, 186] width 169 height 25
click at [125, 182] on textarea "Remove all mold, discovered drywall from the garage and replace with new prime,…" at bounding box center [161, 186] width 169 height 25
click at [218, 196] on textarea "Remove all discovered drywall from the garage and replace with new prime, garag…" at bounding box center [161, 186] width 169 height 25
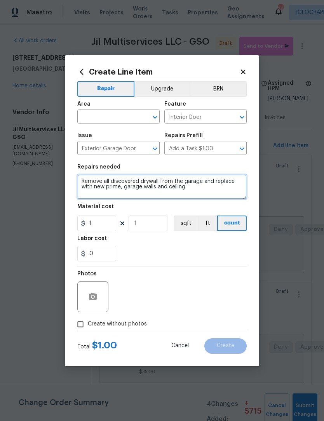
click at [101, 188] on textarea "Remove all discovered drywall from the garage and replace with new prime, garag…" at bounding box center [161, 186] width 169 height 25
click at [124, 189] on textarea "Remove all discovered drywall from the garage and replace with new, prime, gara…" at bounding box center [161, 186] width 169 height 25
type textarea "Remove all discovered drywall from the garage and replace with new, prime garag…"
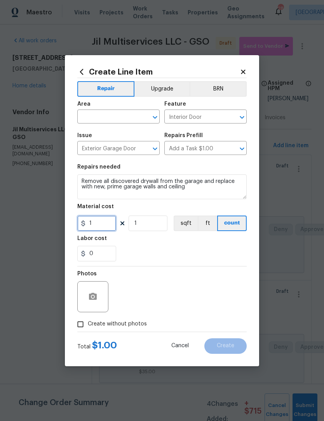
click at [103, 227] on input "1" at bounding box center [96, 223] width 39 height 16
type input "100"
click at [153, 224] on input "1" at bounding box center [147, 223] width 39 height 16
type input "10"
click at [100, 297] on button "button" at bounding box center [92, 296] width 19 height 19
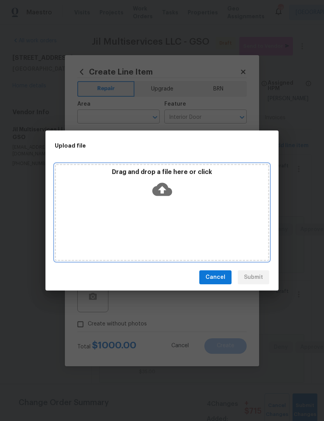
click at [124, 211] on div "Drag and drop a file here or click" at bounding box center [162, 212] width 214 height 97
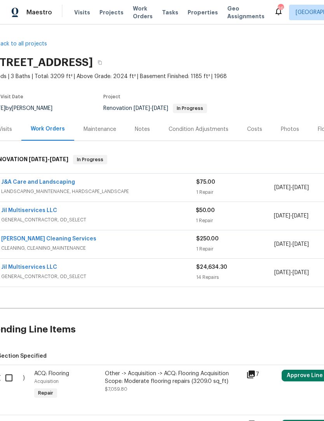
scroll to position [0, 11]
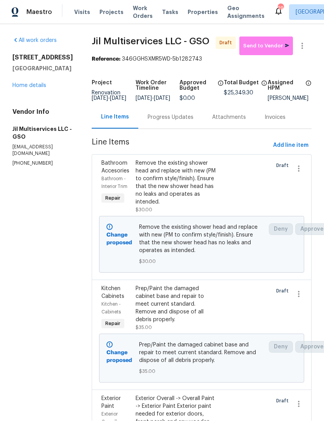
scroll to position [0, 0]
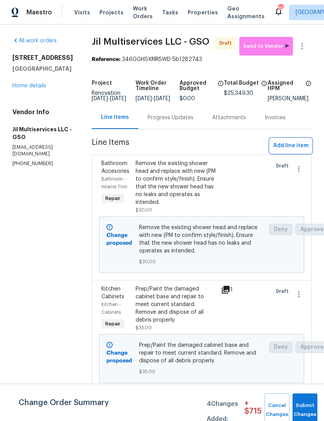
click at [288, 151] on span "Add line item" at bounding box center [290, 146] width 35 height 10
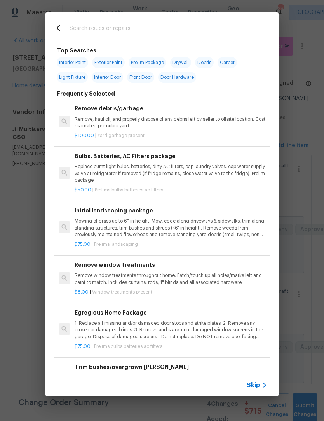
click at [88, 28] on input "text" at bounding box center [151, 29] width 165 height 12
type input "Garage"
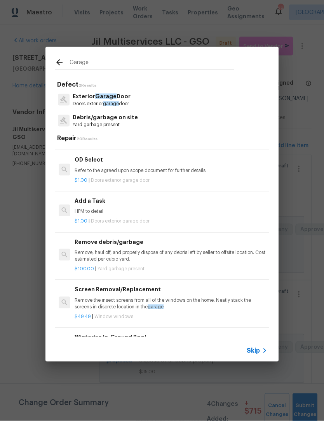
scroll to position [422, 0]
click at [95, 208] on p "HPM to detail" at bounding box center [170, 211] width 192 height 7
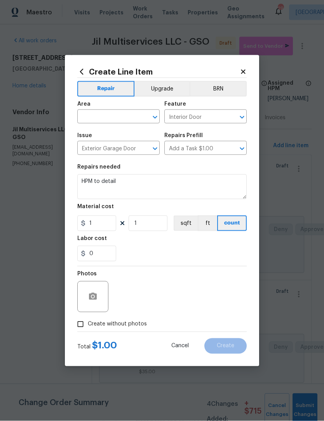
scroll to position [0, 0]
click at [101, 116] on input "text" at bounding box center [107, 117] width 61 height 12
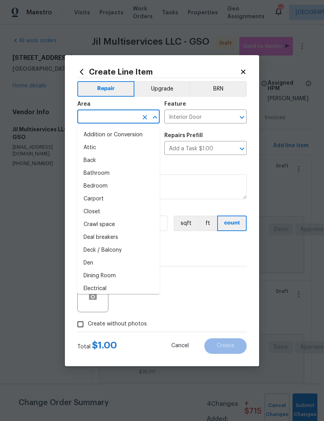
scroll to position [0, 0]
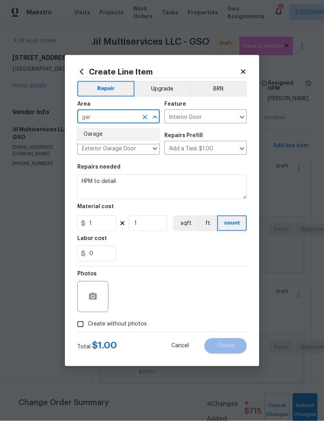
click at [98, 132] on li "Garage" at bounding box center [118, 134] width 82 height 13
type input "Garage"
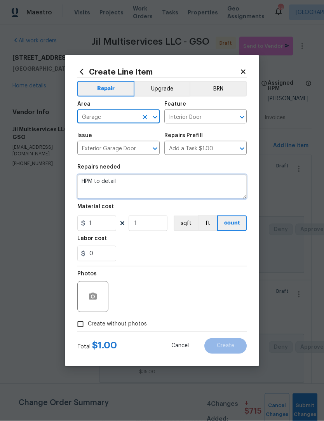
click at [128, 184] on textarea "HPM to detail" at bounding box center [161, 186] width 169 height 25
type textarea "H"
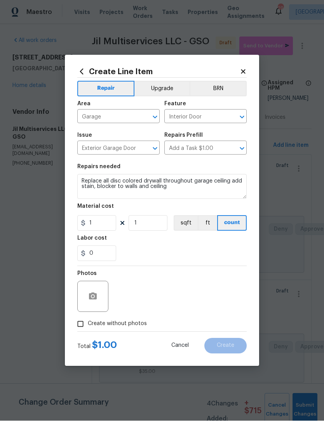
scroll to position [0, 0]
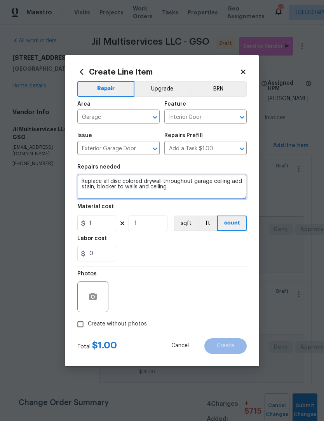
type textarea "Replace all disc colored drywall throughout garage ceiling add stain, blocker t…"
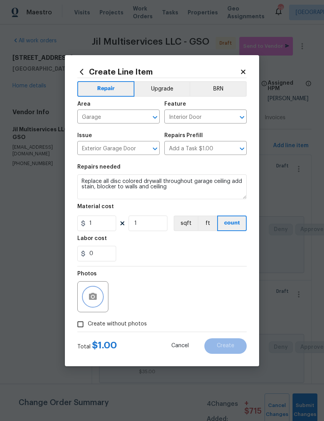
click at [99, 303] on button "button" at bounding box center [92, 296] width 19 height 19
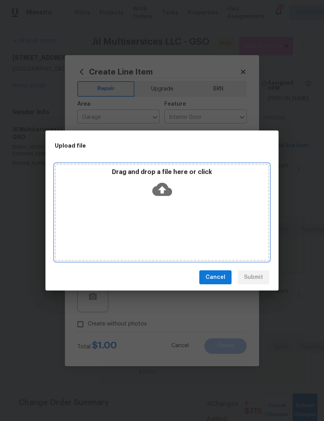
click at [163, 227] on div "Drag and drop a file here or click" at bounding box center [162, 212] width 214 height 97
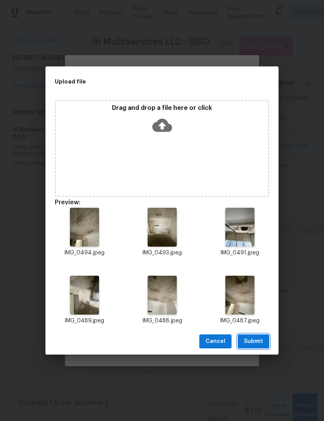
click at [258, 340] on span "Submit" at bounding box center [253, 341] width 19 height 10
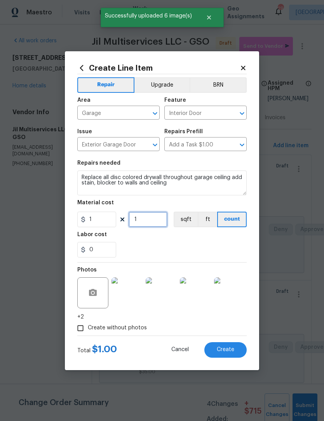
click at [155, 219] on input "1" at bounding box center [147, 219] width 39 height 16
type input "10"
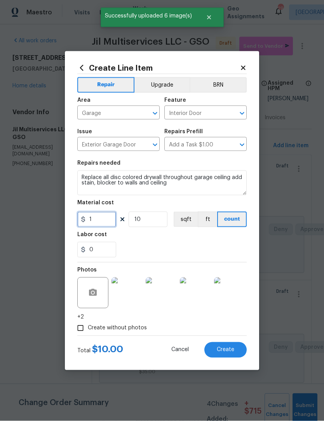
click at [107, 221] on input "1" at bounding box center [96, 219] width 39 height 16
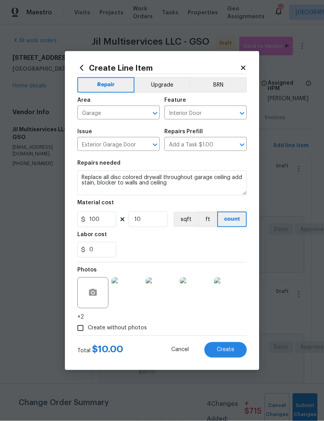
scroll to position [0, 0]
type input "100"
click at [228, 350] on span "Create" at bounding box center [224, 349] width 17 height 6
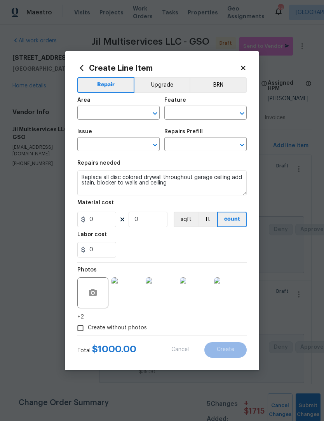
scroll to position [0, 0]
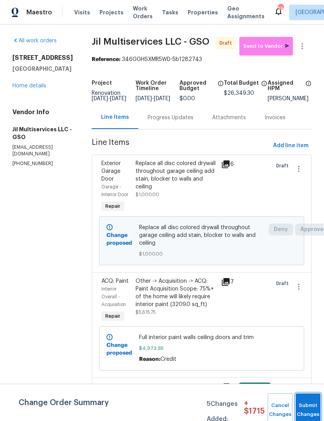
click at [304, 405] on button "Submit Changes" at bounding box center [307, 409] width 25 height 33
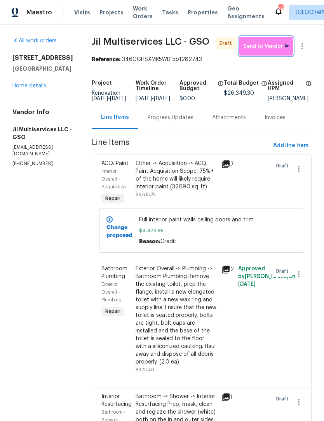
click at [274, 48] on span "Send to Vendor" at bounding box center [266, 46] width 46 height 9
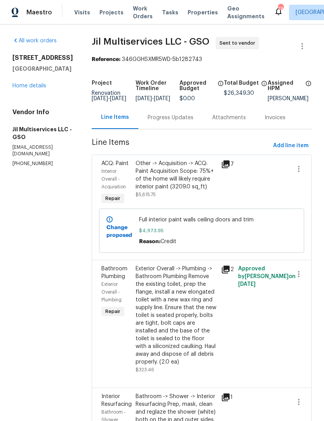
click at [21, 87] on link "Home details" at bounding box center [29, 85] width 34 height 5
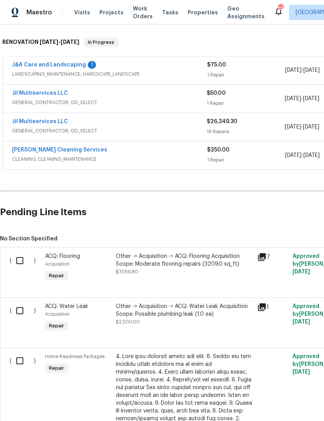
scroll to position [117, 0]
click at [31, 151] on link "[PERSON_NAME] Cleaning Services" at bounding box center [59, 149] width 95 height 5
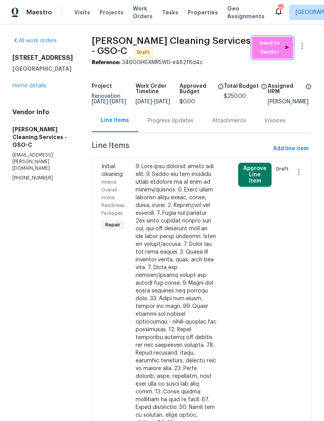
click at [270, 45] on span "Send to Vendor" at bounding box center [272, 48] width 33 height 18
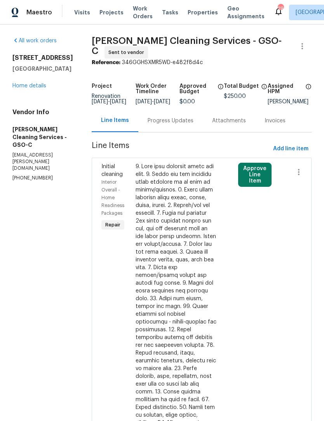
click at [24, 88] on link "Home details" at bounding box center [29, 85] width 34 height 5
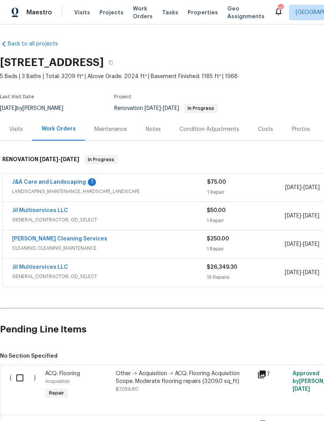
click at [37, 182] on link "J&A Care and Landscaping" at bounding box center [49, 181] width 74 height 5
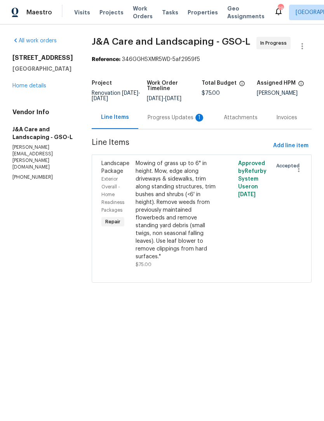
click at [25, 85] on link "Home details" at bounding box center [29, 85] width 34 height 5
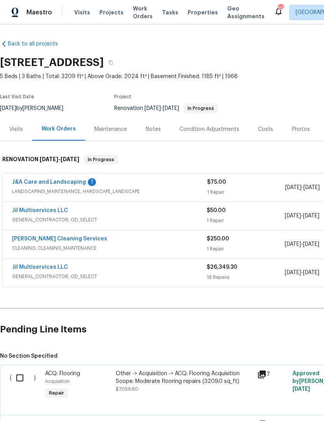
click at [53, 182] on link "J&A Care and Landscaping" at bounding box center [49, 181] width 74 height 5
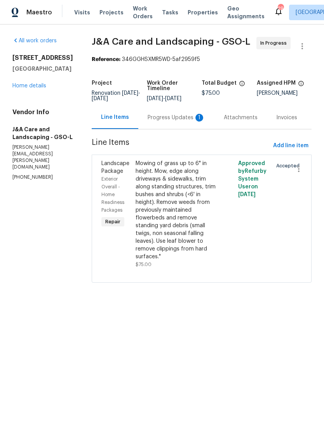
click at [175, 121] on div "Progress Updates 1" at bounding box center [175, 118] width 57 height 8
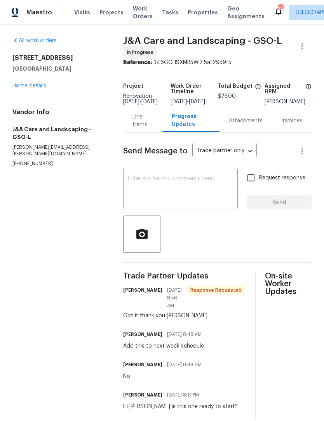
click at [193, 194] on textarea at bounding box center [180, 189] width 105 height 27
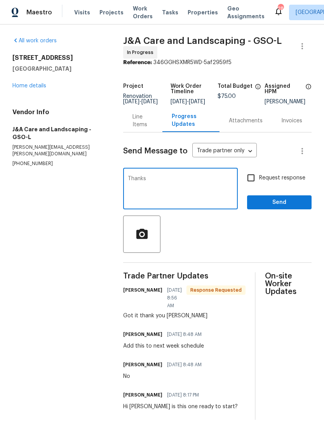
type textarea "Thanks"
click at [257, 186] on input "Request response" at bounding box center [250, 178] width 16 height 16
checkbox input "true"
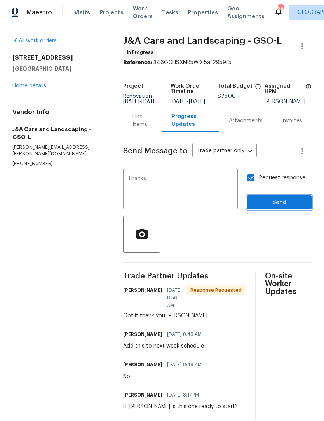
click at [279, 207] on span "Send" at bounding box center [279, 202] width 52 height 10
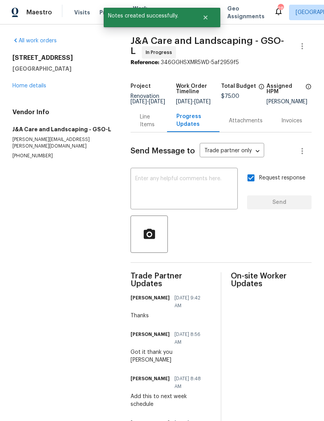
click at [23, 87] on link "Home details" at bounding box center [29, 85] width 34 height 5
